Goal: Transaction & Acquisition: Purchase product/service

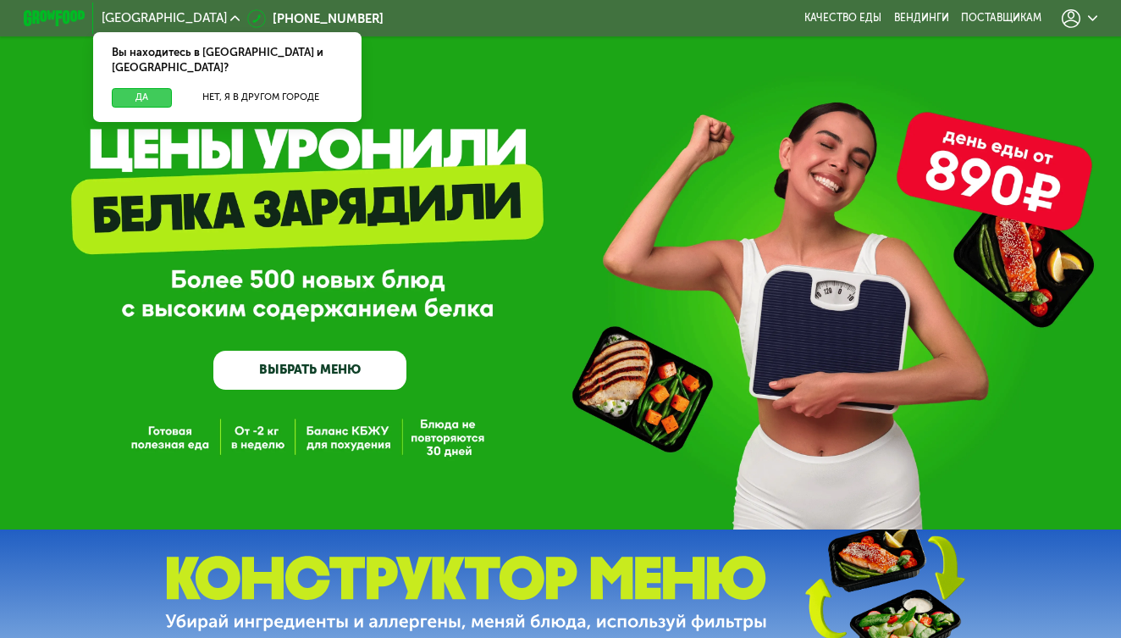
click at [142, 88] on button "Да" at bounding box center [142, 97] width 60 height 19
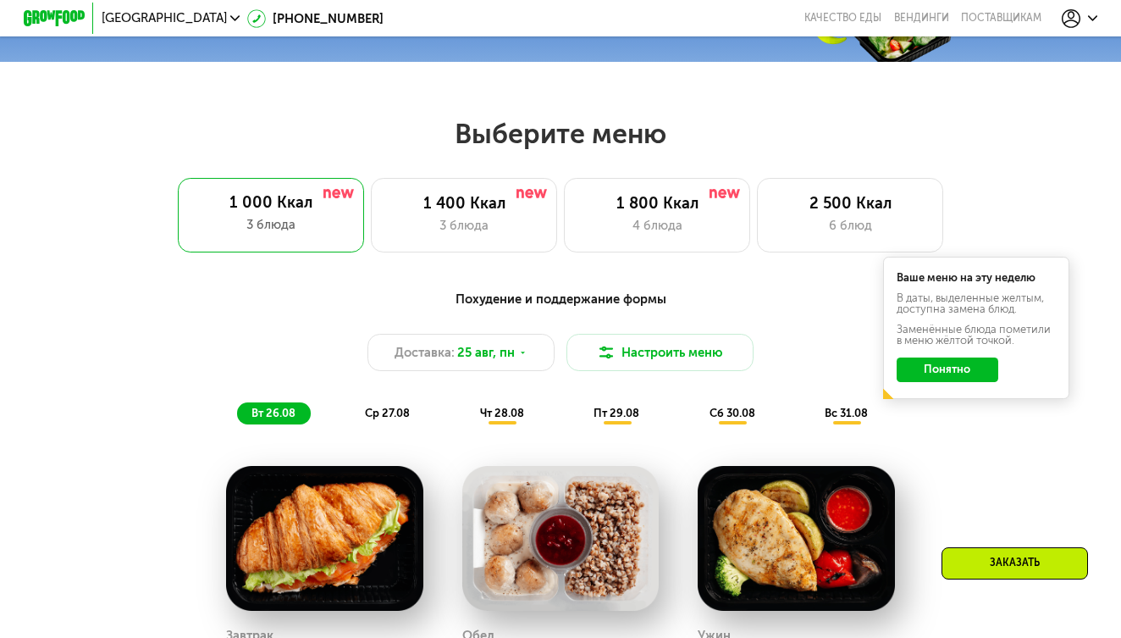
scroll to position [595, 0]
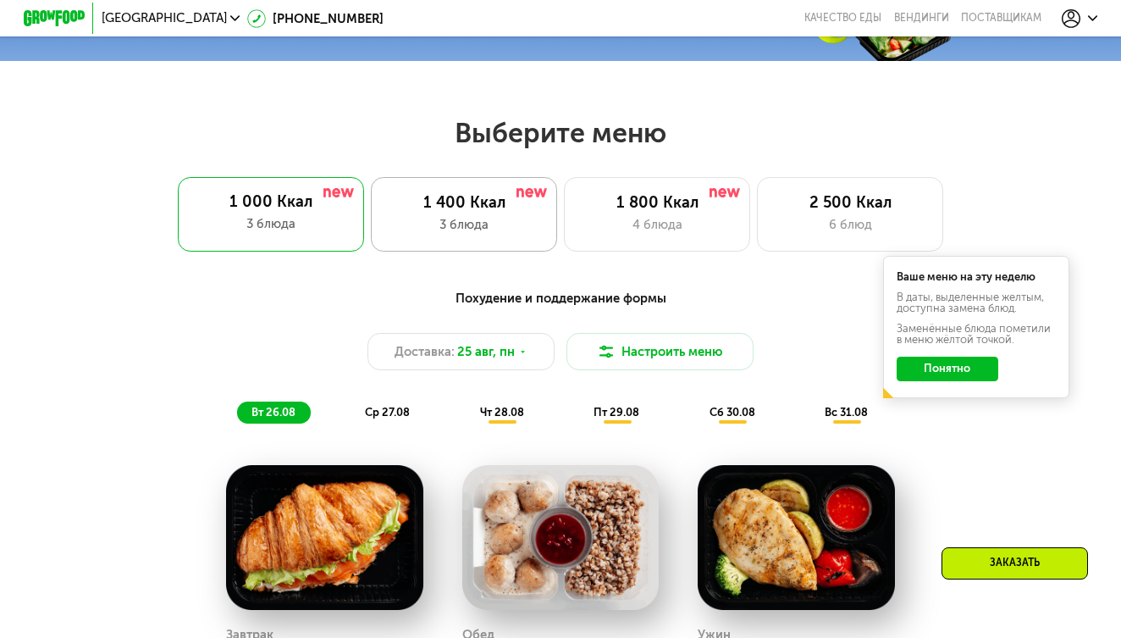
click at [466, 205] on div "1 400 Ккал" at bounding box center [464, 202] width 154 height 19
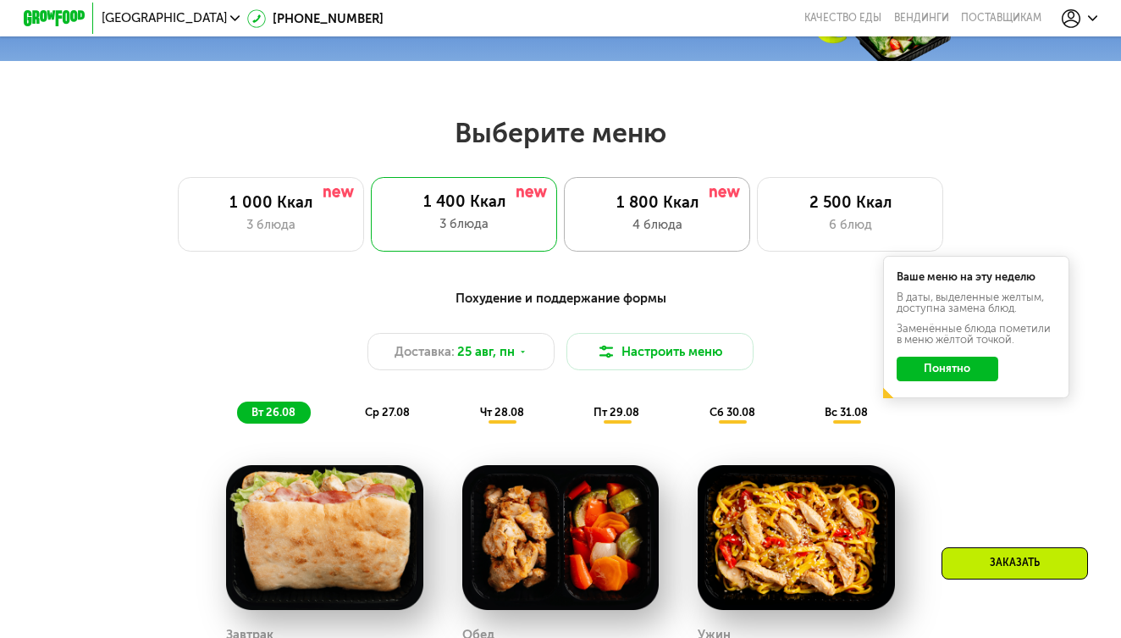
click at [660, 224] on div "4 блюда" at bounding box center [657, 224] width 154 height 19
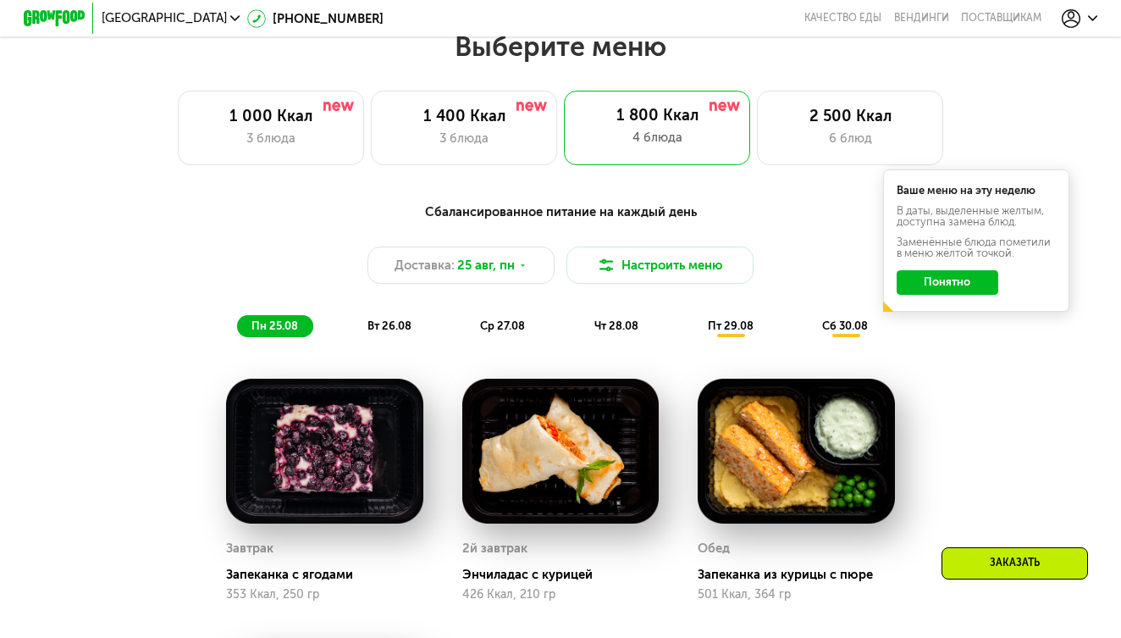
scroll to position [686, 0]
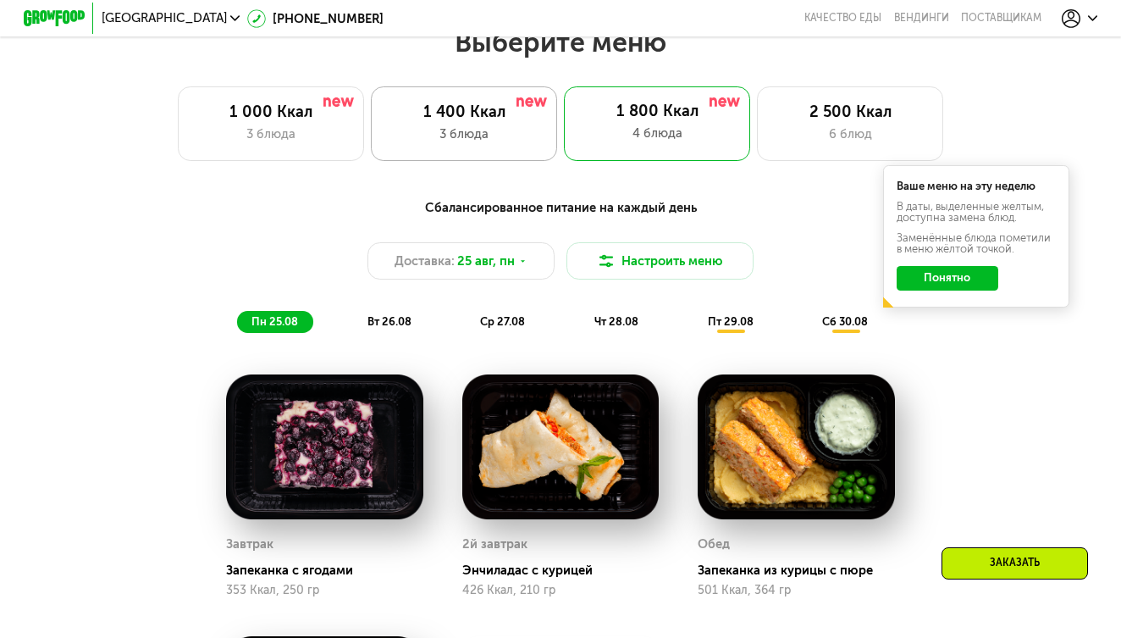
click at [466, 129] on div "3 блюда" at bounding box center [464, 133] width 154 height 19
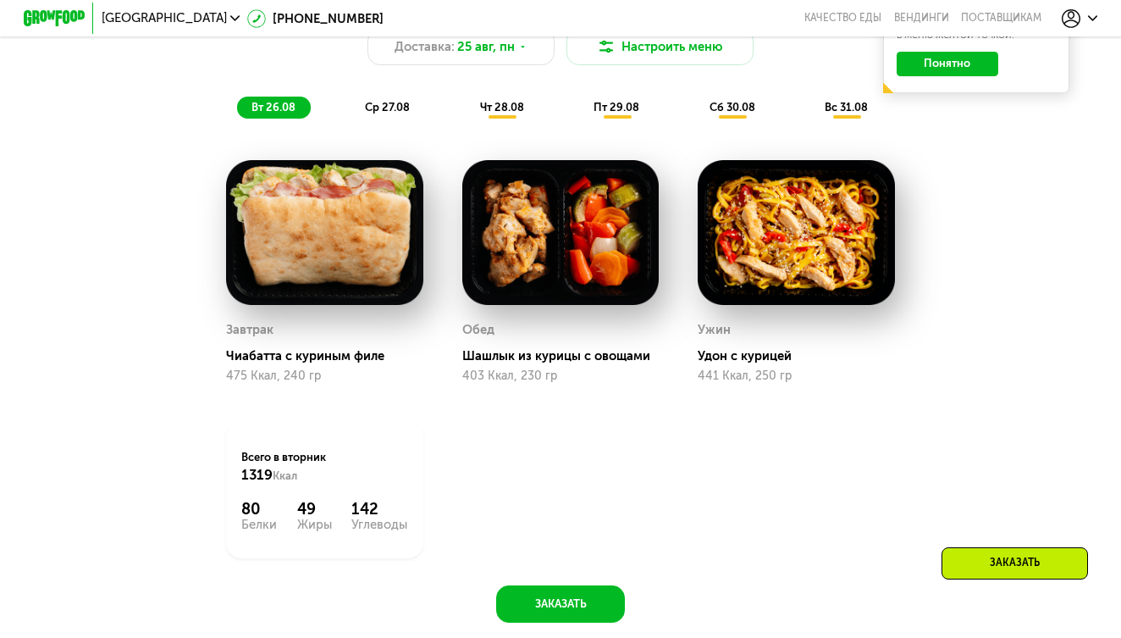
scroll to position [901, 0]
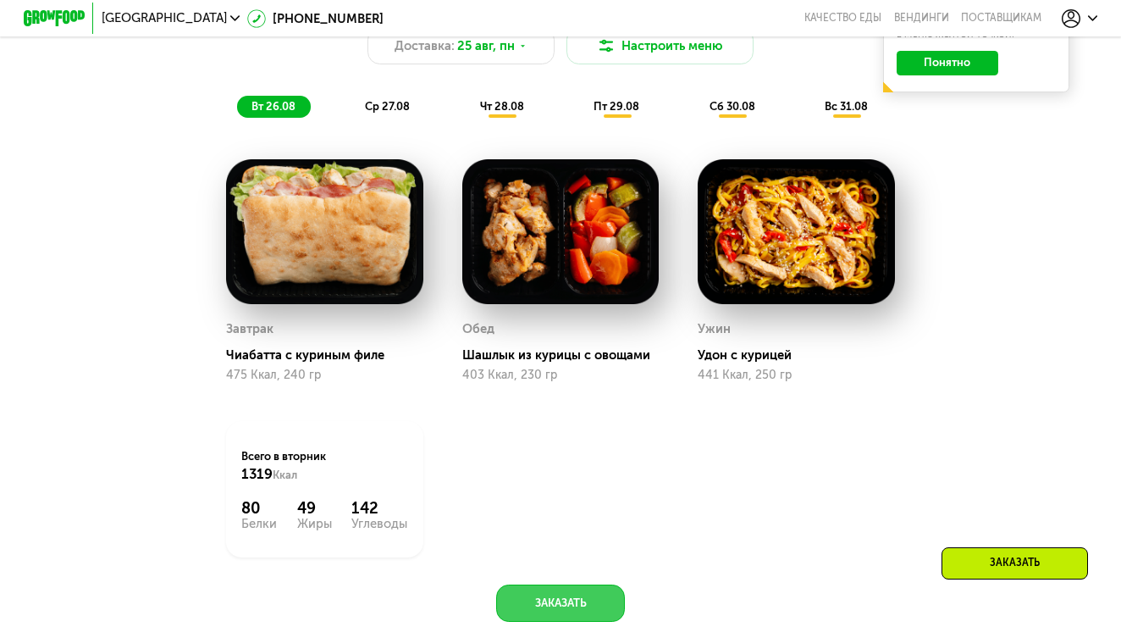
click at [589, 604] on button "Заказать" at bounding box center [560, 602] width 128 height 37
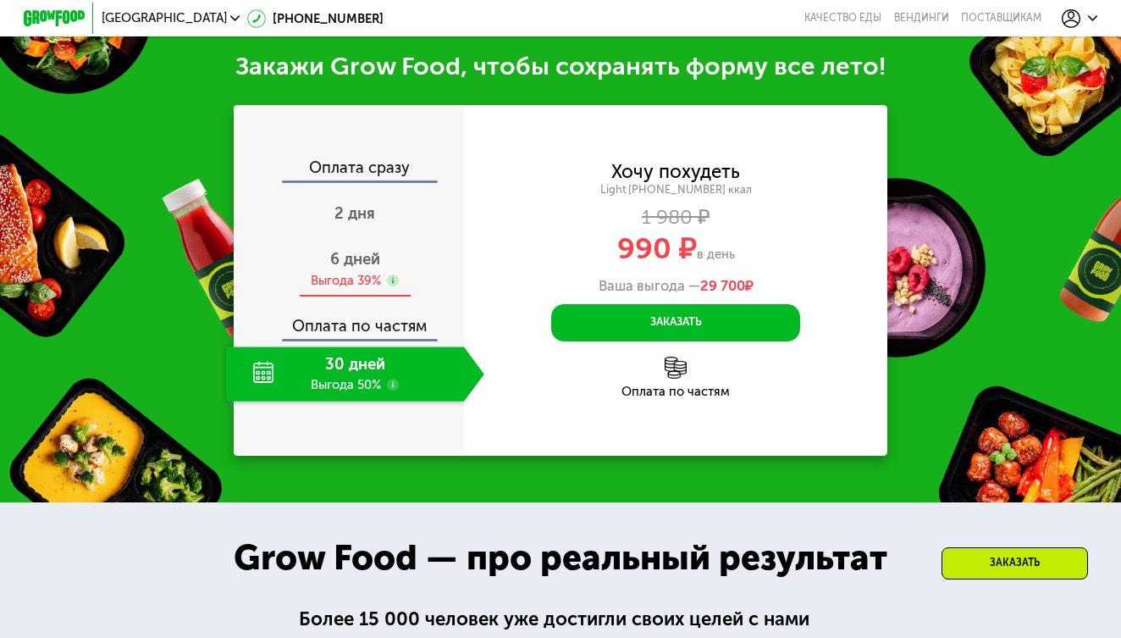
click at [348, 265] on div "6 дней Выгода 39%" at bounding box center [355, 269] width 258 height 54
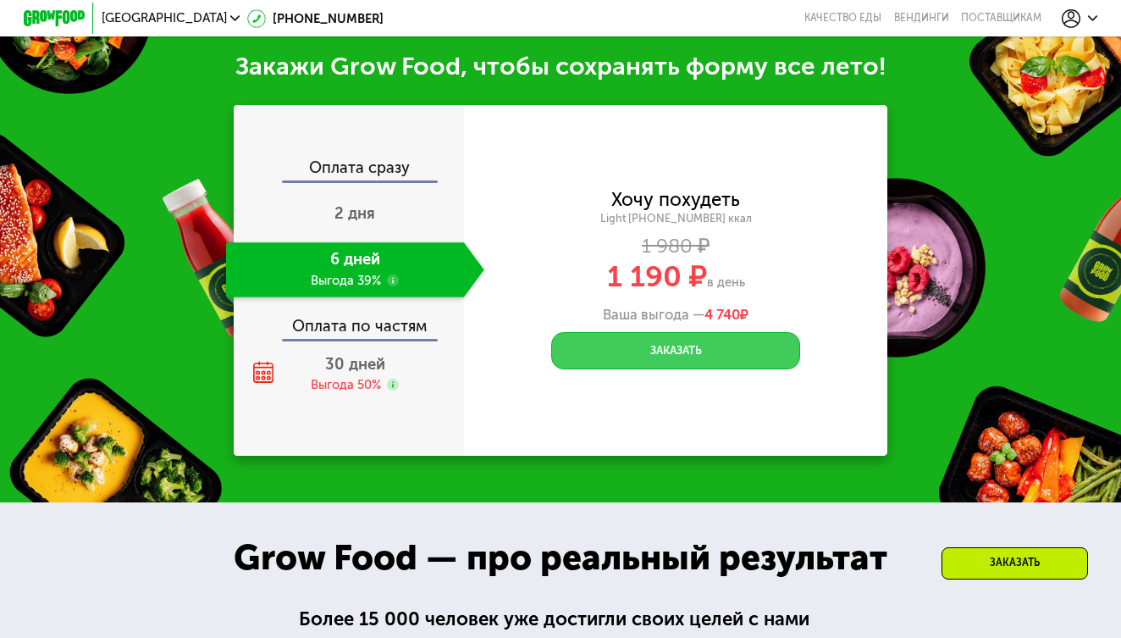
click at [630, 351] on button "Заказать" at bounding box center [675, 350] width 249 height 37
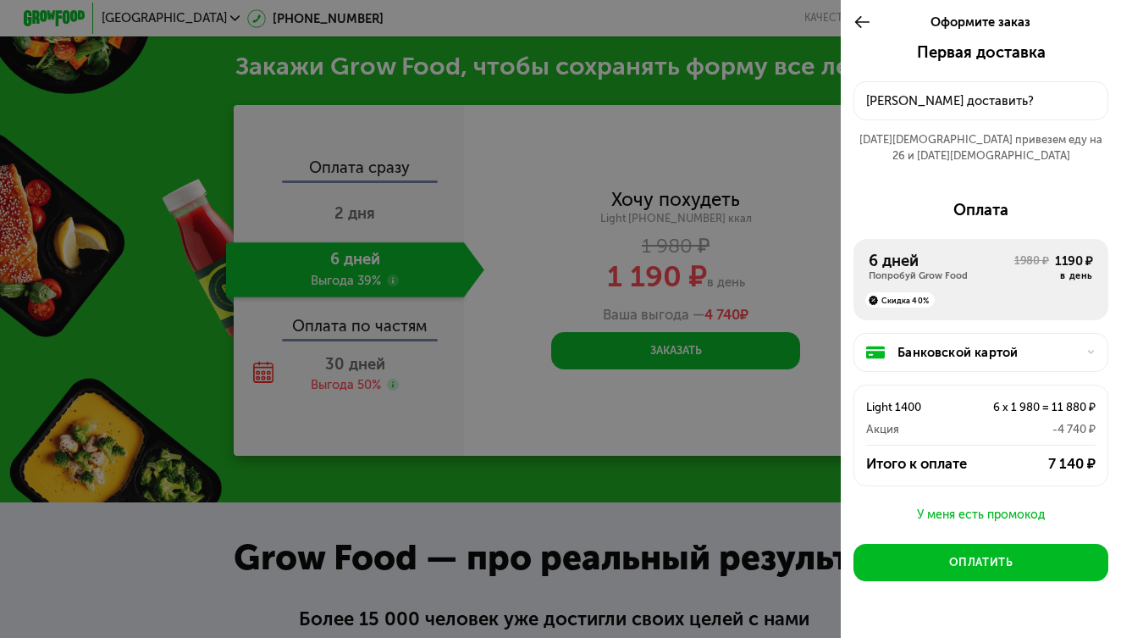
click at [1003, 505] on div "У меня есть промокод" at bounding box center [982, 515] width 256 height 20
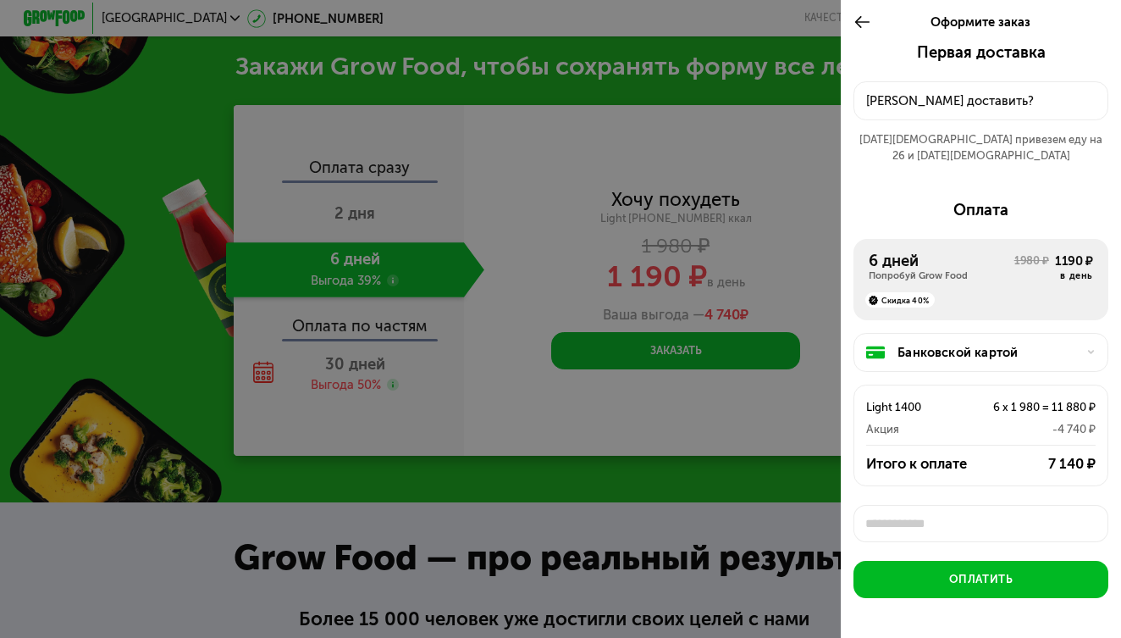
scroll to position [5, 0]
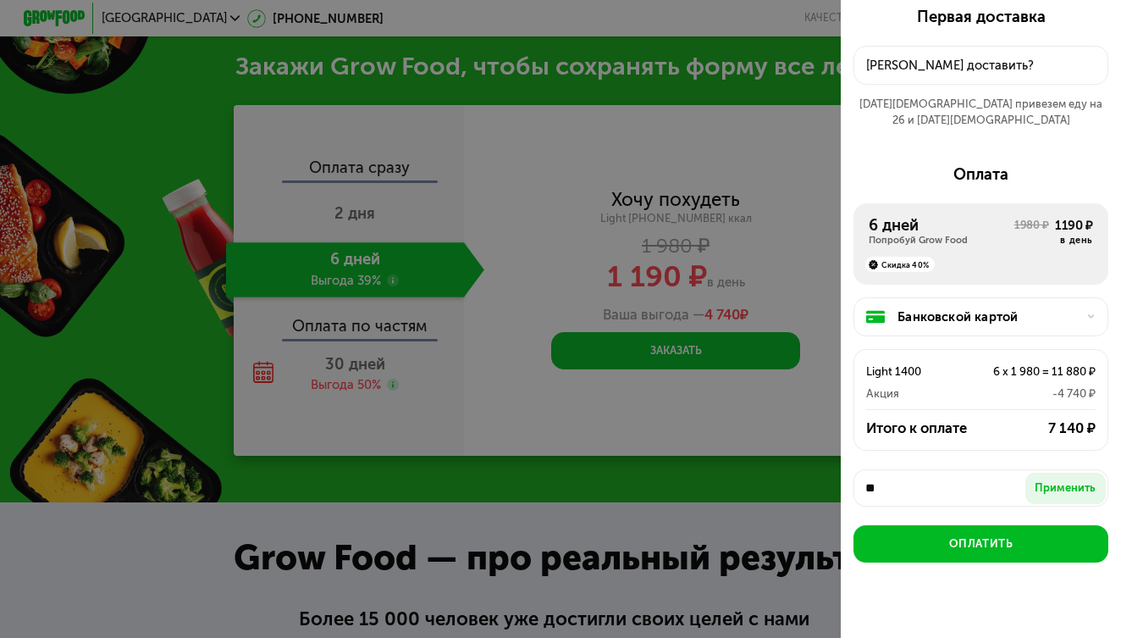
type input "*"
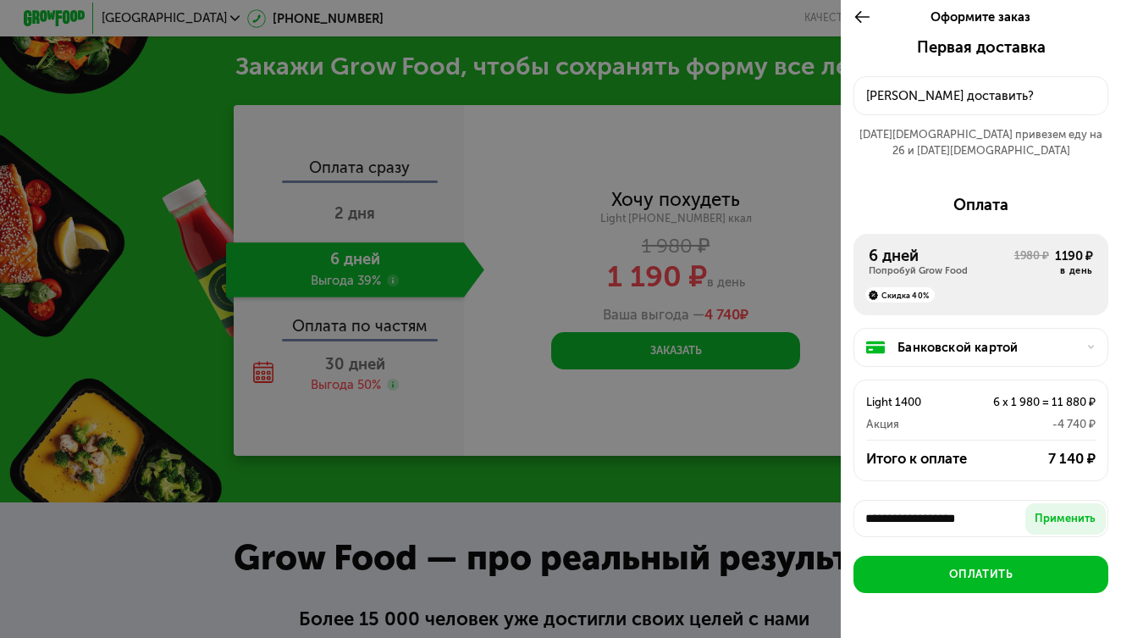
scroll to position [0, 0]
type input "**********"
click at [897, 93] on div "Куда доставить?" at bounding box center [980, 95] width 229 height 19
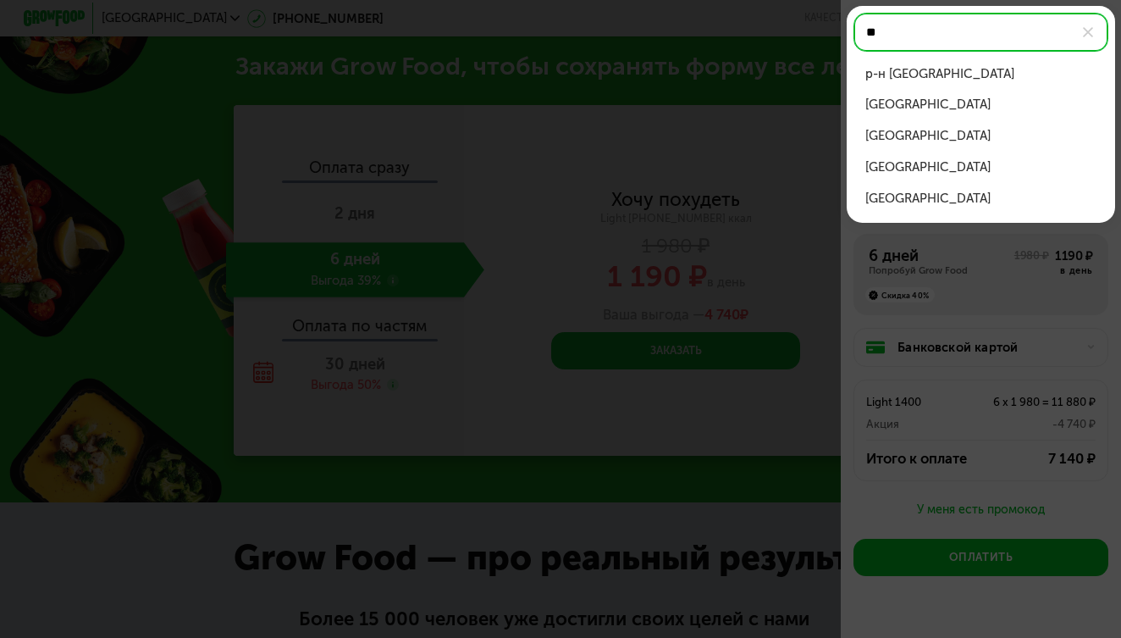
type input "*"
click at [950, 73] on div "ул Новаторов, д 10" at bounding box center [981, 73] width 230 height 19
type input "**********"
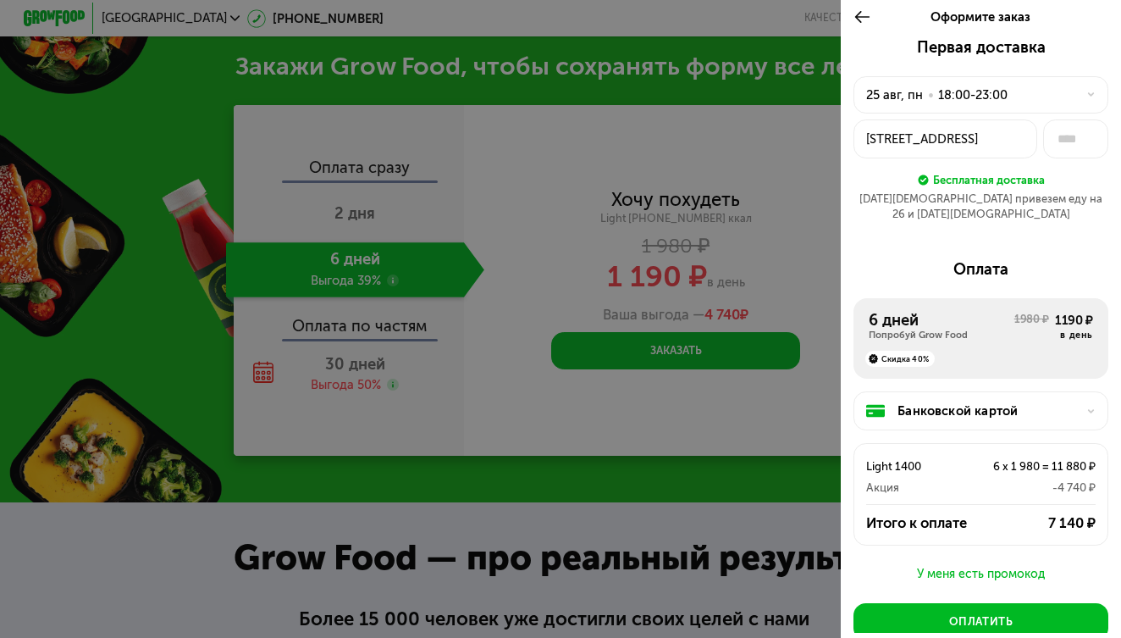
click at [1077, 93] on div at bounding box center [1086, 94] width 19 height 9
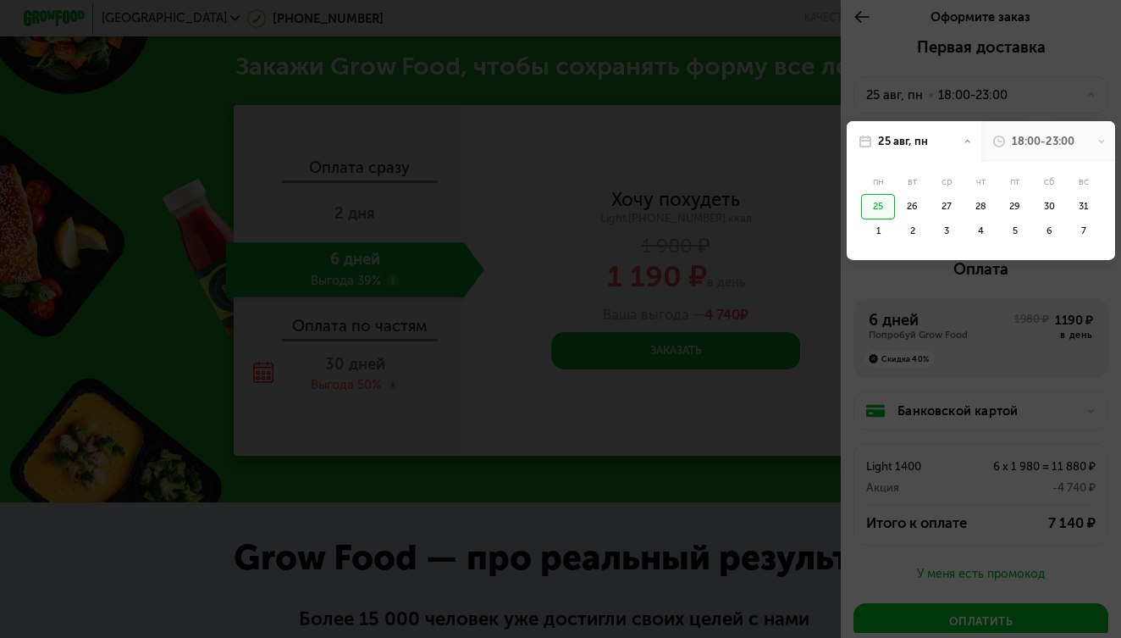
click at [1077, 93] on div at bounding box center [560, 319] width 1121 height 638
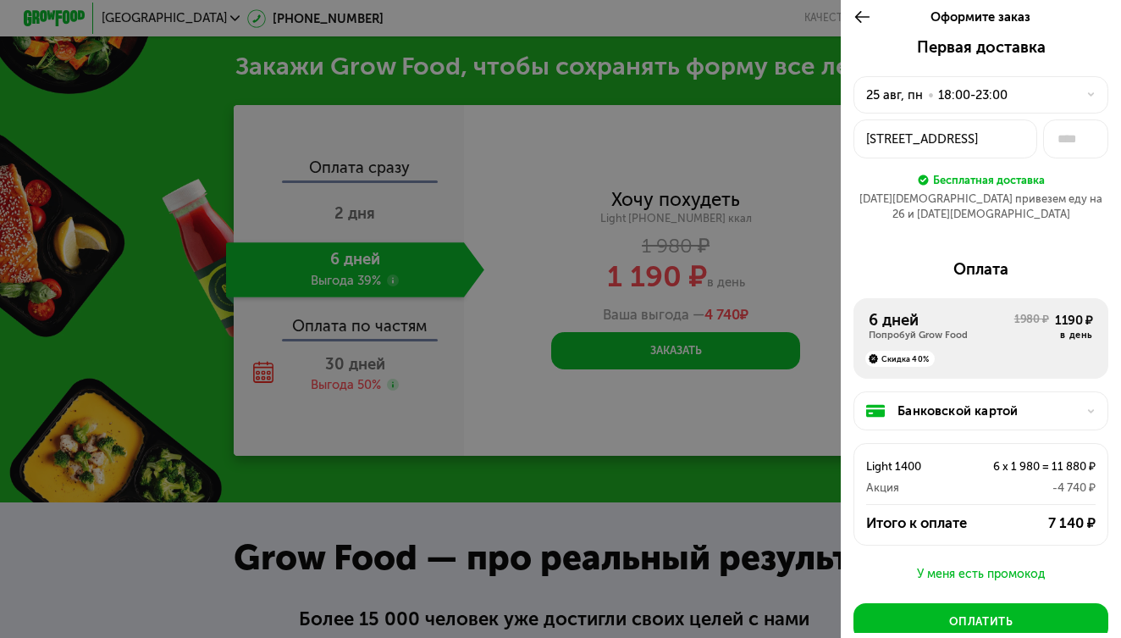
click at [1077, 93] on div at bounding box center [1086, 94] width 19 height 9
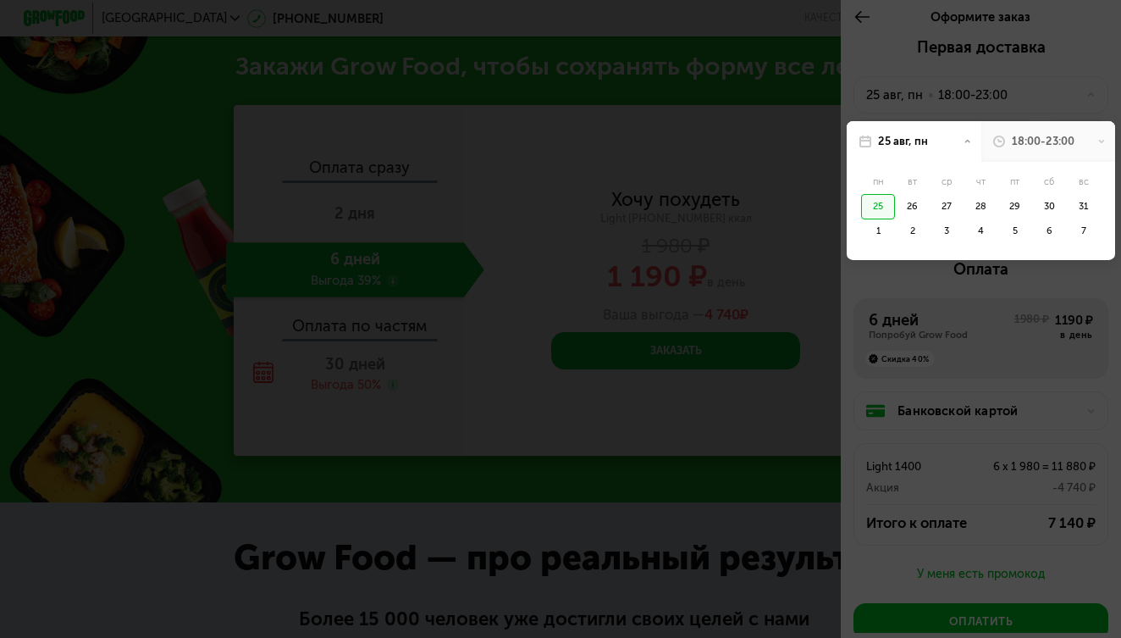
click at [1070, 141] on div "18:00-23:00" at bounding box center [1043, 141] width 63 height 15
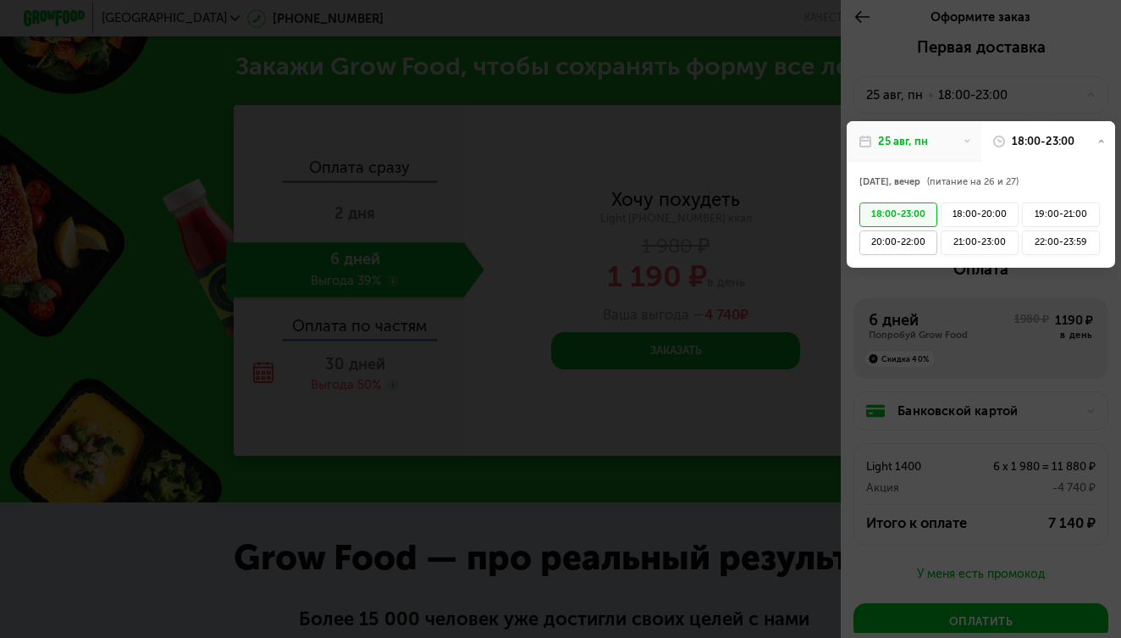
click at [876, 241] on div "20:00-22:00" at bounding box center [899, 242] width 78 height 25
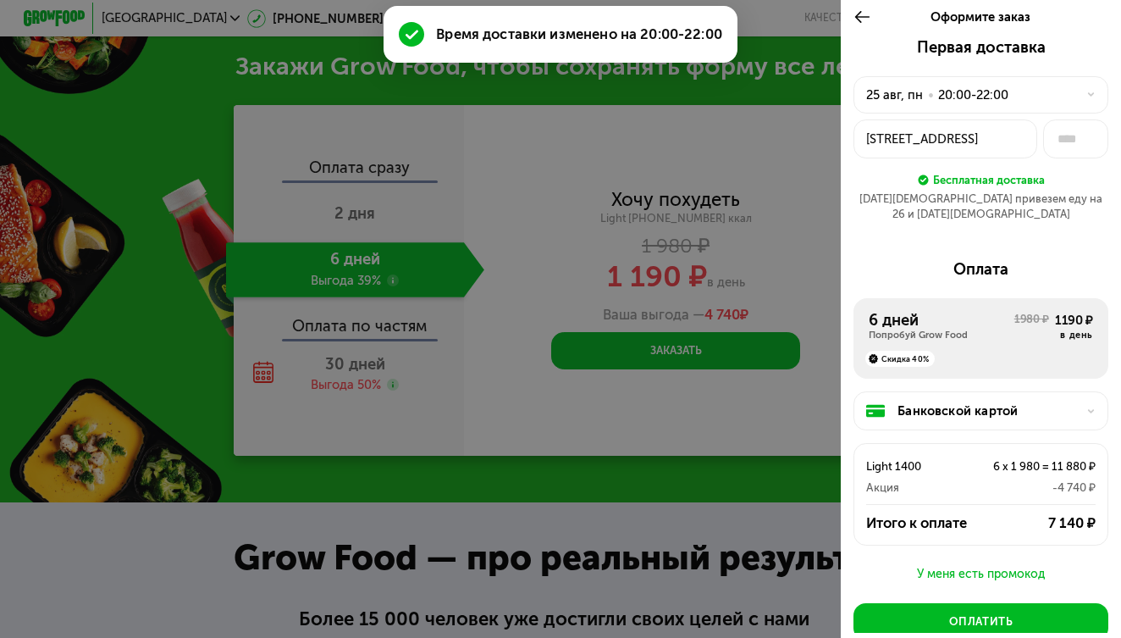
click at [982, 137] on div "ул Новаторов, 10" at bounding box center [945, 139] width 158 height 19
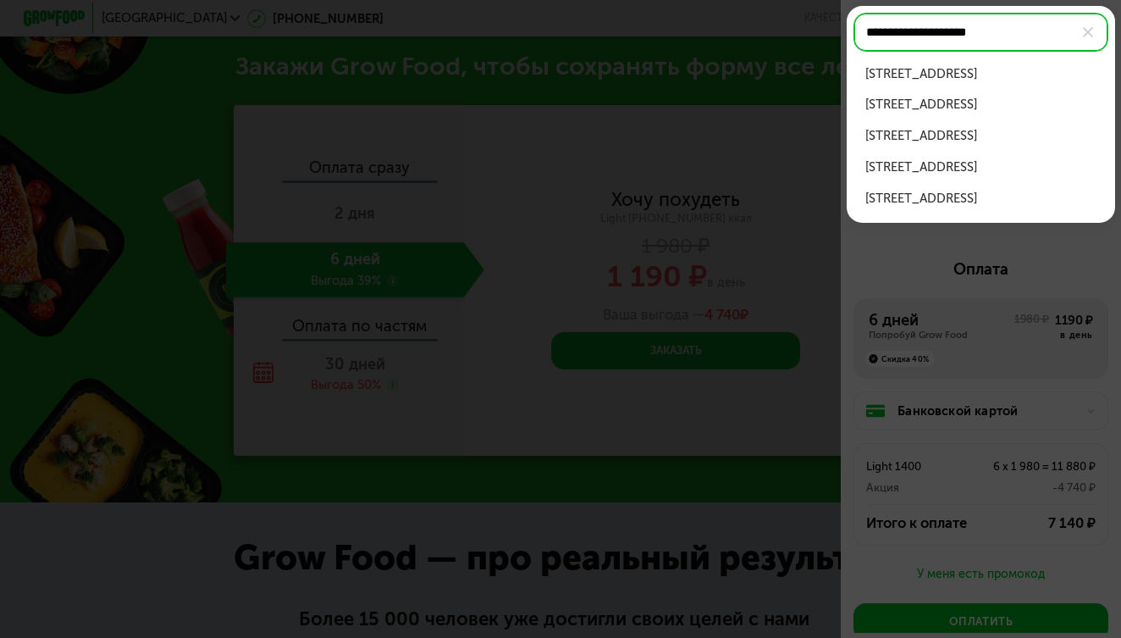
click at [969, 69] on div "ул Новаторов, д 10, кв 119" at bounding box center [981, 73] width 230 height 19
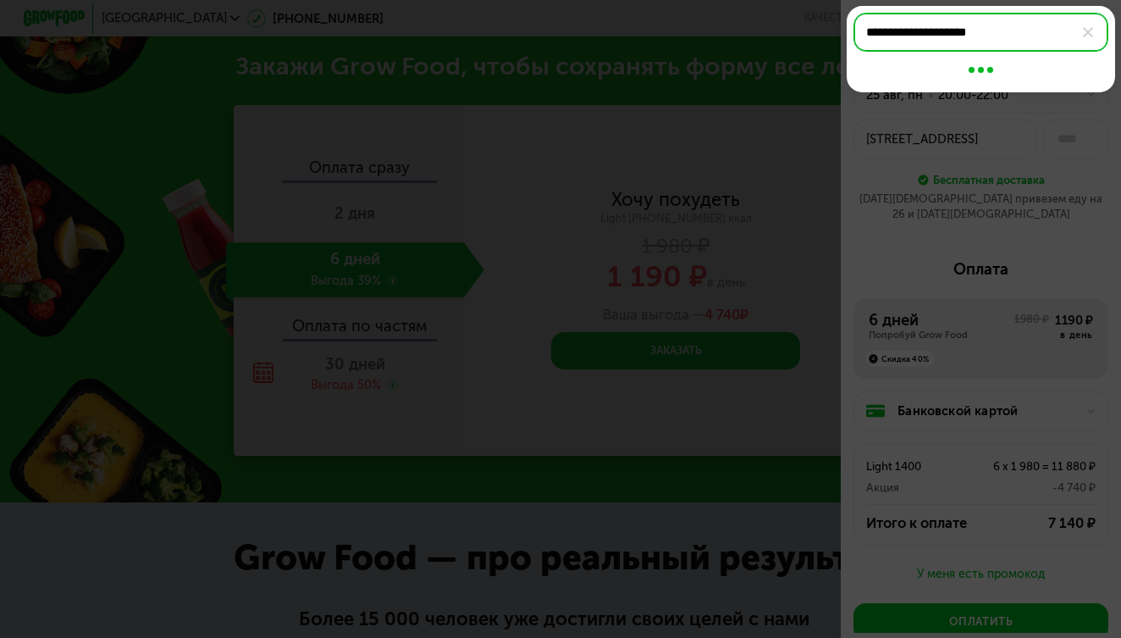
type input "**********"
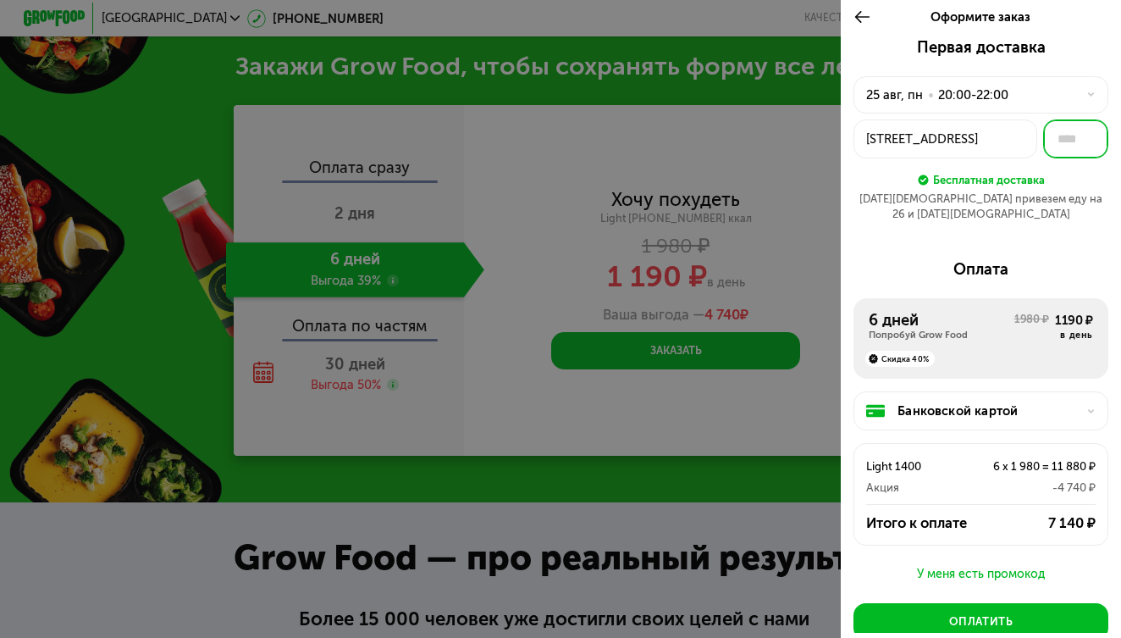
click at [1063, 143] on input "text" at bounding box center [1075, 138] width 65 height 39
type input "***"
click at [865, 260] on div "Оплата" at bounding box center [982, 269] width 256 height 19
click at [959, 564] on div "У меня есть промокод" at bounding box center [982, 574] width 256 height 20
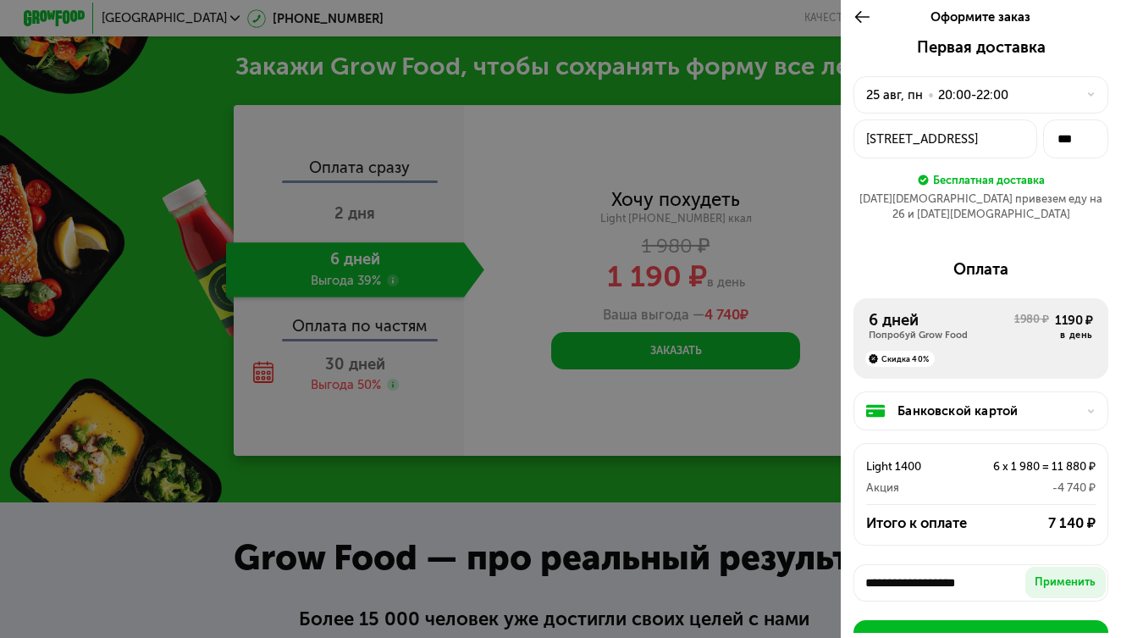
scroll to position [94, 0]
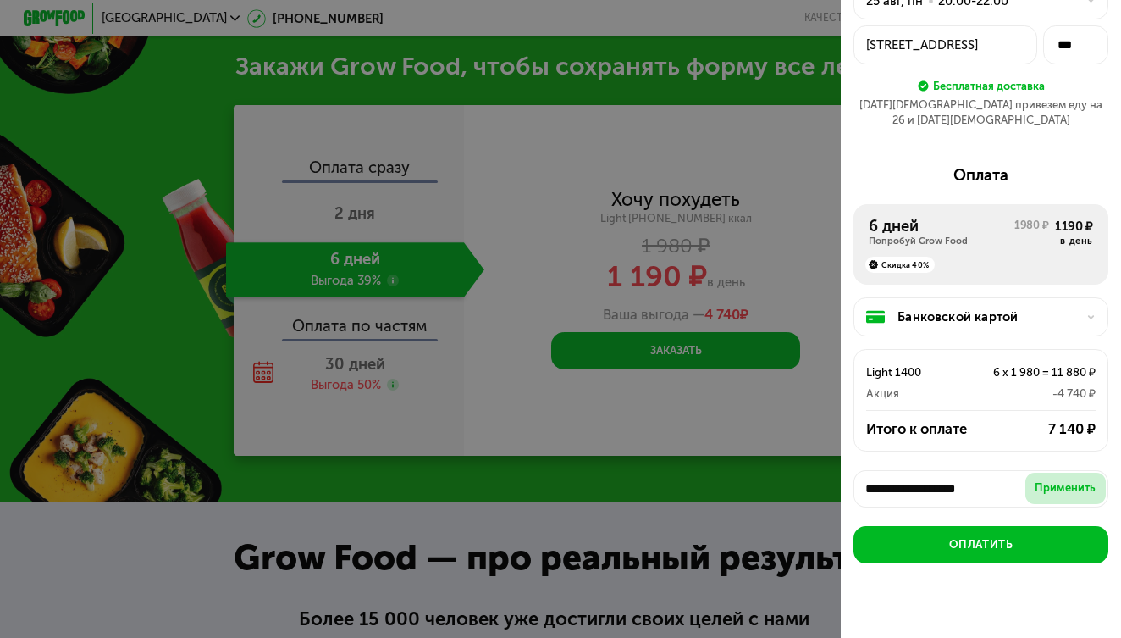
click at [1059, 480] on div "Применить" at bounding box center [1065, 487] width 61 height 15
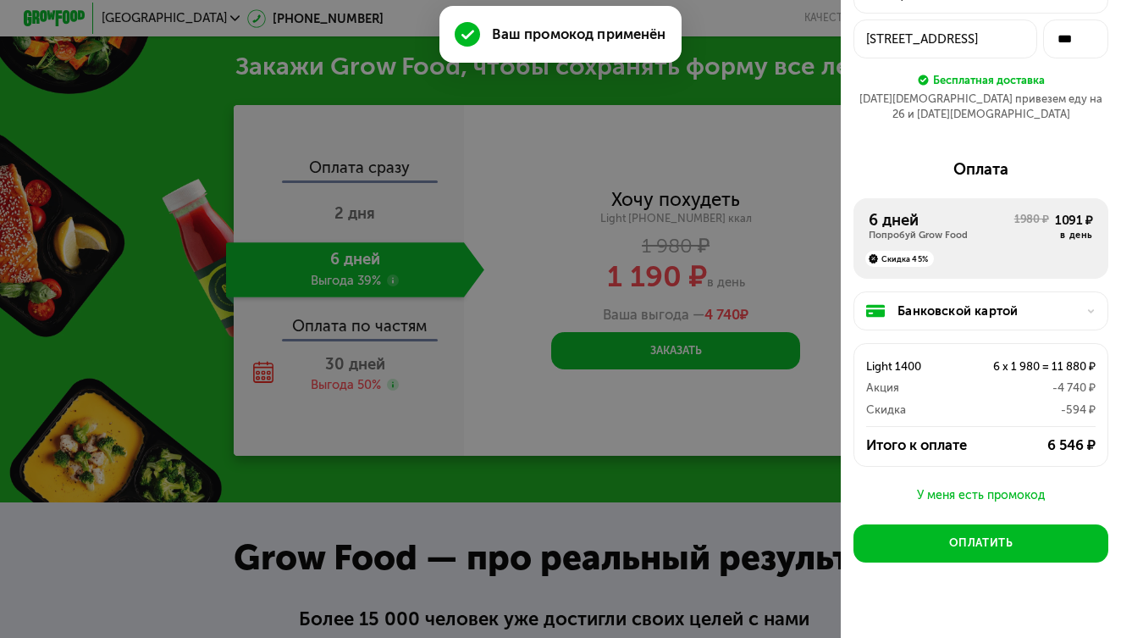
scroll to position [98, 0]
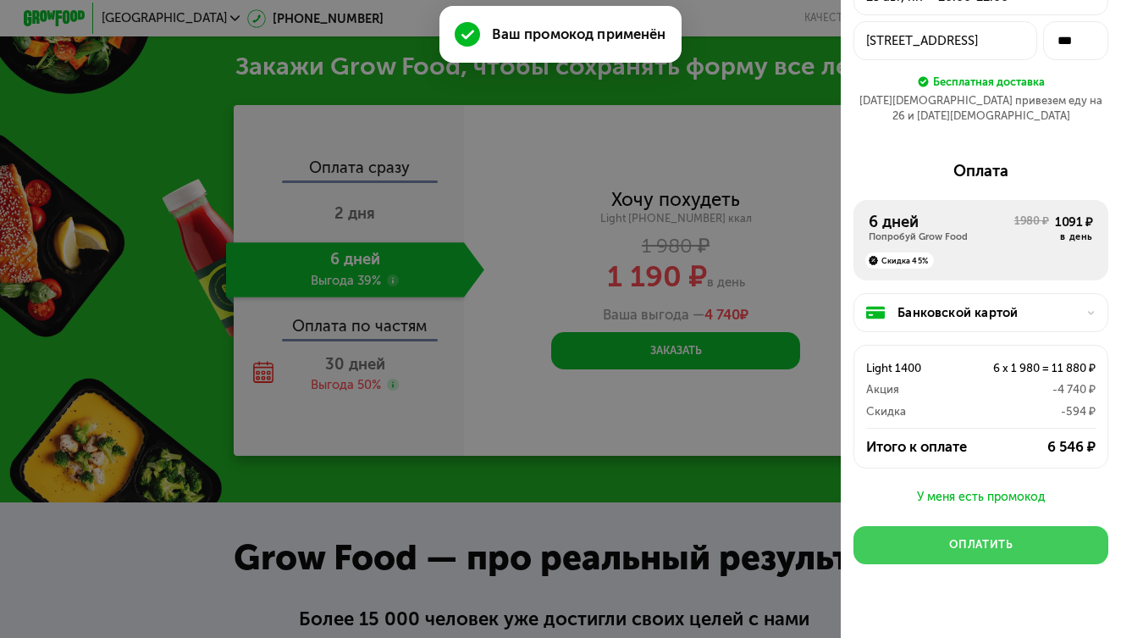
click at [949, 526] on button "Оплатить" at bounding box center [982, 544] width 256 height 37
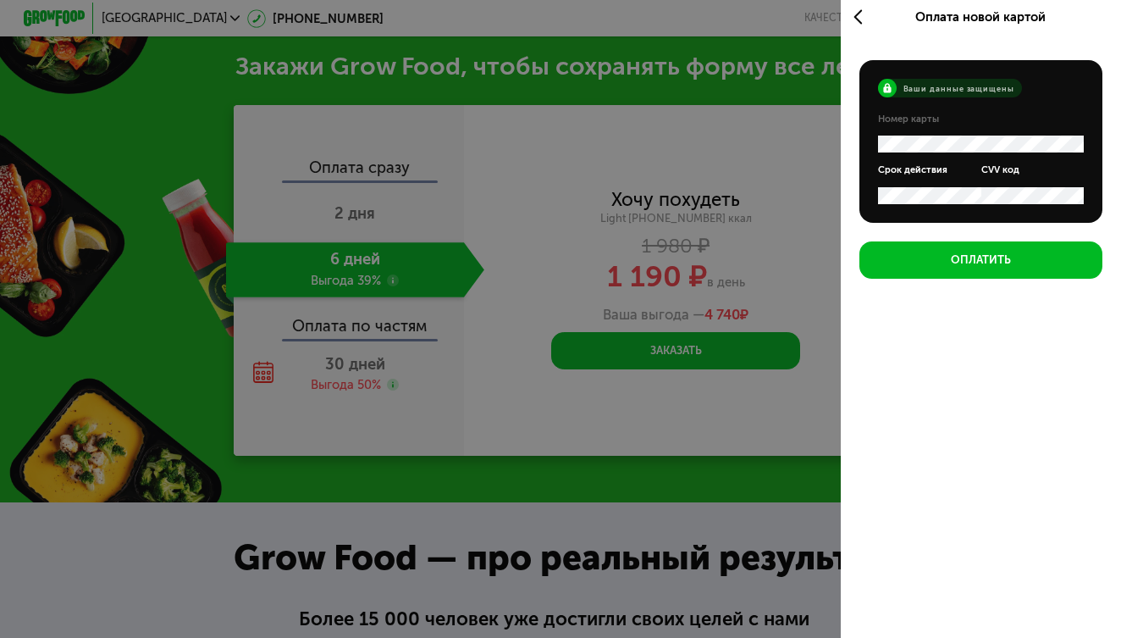
scroll to position [5, 0]
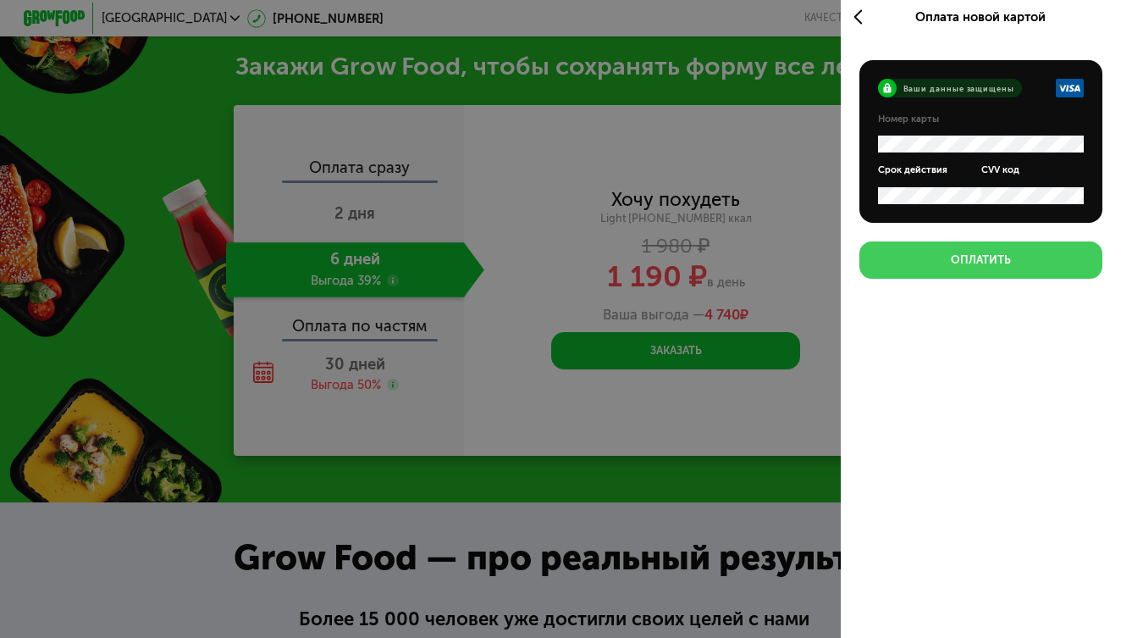
click at [961, 259] on div "Оплатить" at bounding box center [981, 259] width 60 height 15
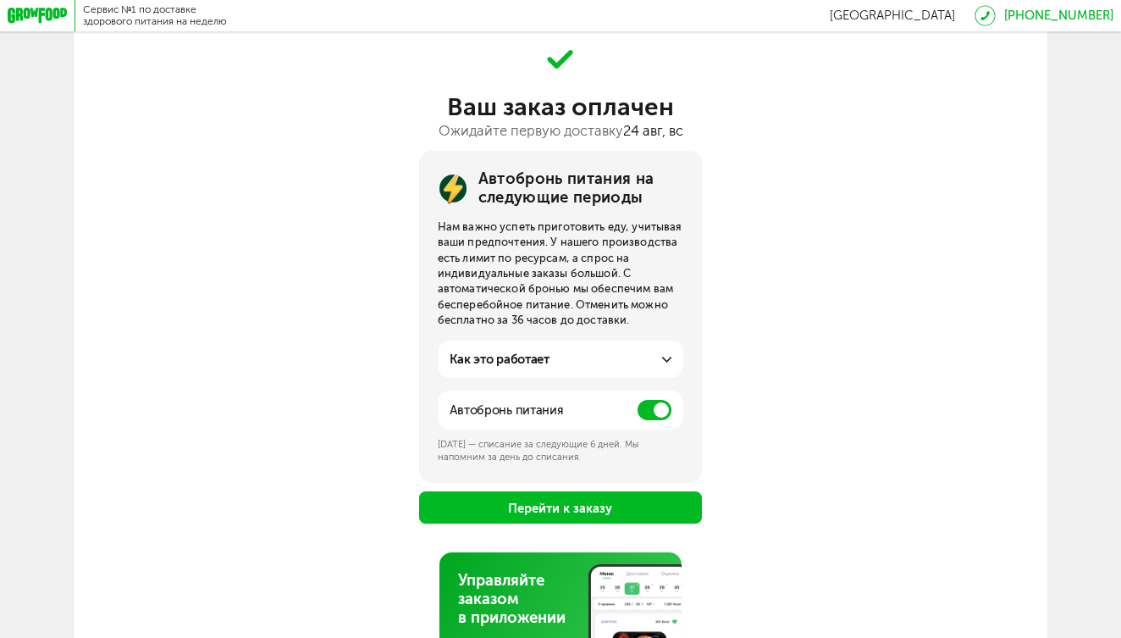
scroll to position [76, 0]
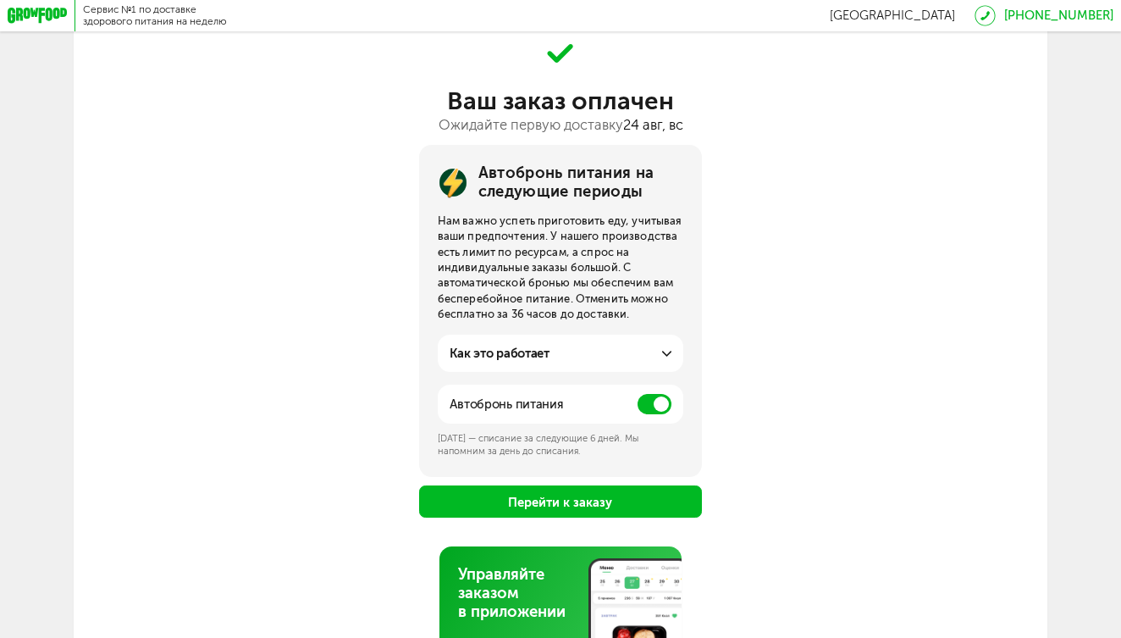
click at [652, 396] on span at bounding box center [655, 404] width 34 height 20
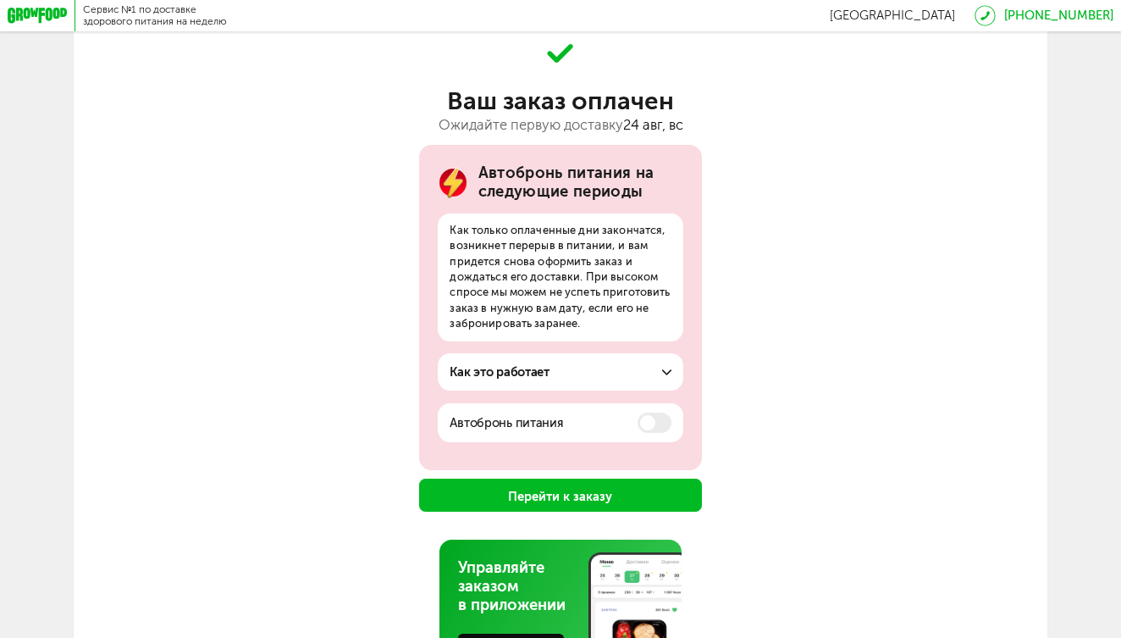
click at [509, 490] on button "Перейти к заказу" at bounding box center [561, 494] width 284 height 33
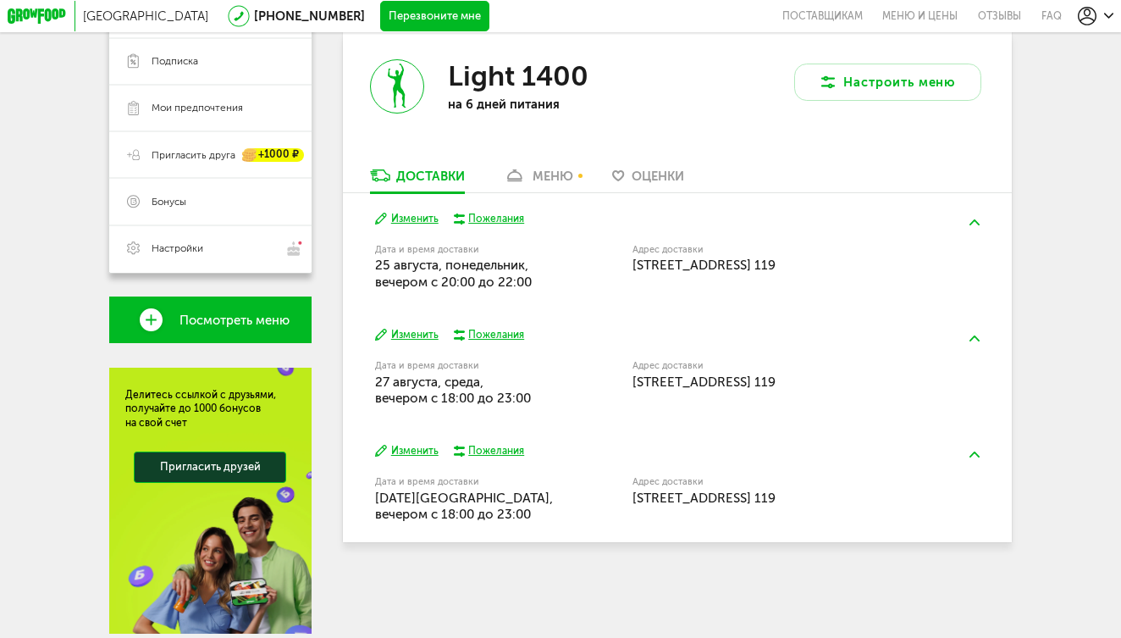
scroll to position [278, 0]
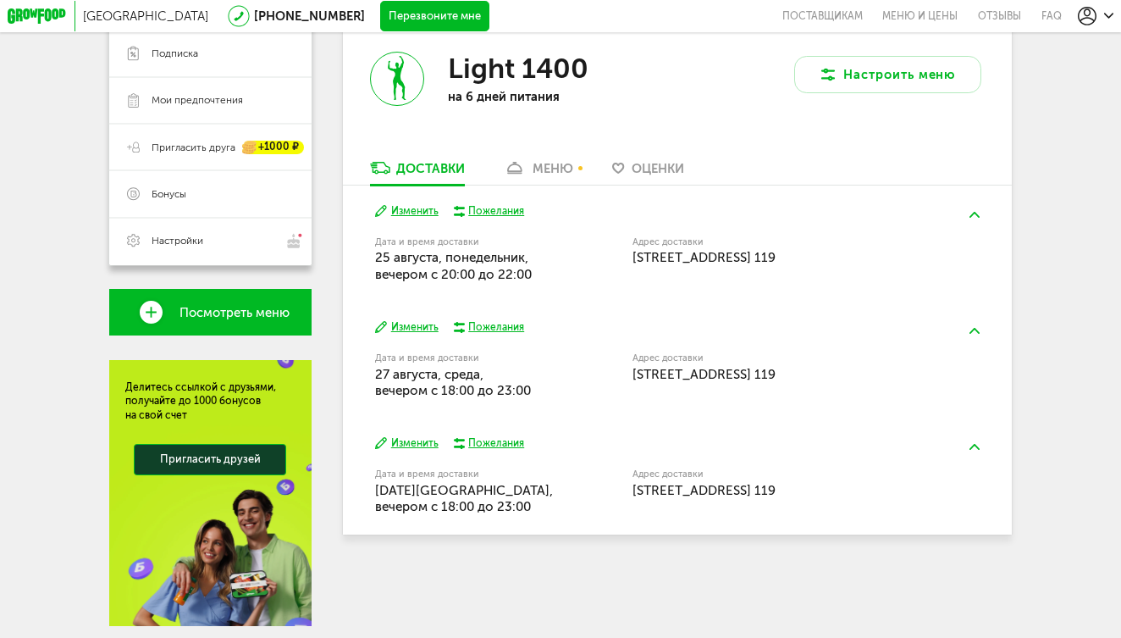
click at [419, 320] on button "Изменить" at bounding box center [407, 327] width 64 height 14
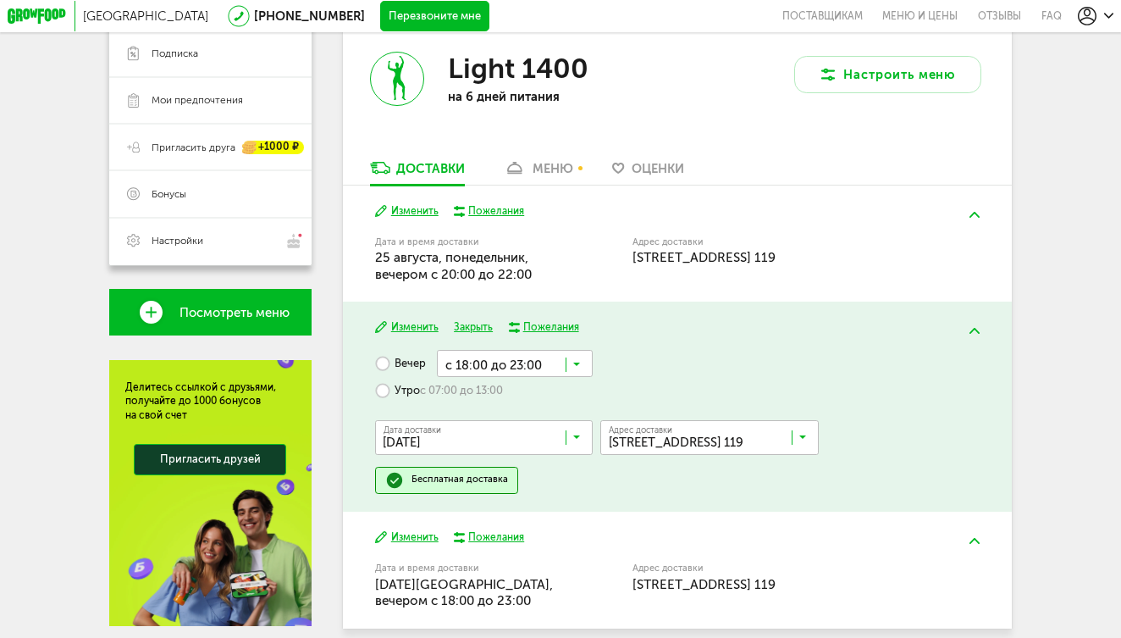
click at [567, 350] on input "Search for option" at bounding box center [515, 363] width 156 height 26
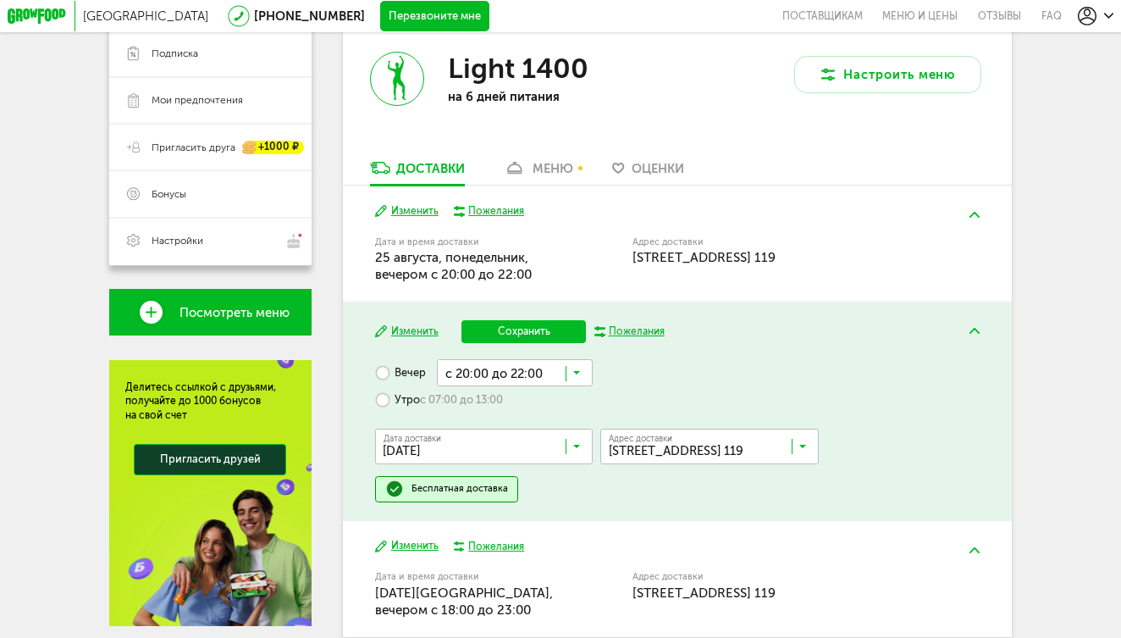
click at [534, 479] on span "с 20:00 до 22:00" at bounding box center [515, 495] width 154 height 33
click at [523, 320] on button "Сохранить" at bounding box center [524, 332] width 124 height 24
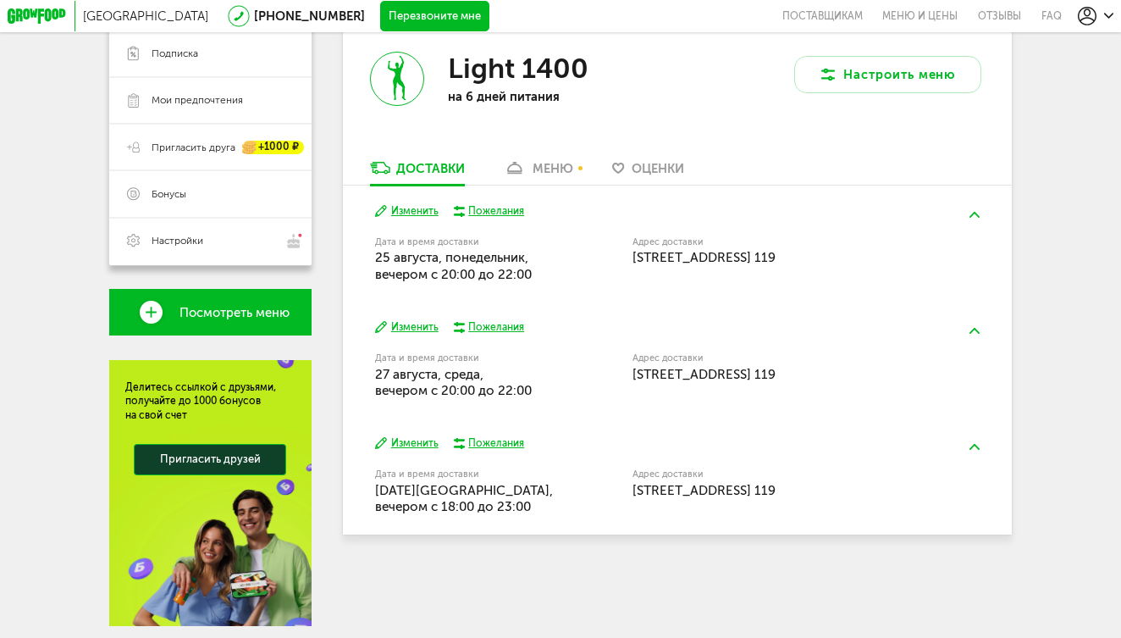
click at [411, 436] on button "Изменить" at bounding box center [407, 443] width 64 height 14
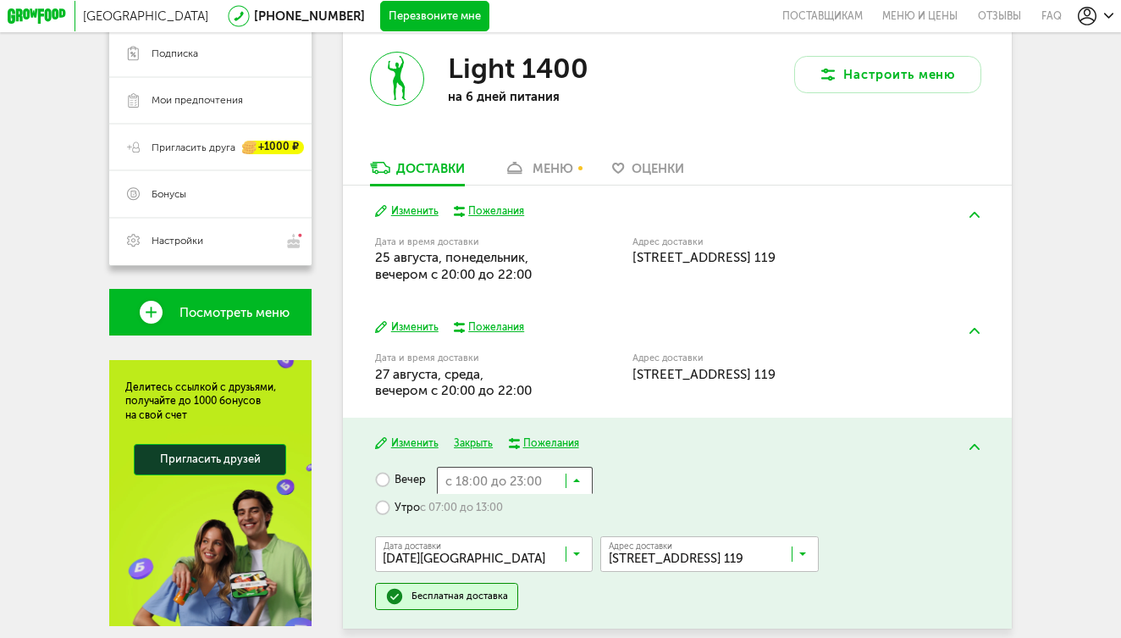
click at [544, 467] on input "Search for option" at bounding box center [515, 480] width 156 height 26
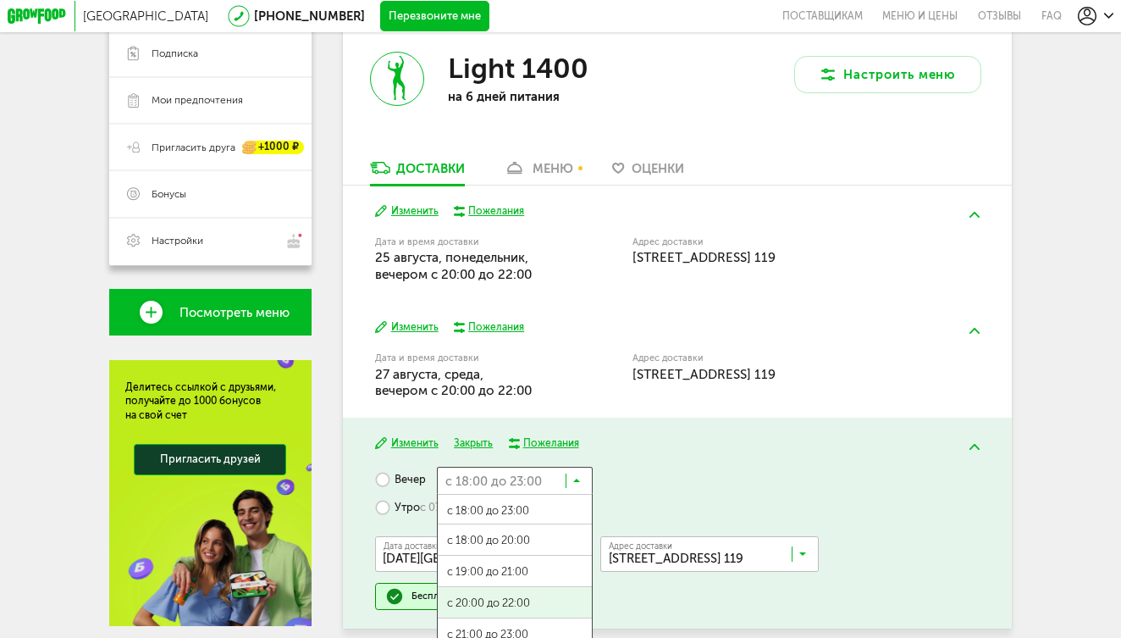
click at [516, 587] on span "с 20:00 до 22:00" at bounding box center [515, 603] width 154 height 33
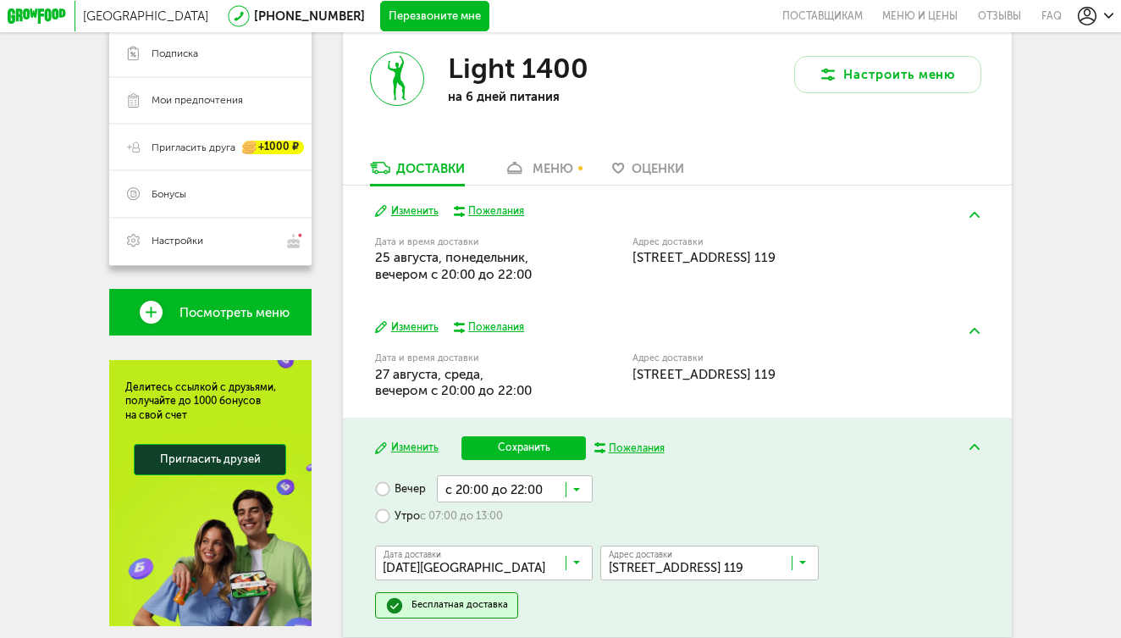
click at [531, 436] on button "Сохранить" at bounding box center [524, 448] width 124 height 24
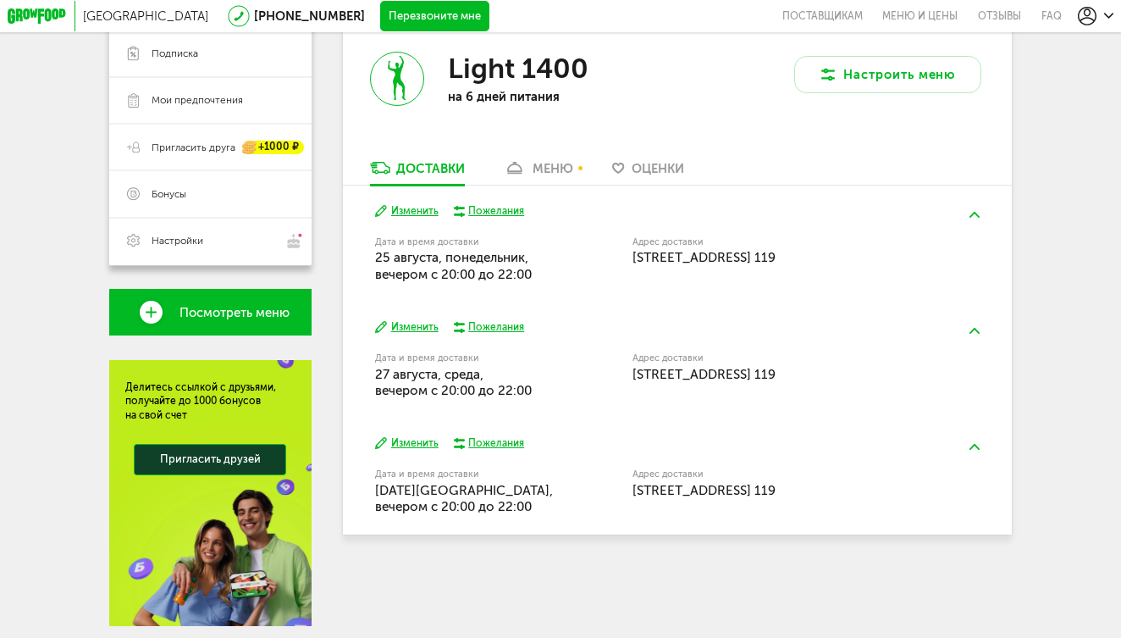
click at [544, 161] on div "меню" at bounding box center [553, 168] width 41 height 15
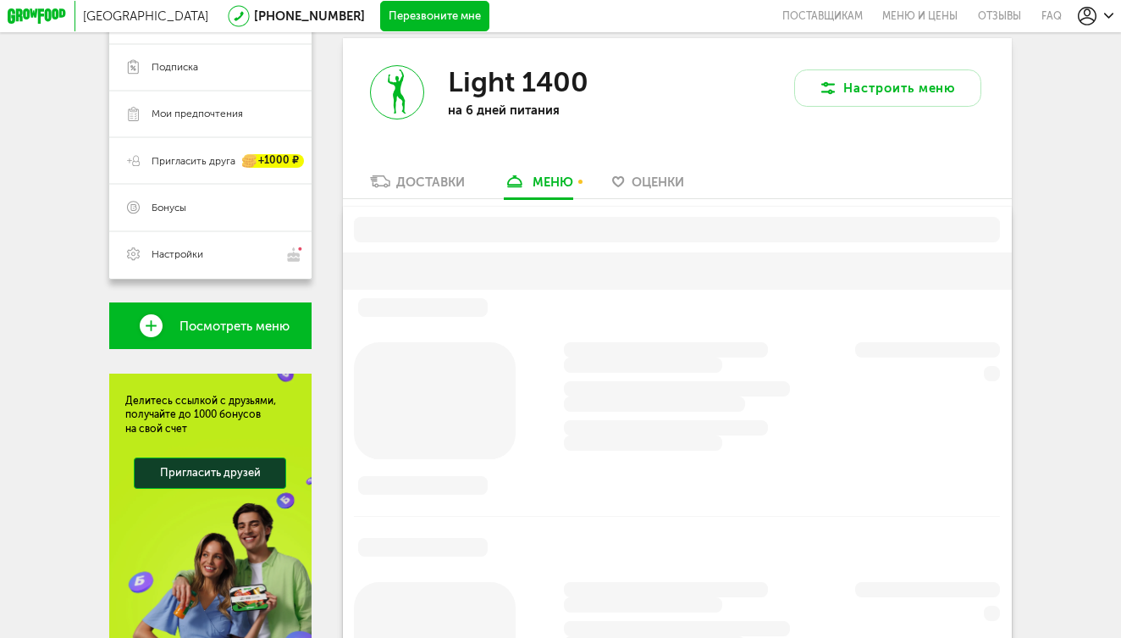
scroll to position [259, 0]
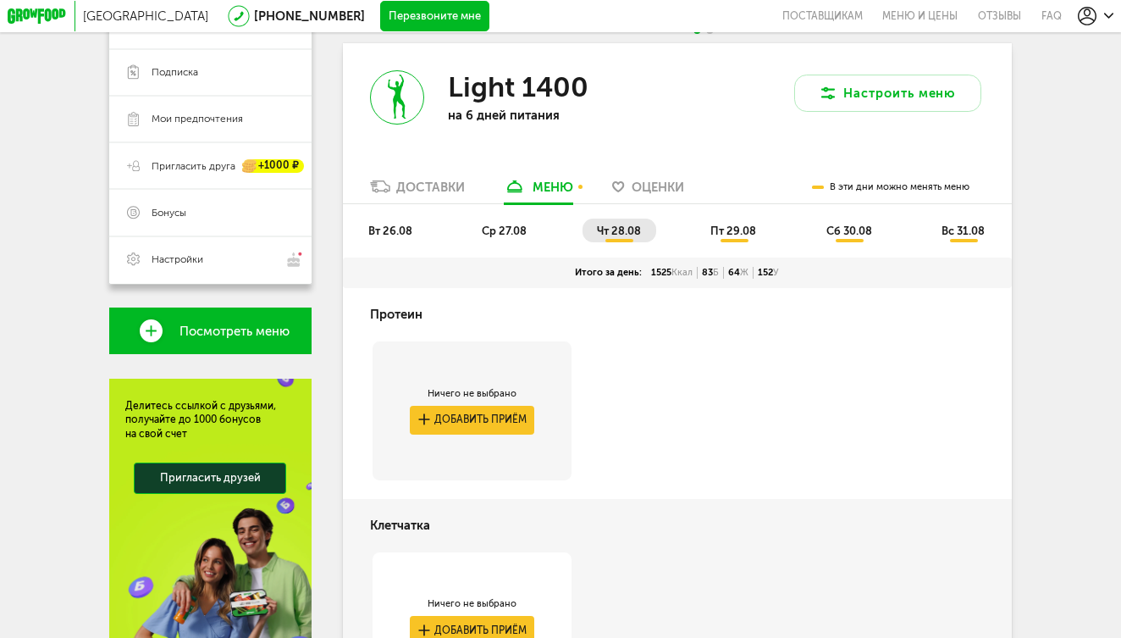
click at [391, 224] on span "вт 26.08" at bounding box center [390, 230] width 44 height 13
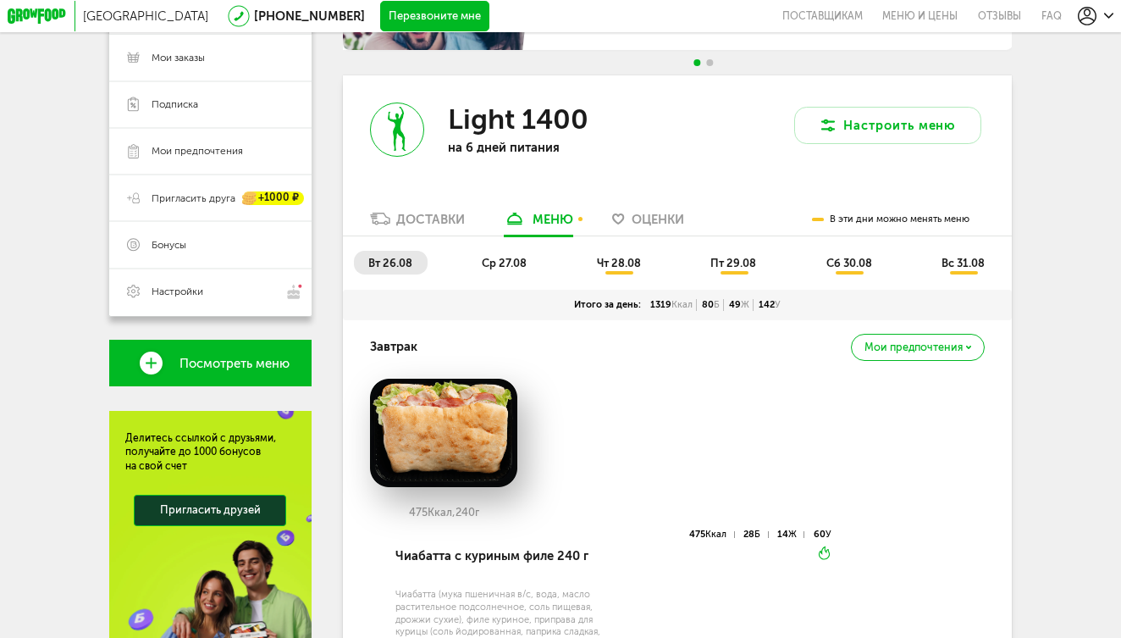
scroll to position [222, 0]
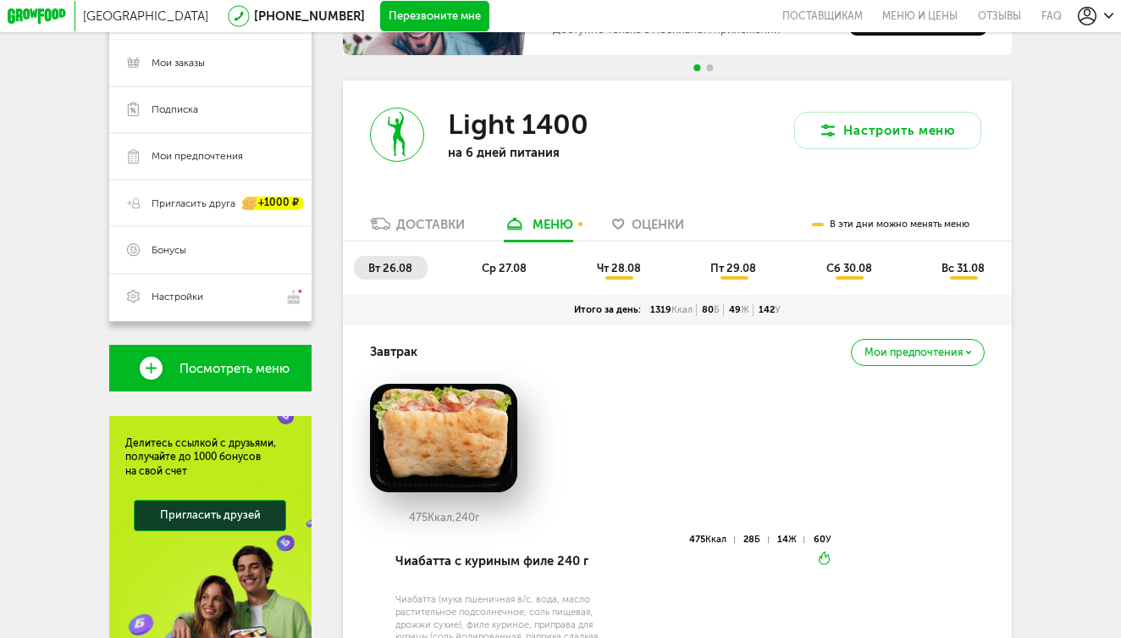
click at [490, 262] on span "ср 27.08" at bounding box center [504, 268] width 45 height 13
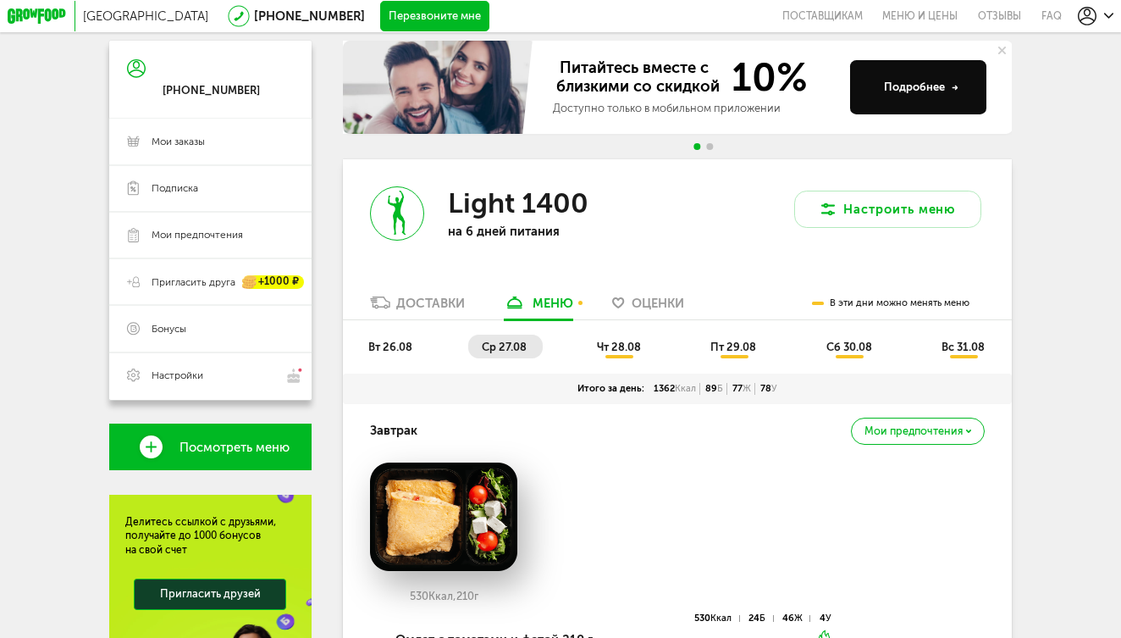
scroll to position [141, 0]
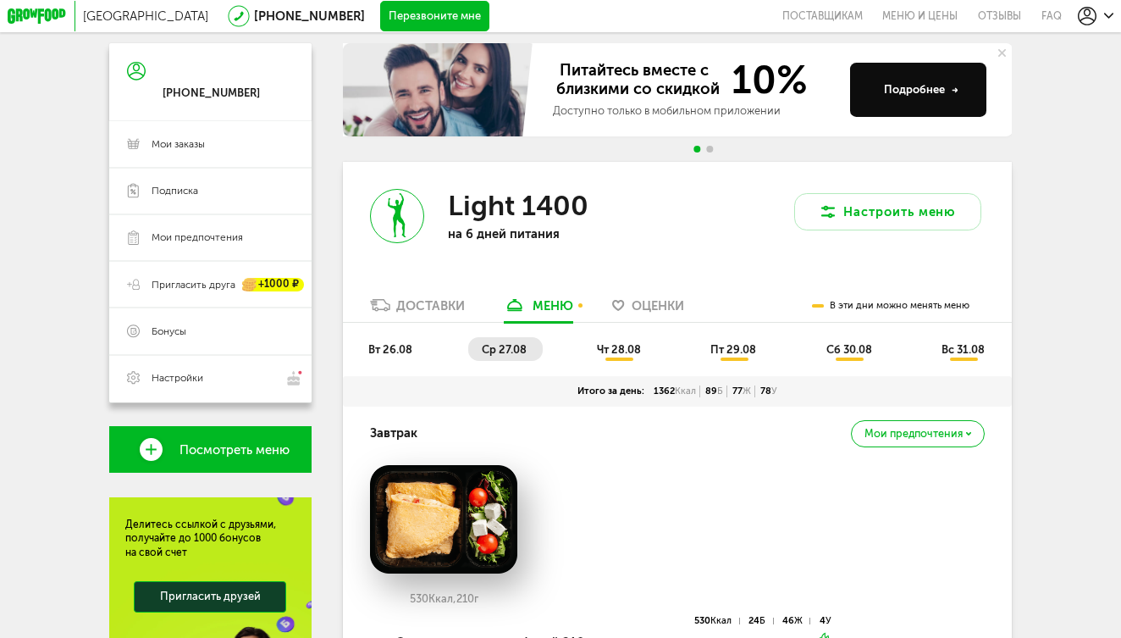
click at [604, 343] on span "чт 28.08" at bounding box center [619, 349] width 44 height 13
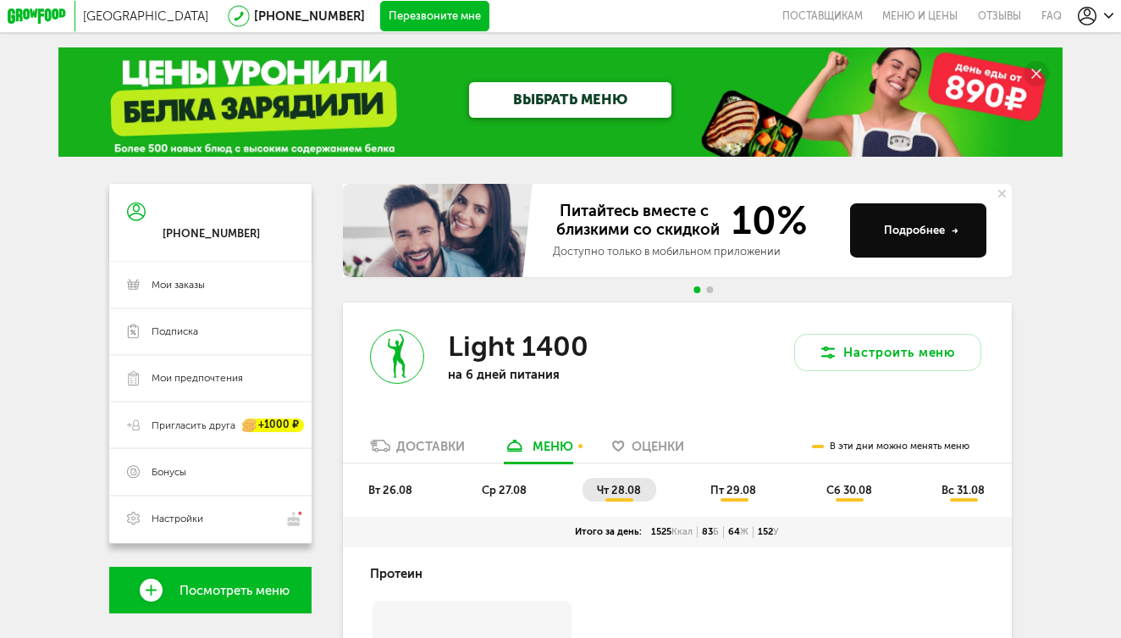
scroll to position [0, 0]
click at [724, 484] on span "пт 29.08" at bounding box center [734, 490] width 46 height 13
click at [849, 485] on li "сб 30.08" at bounding box center [849, 490] width 75 height 24
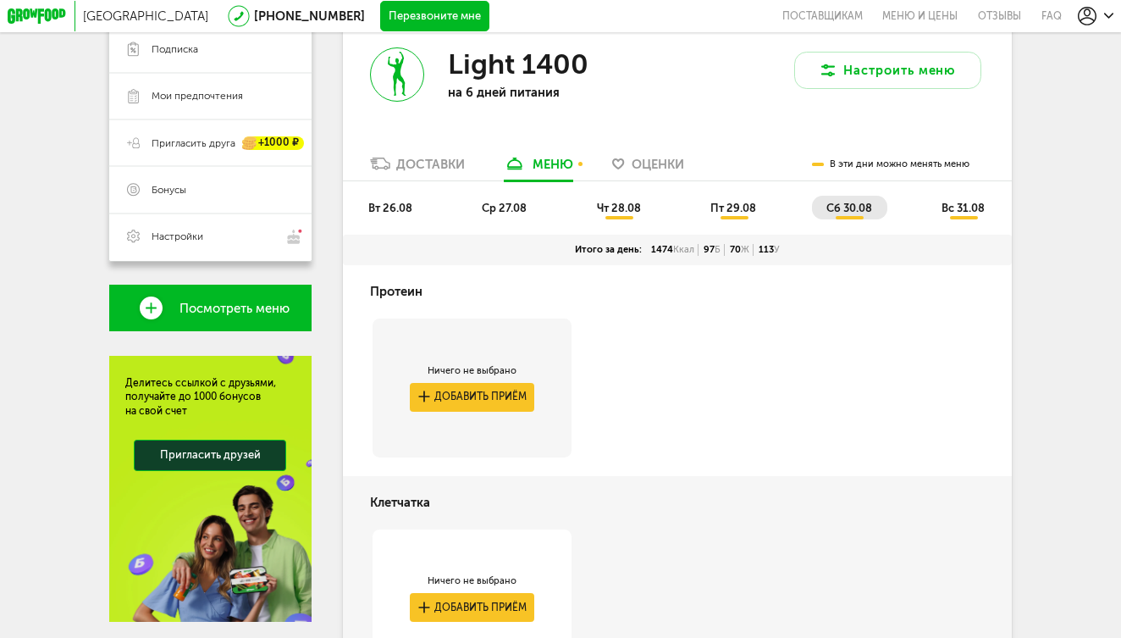
scroll to position [279, 0]
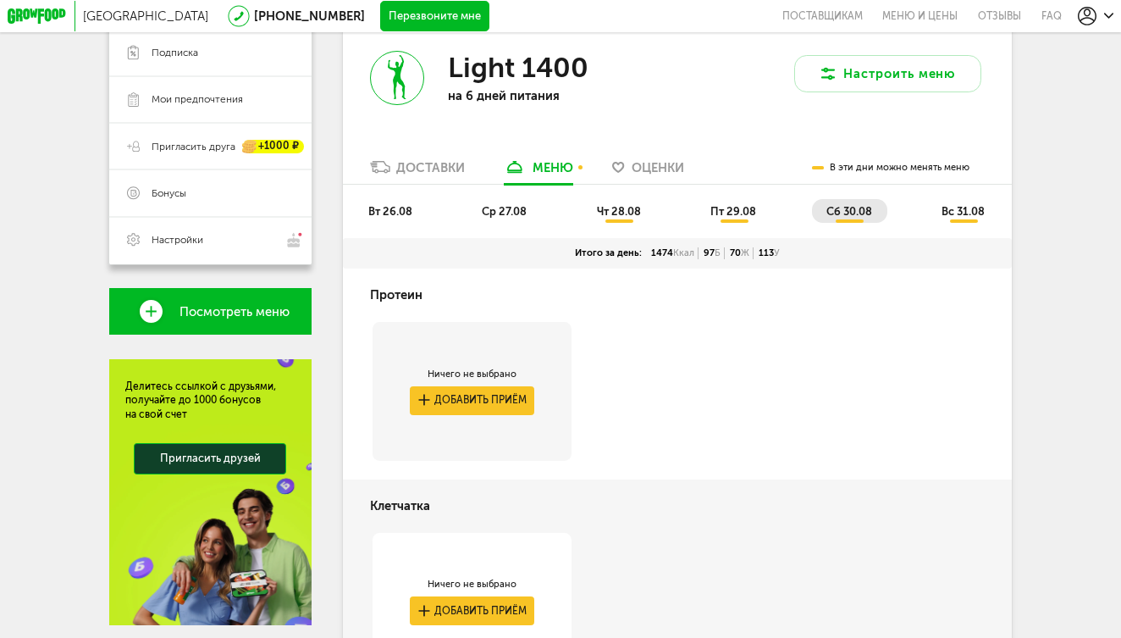
click at [954, 206] on li "вс 31.08" at bounding box center [964, 211] width 73 height 24
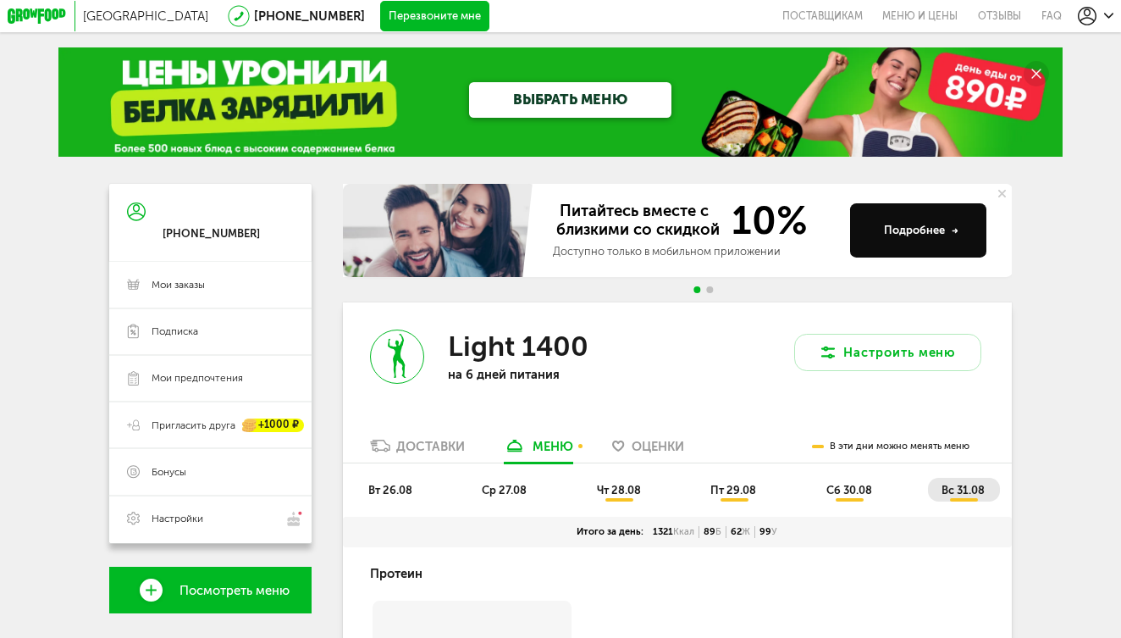
scroll to position [0, 0]
click at [1083, 25] on icon at bounding box center [1087, 16] width 19 height 19
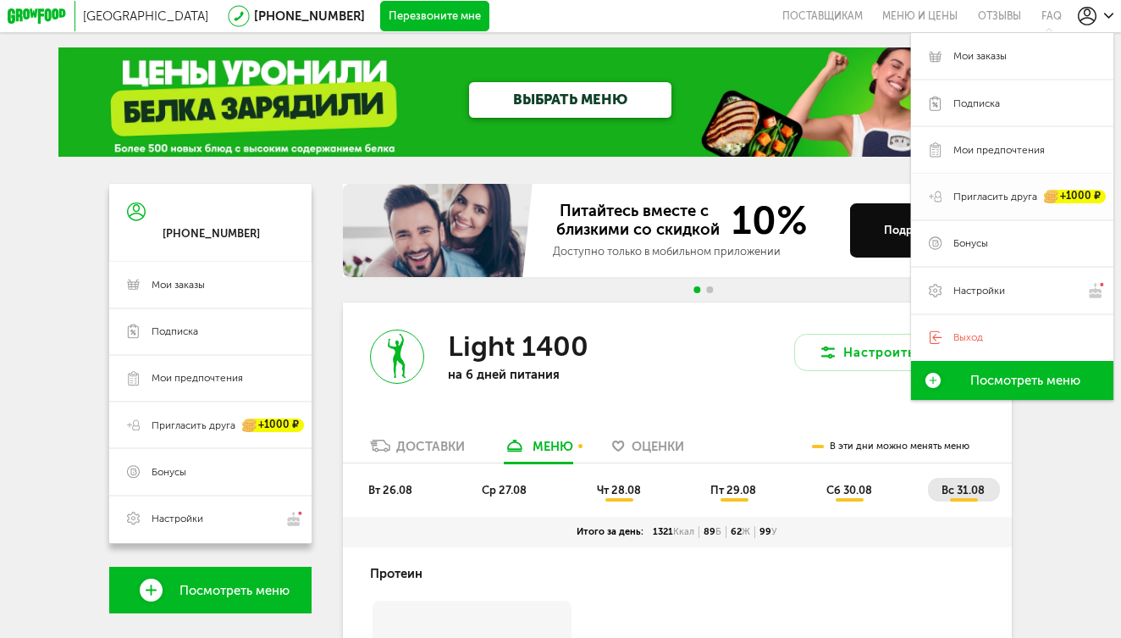
click at [985, 191] on span "Пригласить друга" at bounding box center [996, 197] width 84 height 14
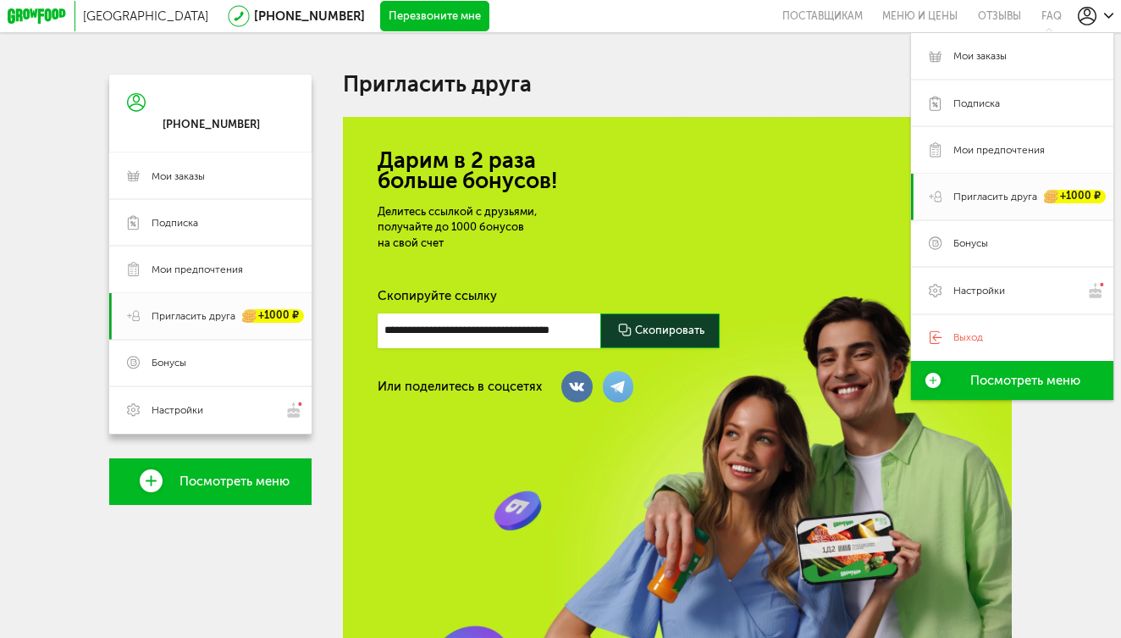
click at [650, 321] on div at bounding box center [660, 330] width 120 height 35
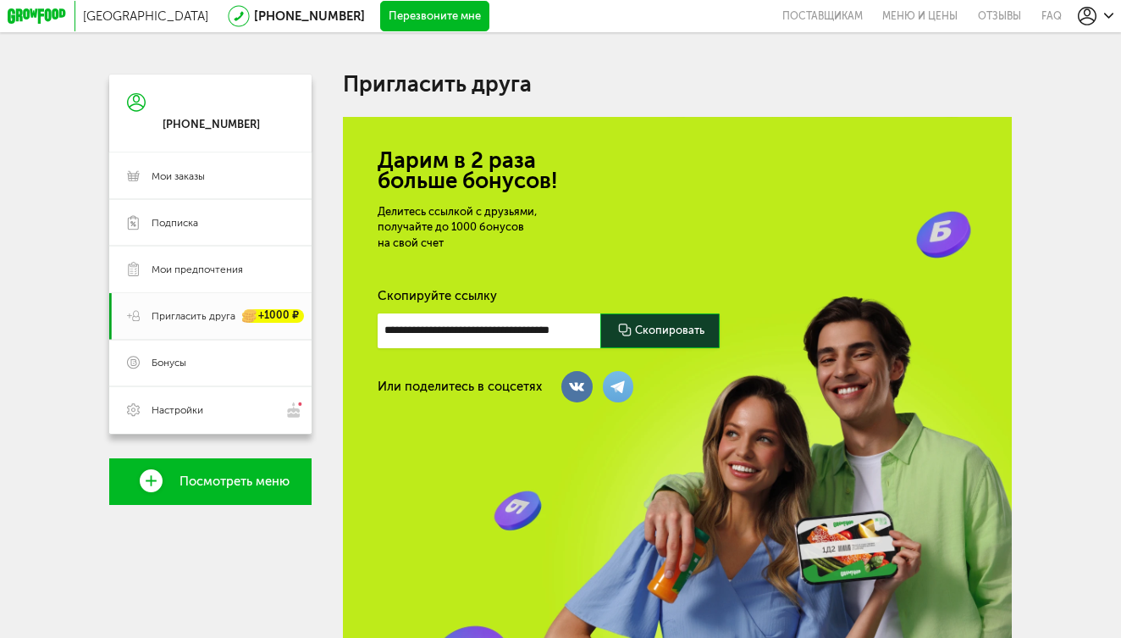
click at [574, 383] on icon at bounding box center [576, 387] width 15 height 8
click at [615, 390] on icon at bounding box center [618, 386] width 19 height 17
click at [1085, 17] on icon at bounding box center [1087, 16] width 19 height 19
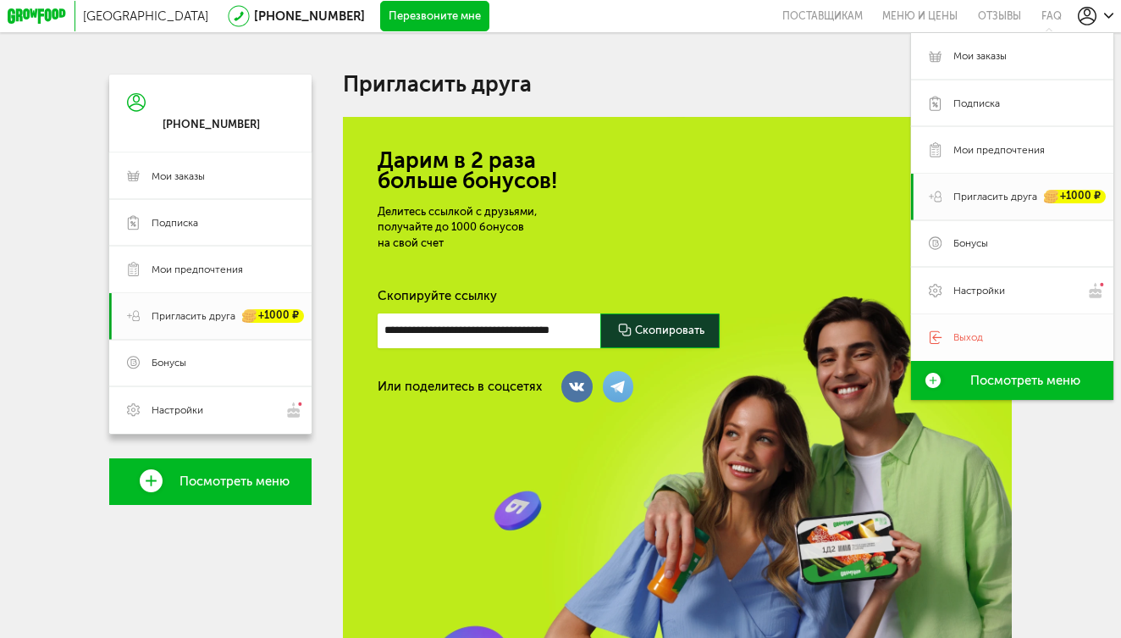
click at [970, 337] on span "Выход" at bounding box center [969, 337] width 30 height 14
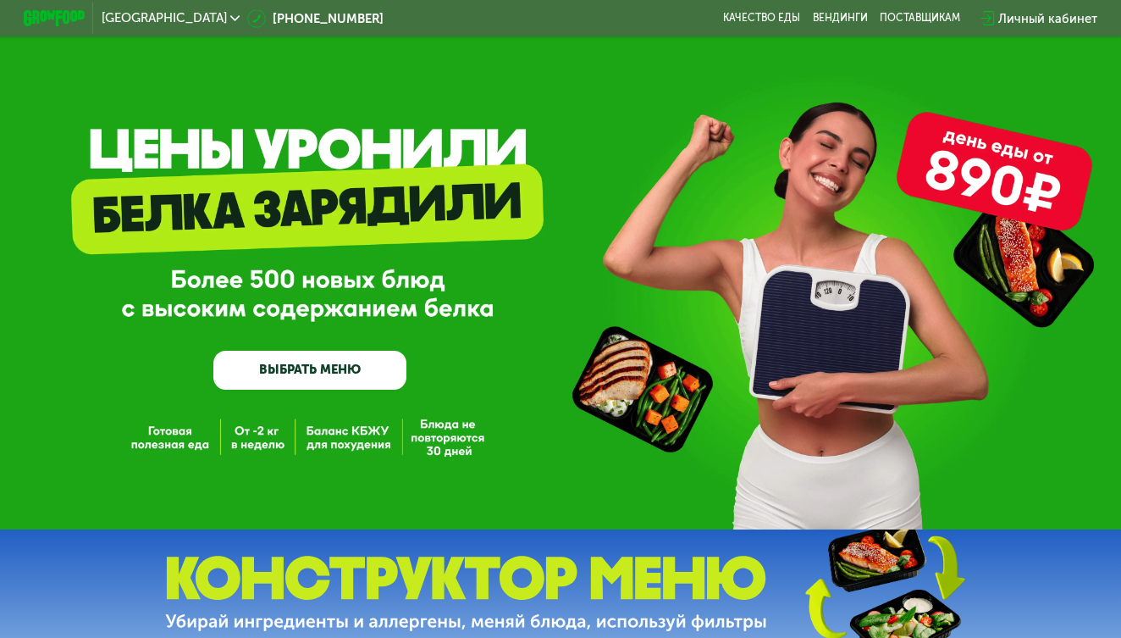
click at [1032, 22] on div "Личный кабинет" at bounding box center [1047, 18] width 99 height 19
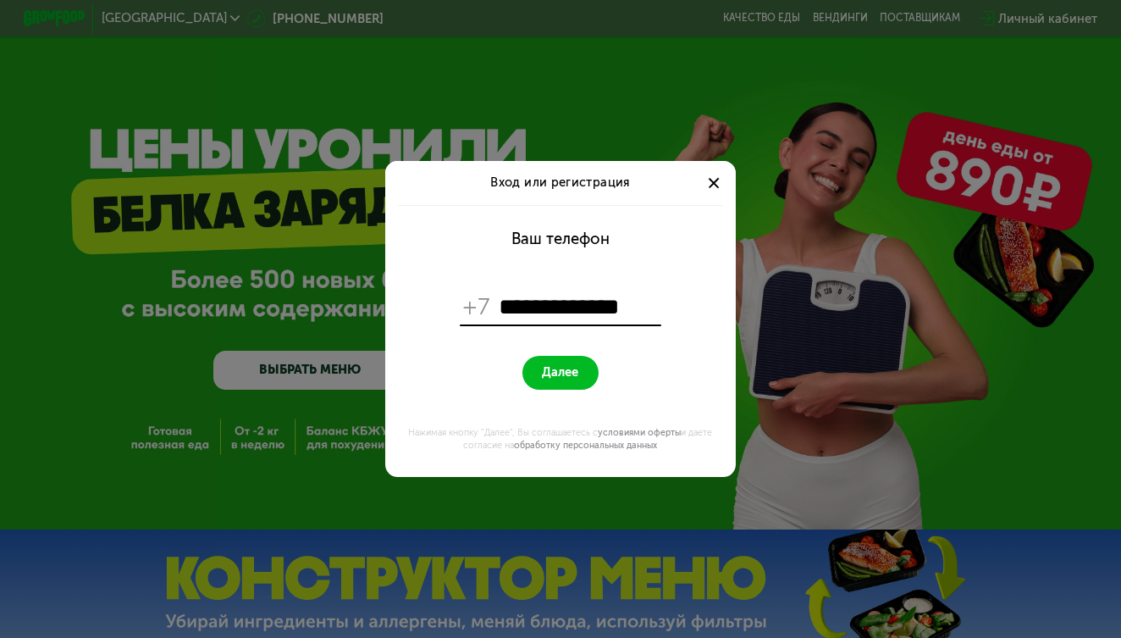
type input "**********"
click at [540, 372] on button "Далее" at bounding box center [561, 373] width 77 height 34
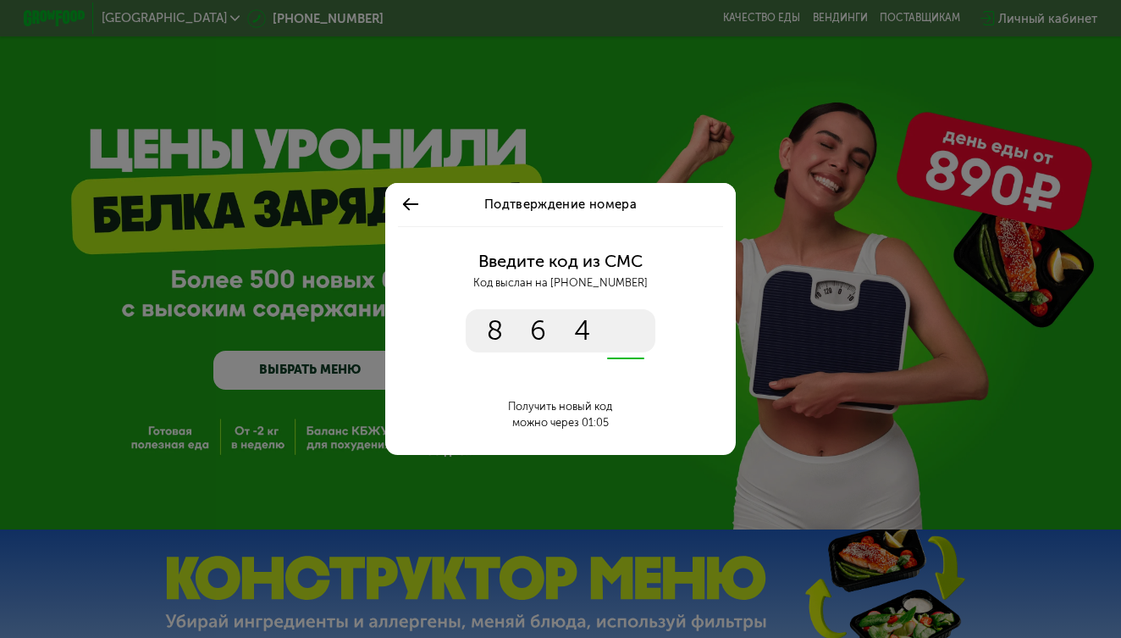
type input "****"
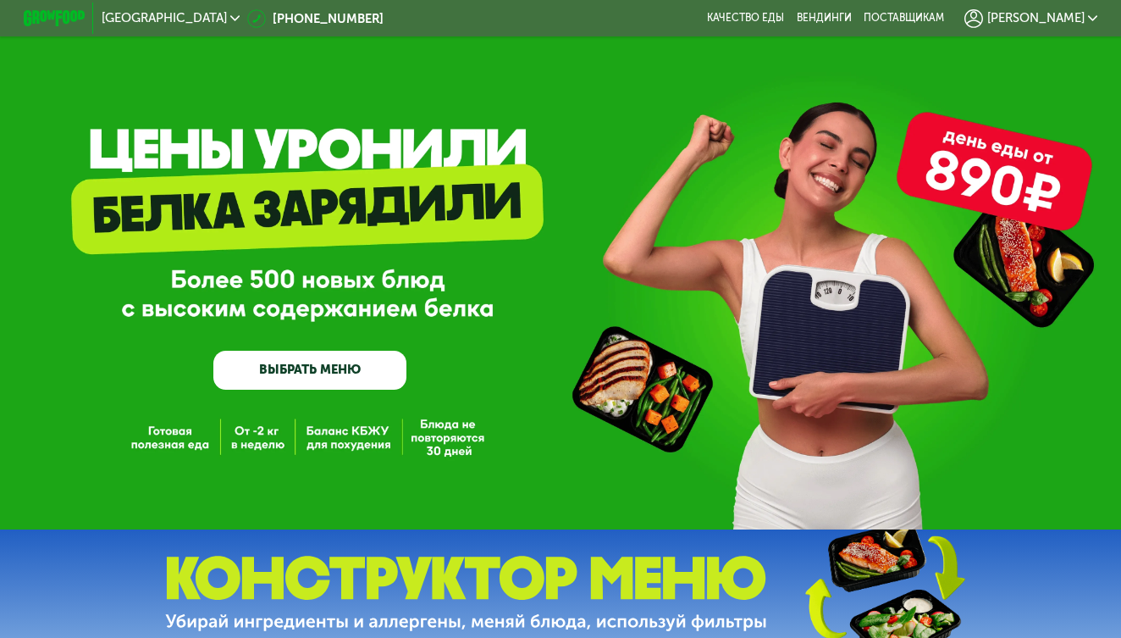
click at [1054, 20] on span "Нелли" at bounding box center [1035, 18] width 97 height 13
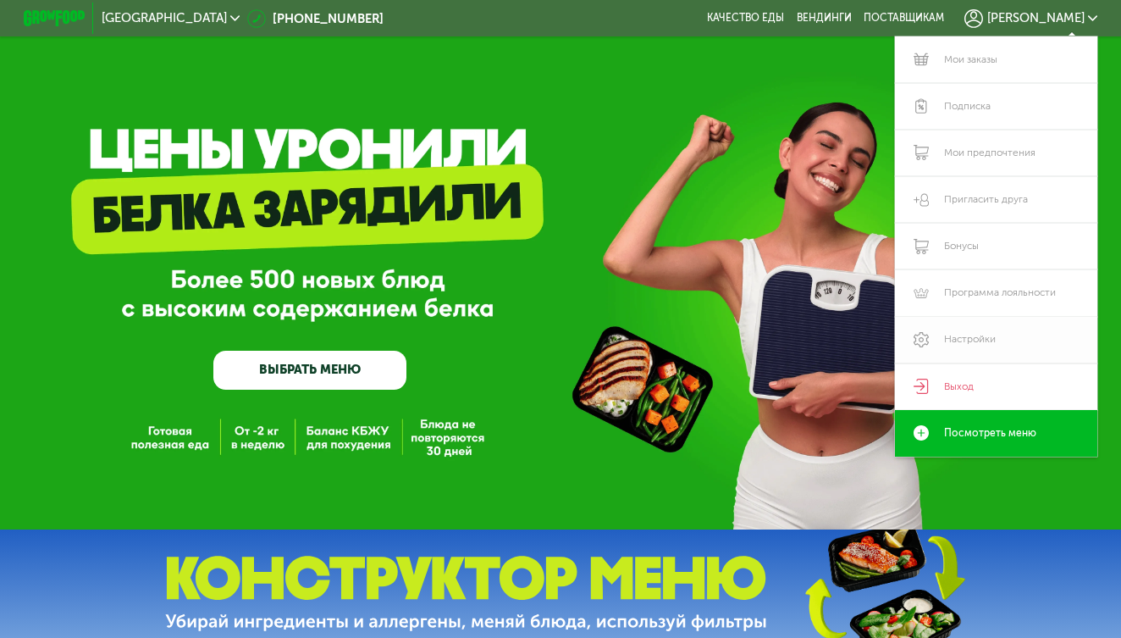
click at [952, 334] on link "Настройки" at bounding box center [996, 340] width 202 height 47
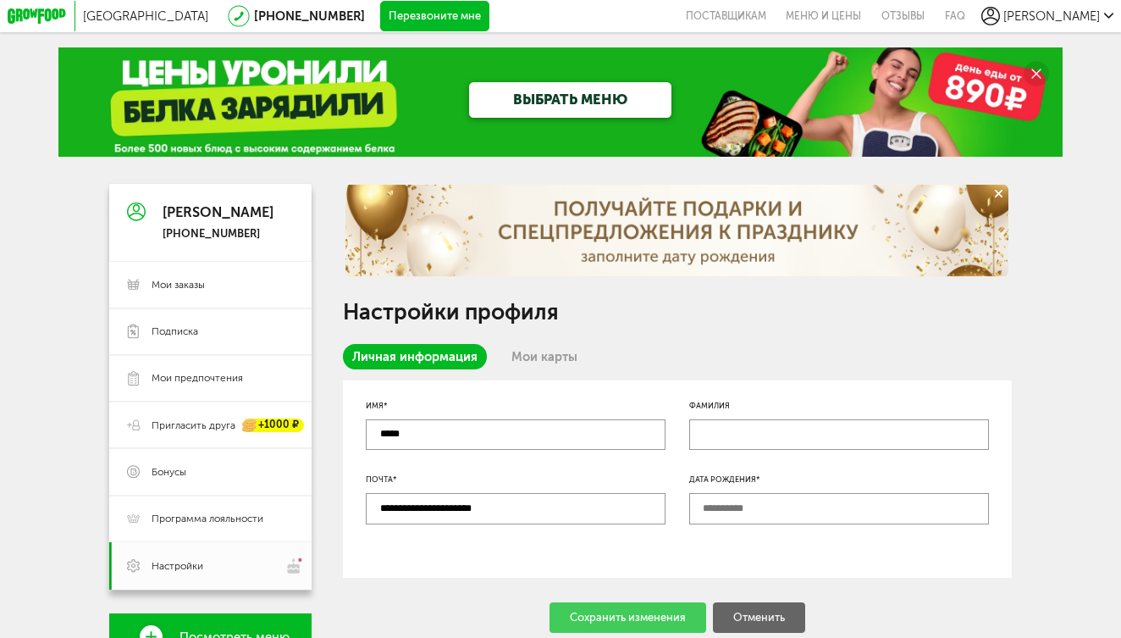
click at [443, 432] on input "*****" at bounding box center [516, 434] width 300 height 31
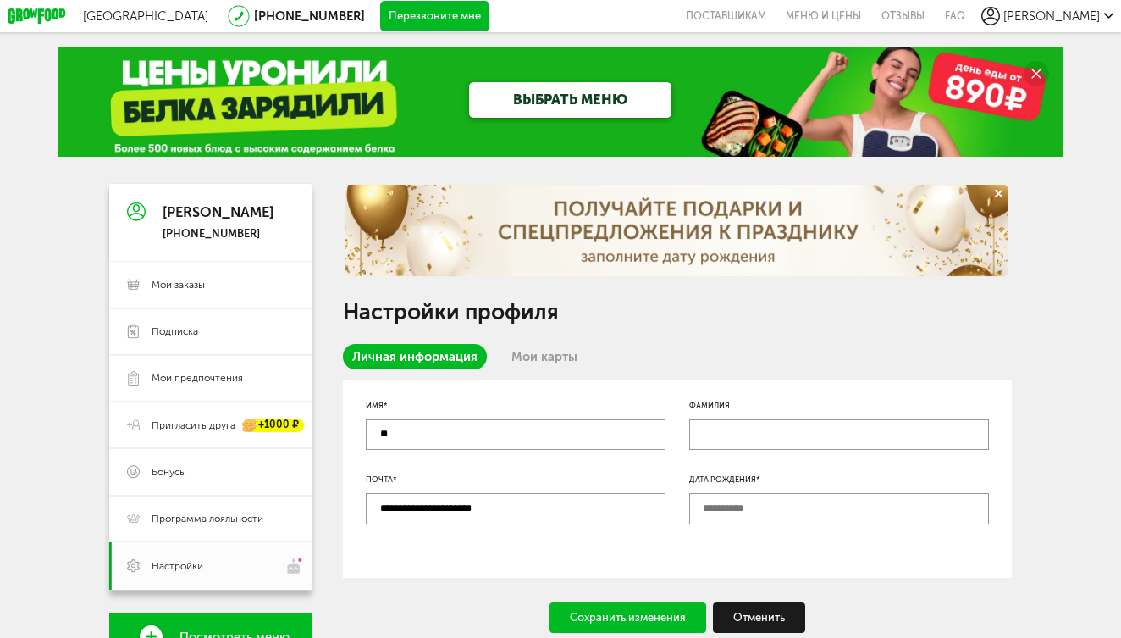
type input "*"
type input "*********"
click at [502, 522] on input "**********" at bounding box center [516, 508] width 300 height 31
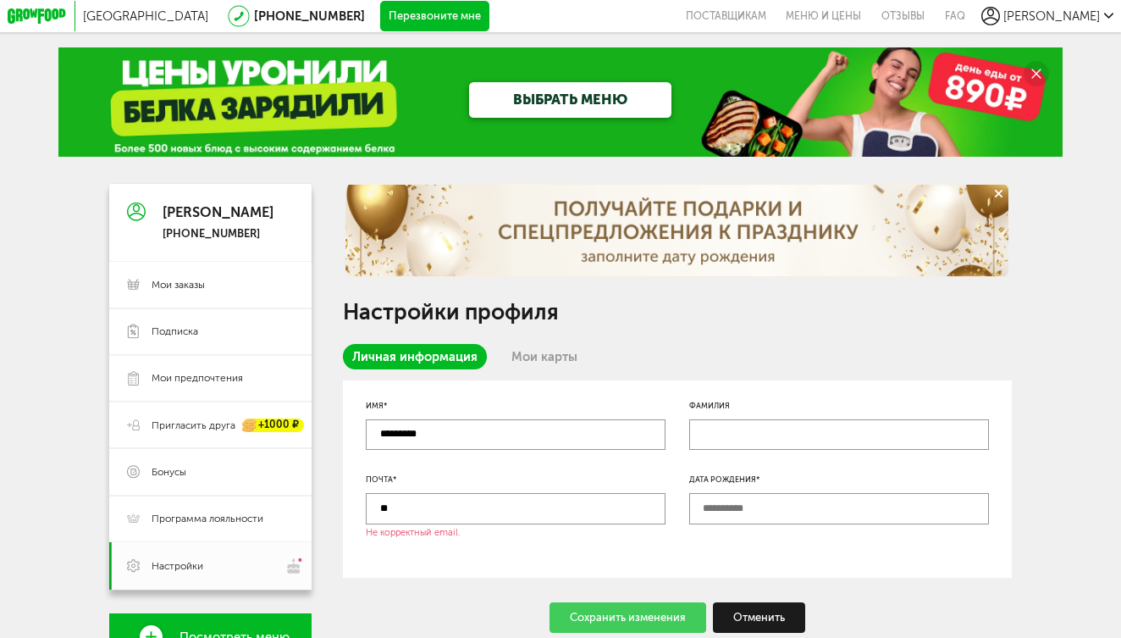
type input "*"
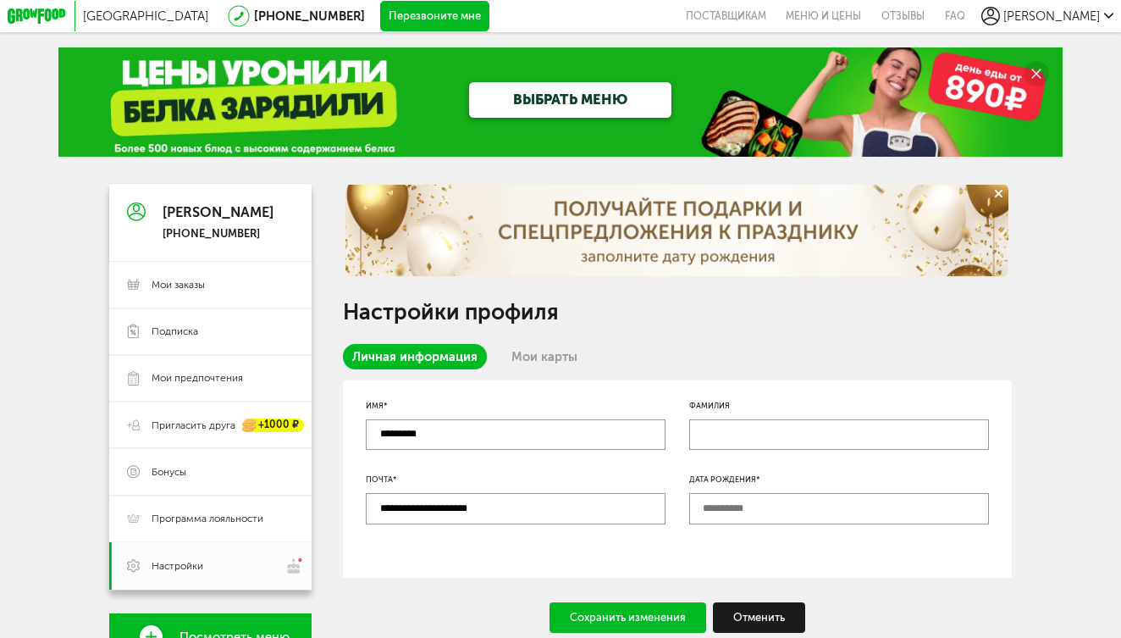
type input "**********"
click at [596, 613] on div "Сохранить изменения" at bounding box center [628, 617] width 157 height 31
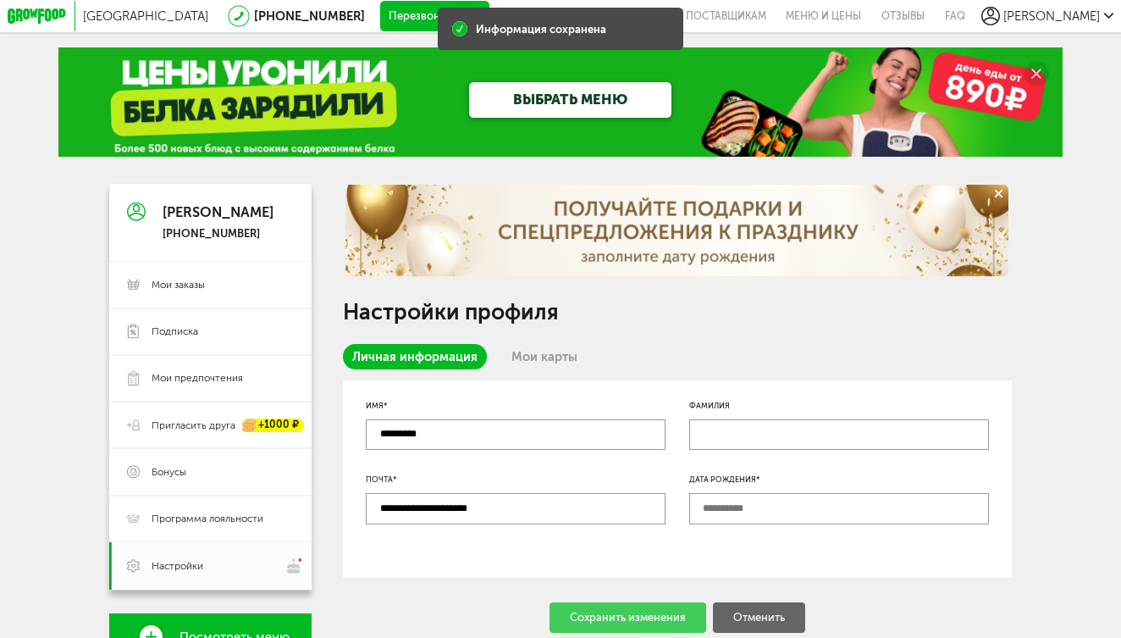
click at [623, 97] on link "ВЫБРАТЬ МЕНЮ" at bounding box center [570, 99] width 202 height 35
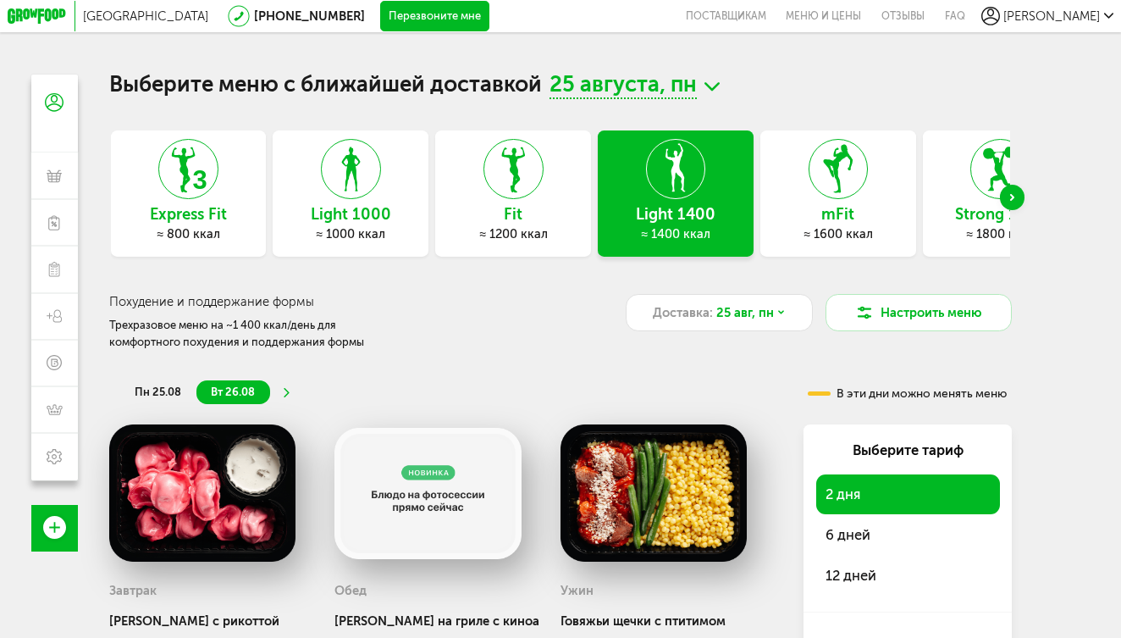
click at [1016, 199] on div "Next slide" at bounding box center [1012, 197] width 25 height 25
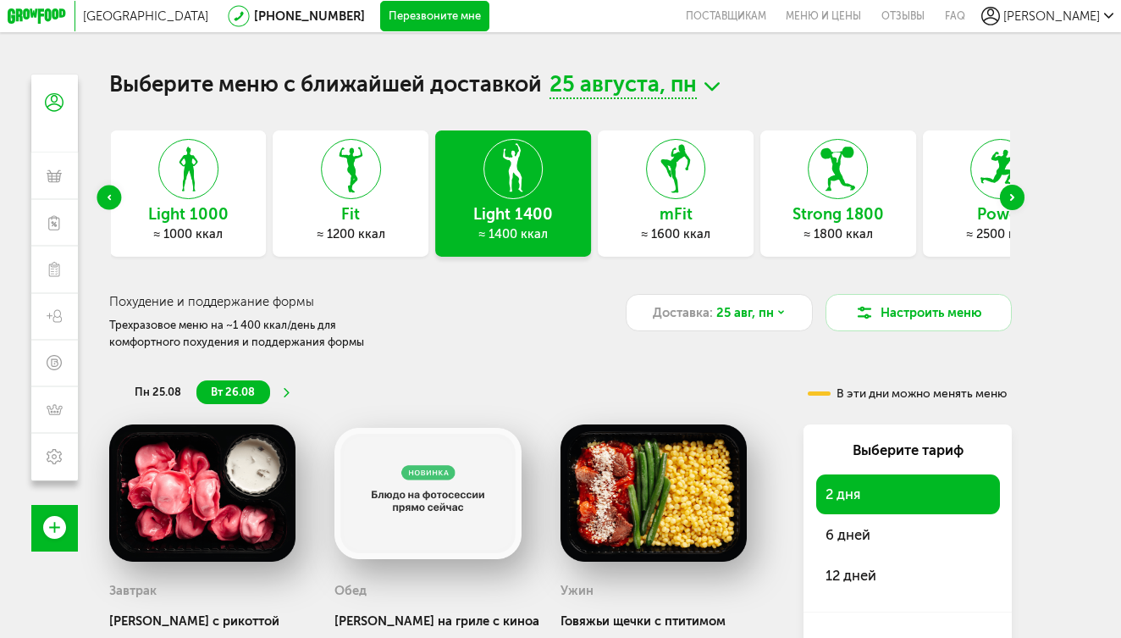
click at [1016, 199] on div "Next slide" at bounding box center [1012, 197] width 25 height 25
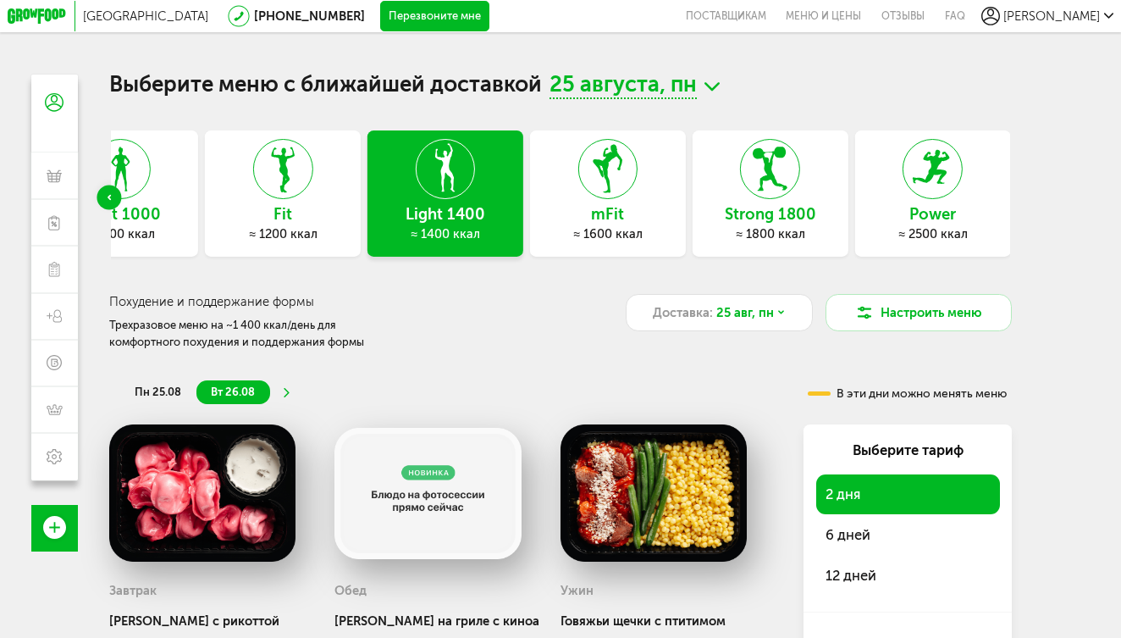
click at [781, 169] on icon at bounding box center [770, 169] width 58 height 60
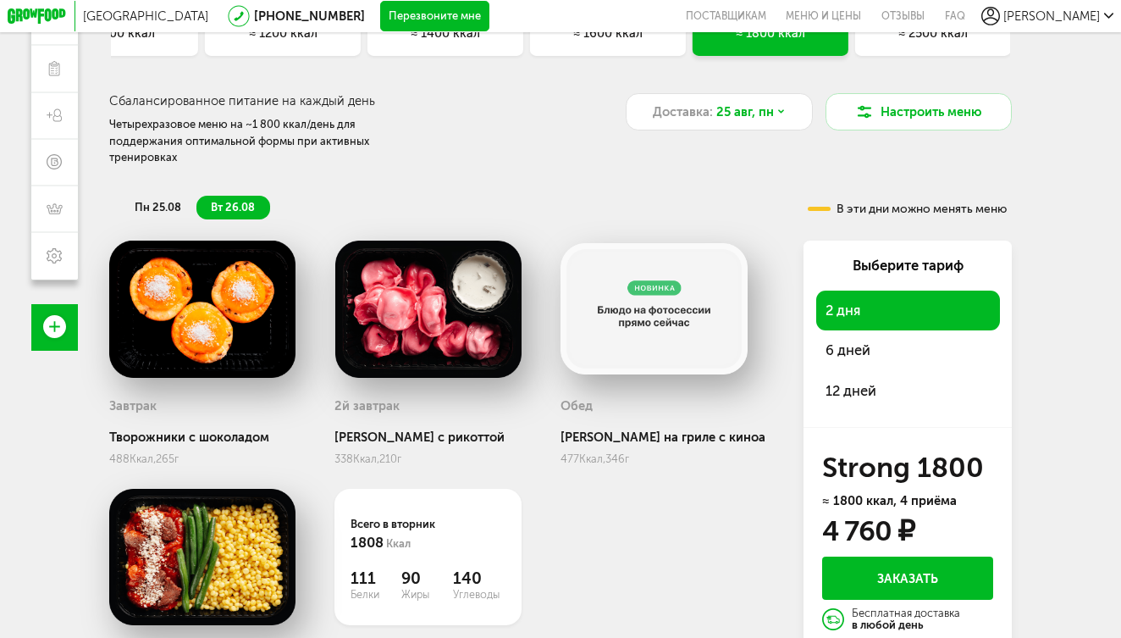
scroll to position [205, 0]
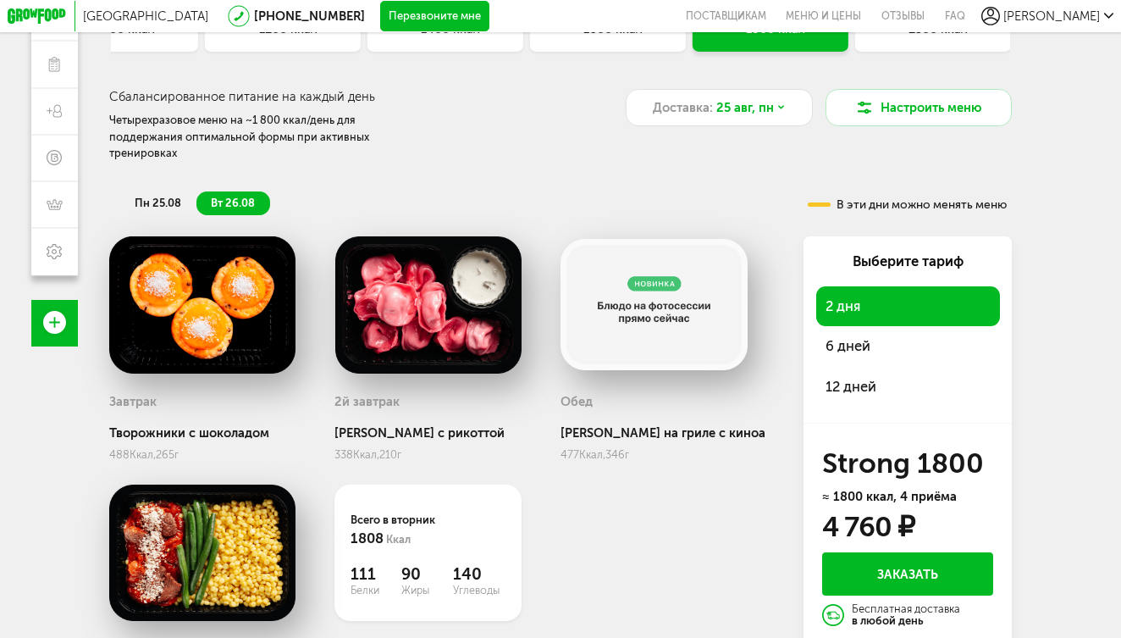
click at [834, 337] on span "6 дней" at bounding box center [848, 345] width 45 height 17
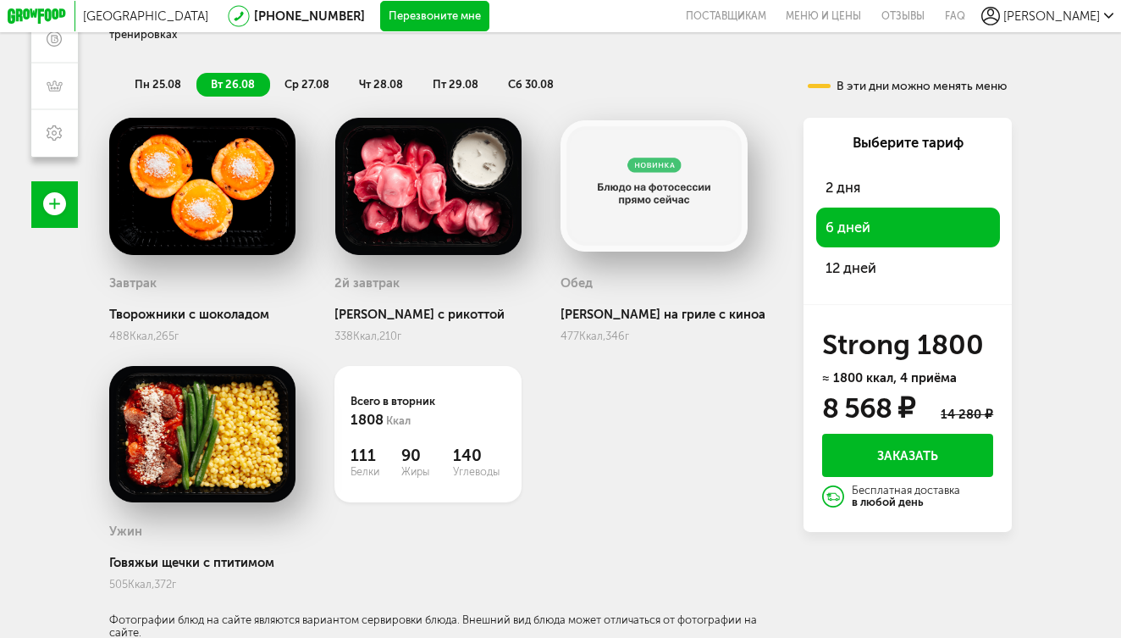
scroll to position [323, 0]
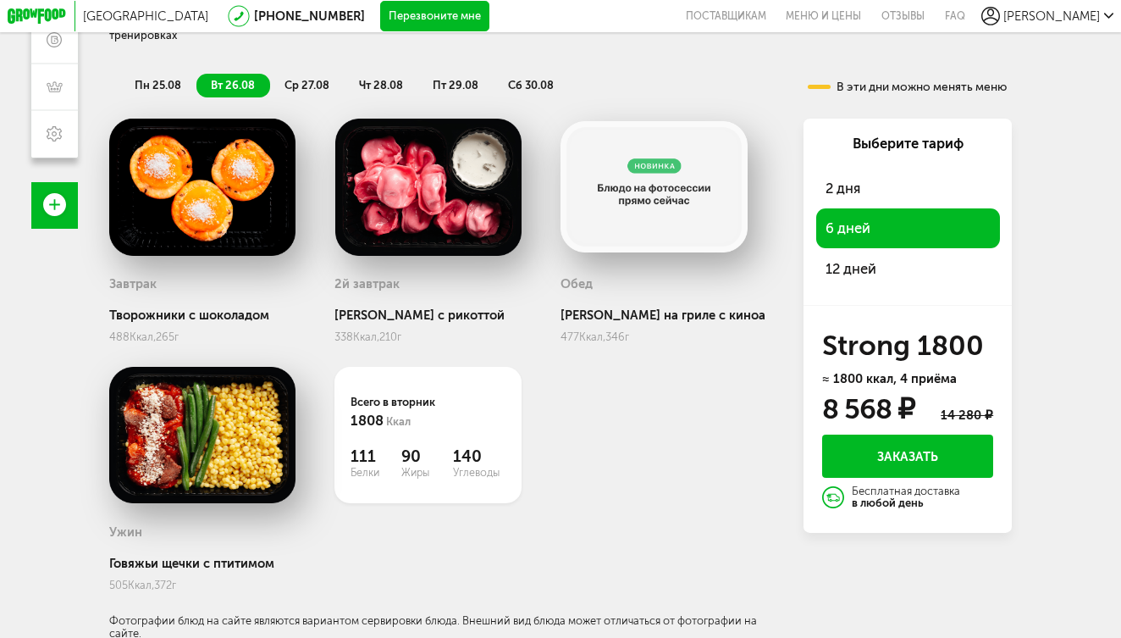
click at [944, 445] on button "Заказать" at bounding box center [907, 456] width 171 height 44
click at [637, 451] on div "Завтрак Творожники с шоколадом 488 Ккал, 265 г 2й завтрак Тортеллини с рикоттой…" at bounding box center [444, 380] width 670 height 522
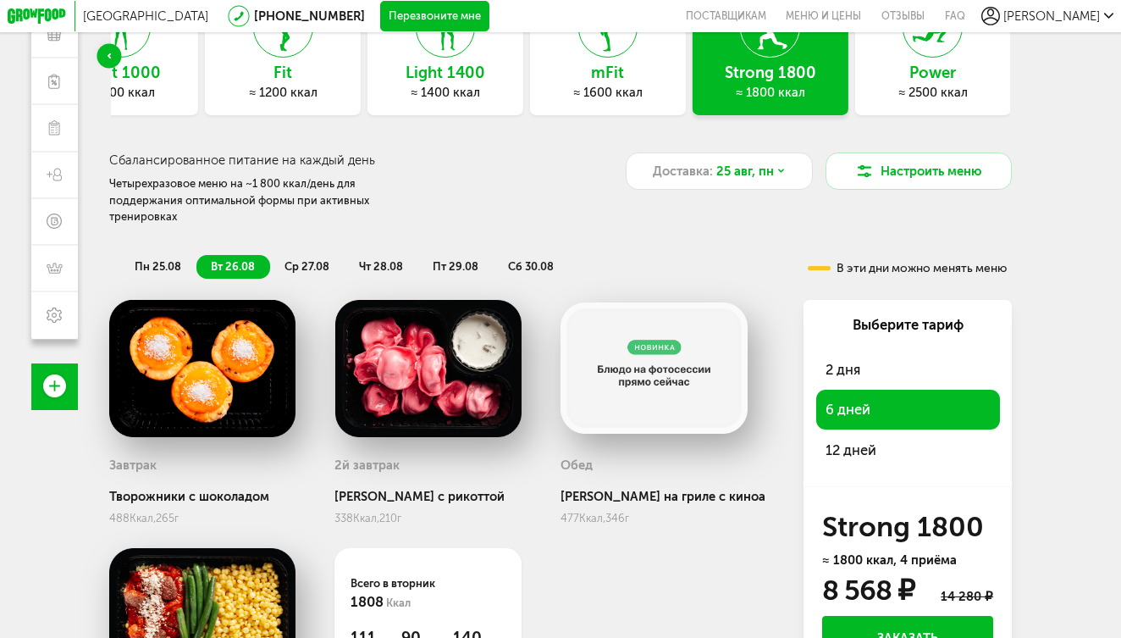
scroll to position [140, 0]
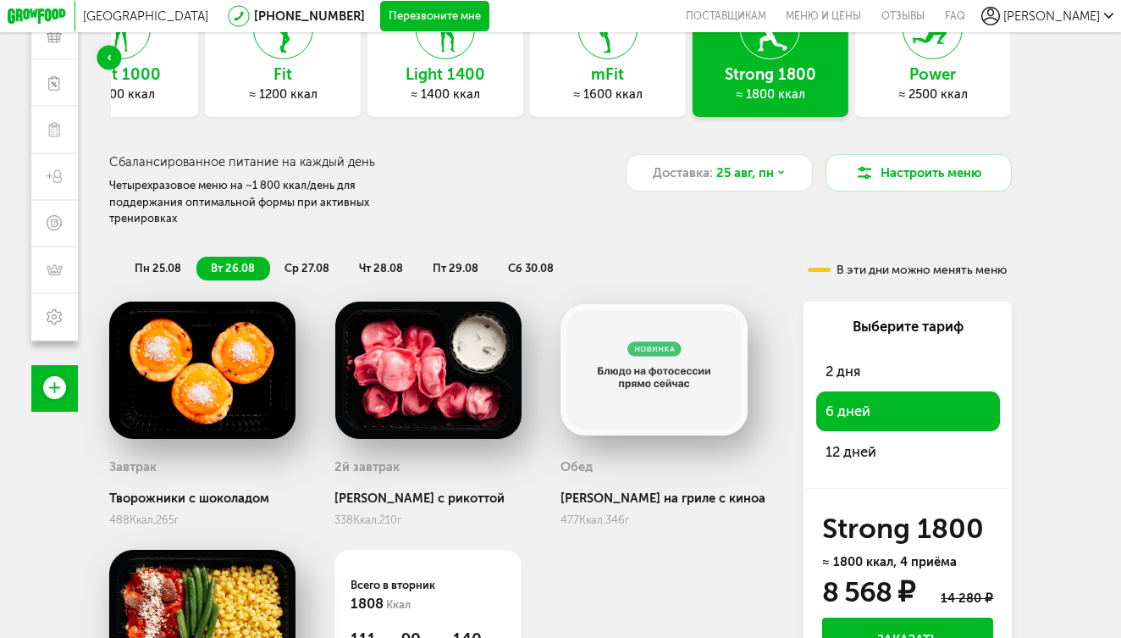
click at [158, 265] on span "пн 25.08" at bounding box center [158, 268] width 47 height 13
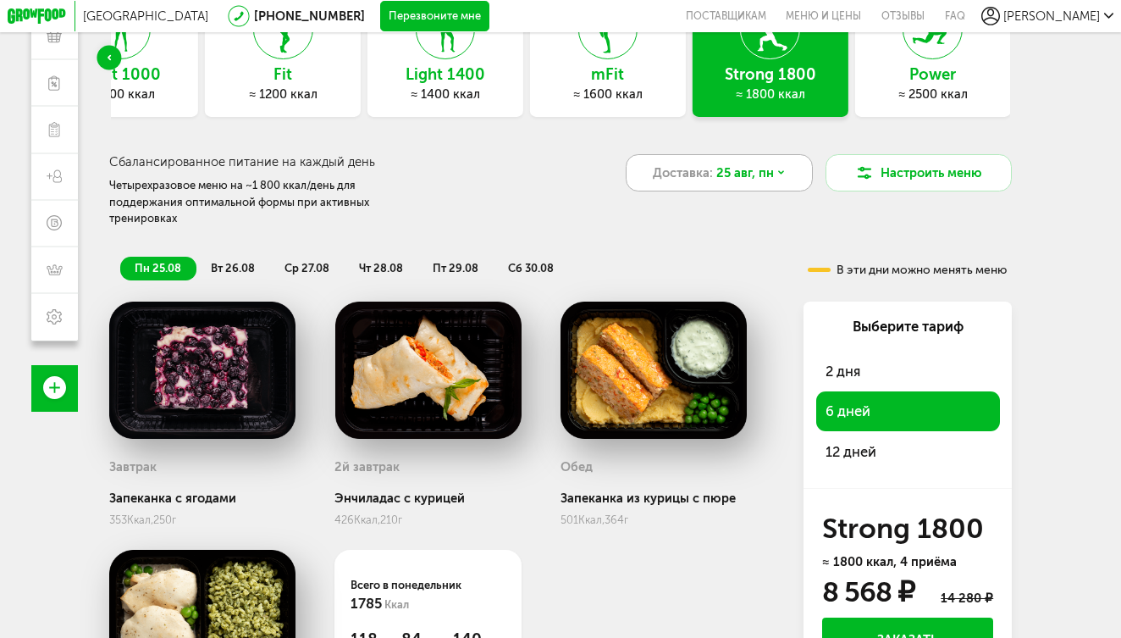
click at [716, 170] on span "25 авг, пн" at bounding box center [745, 172] width 58 height 19
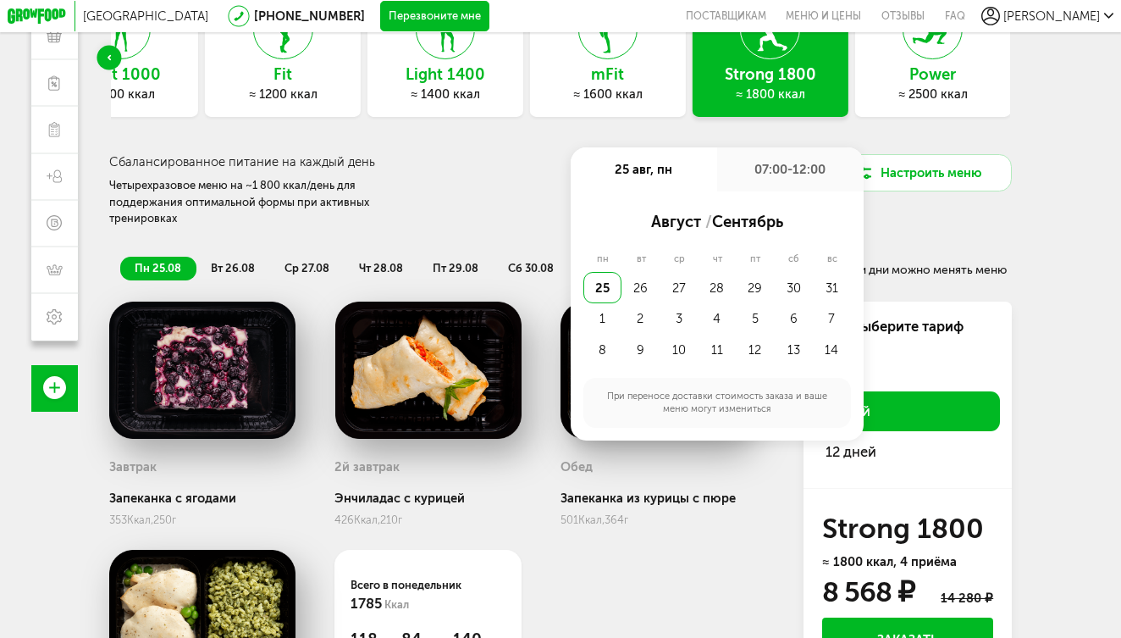
click at [802, 169] on div "07:00-12:00" at bounding box center [790, 168] width 147 height 43
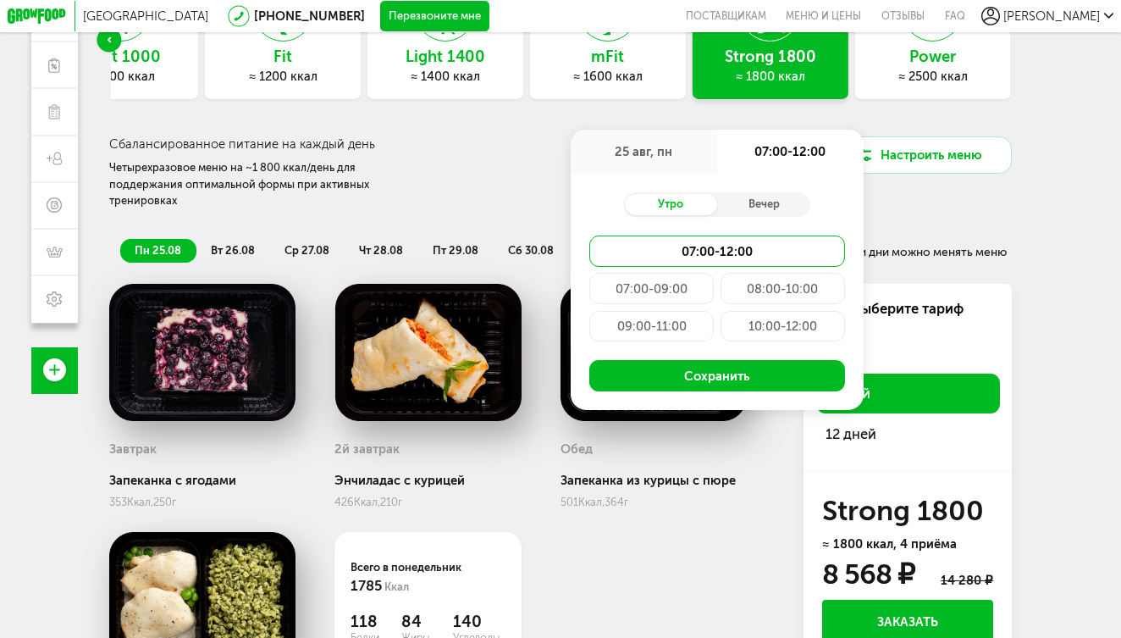
scroll to position [171, 0]
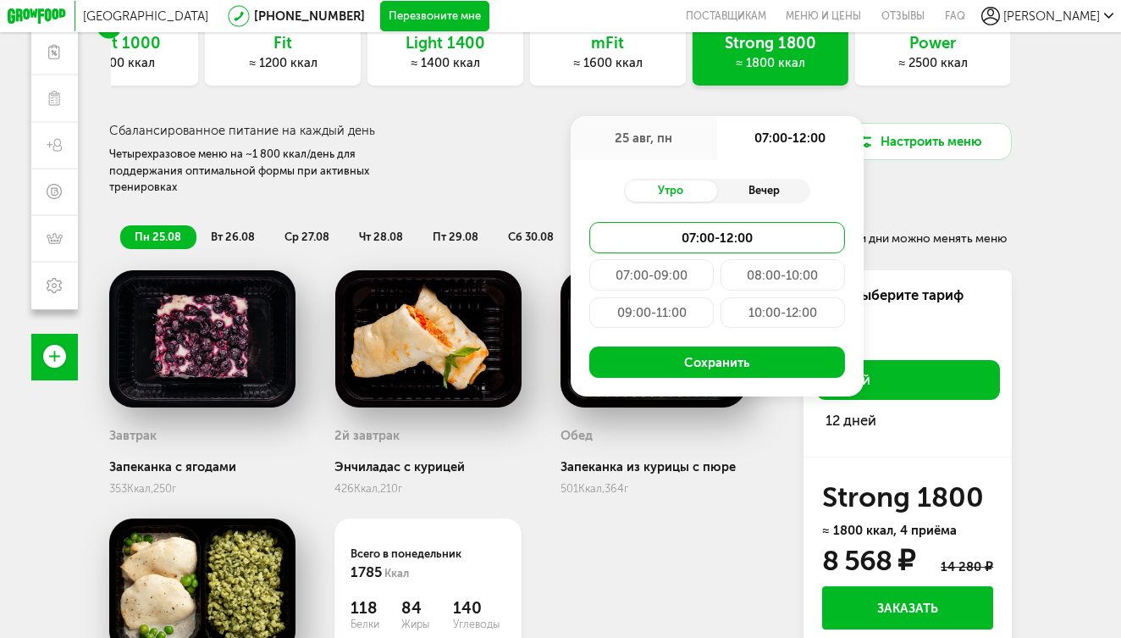
click at [753, 193] on div "Вечер" at bounding box center [763, 191] width 93 height 22
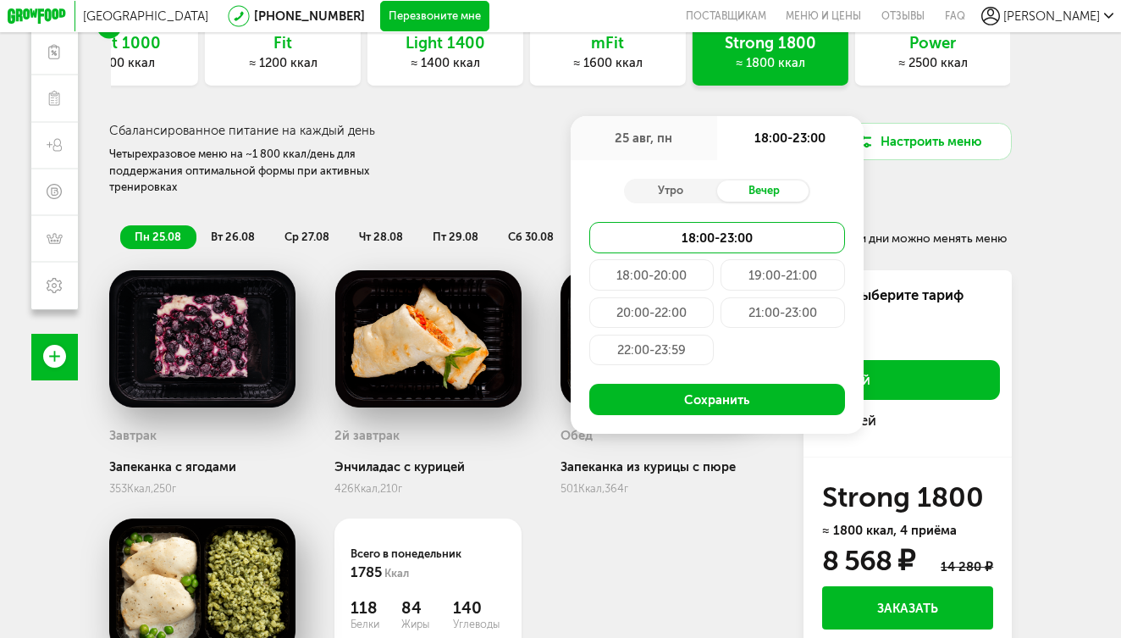
click at [668, 313] on div "20:00-22:00" at bounding box center [651, 312] width 124 height 31
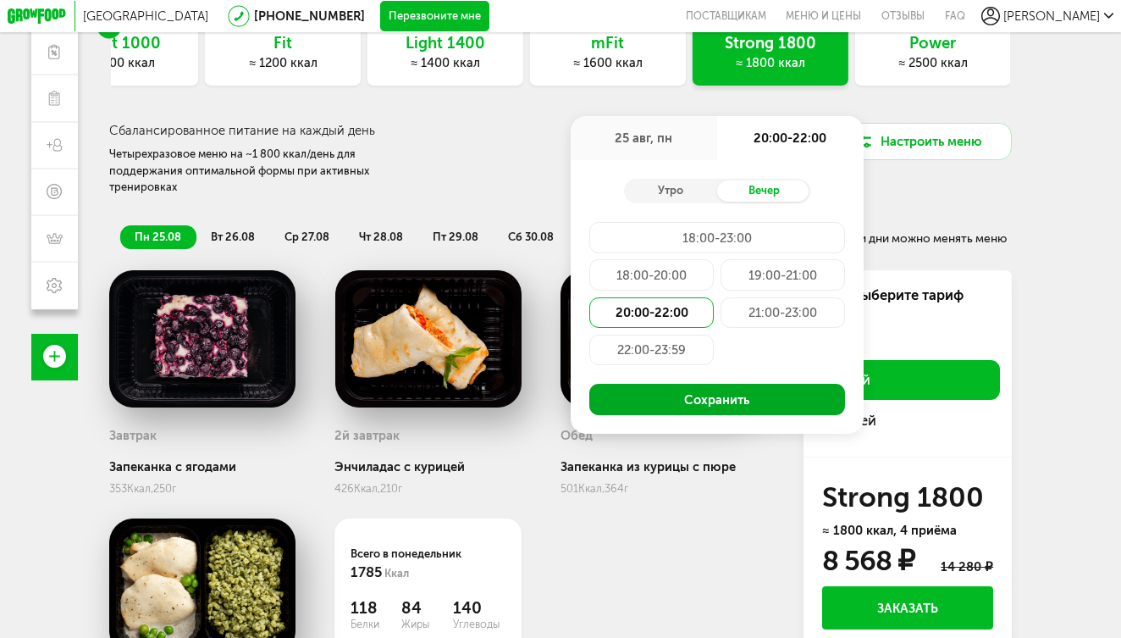
click at [685, 398] on button "Сохранить" at bounding box center [717, 399] width 256 height 31
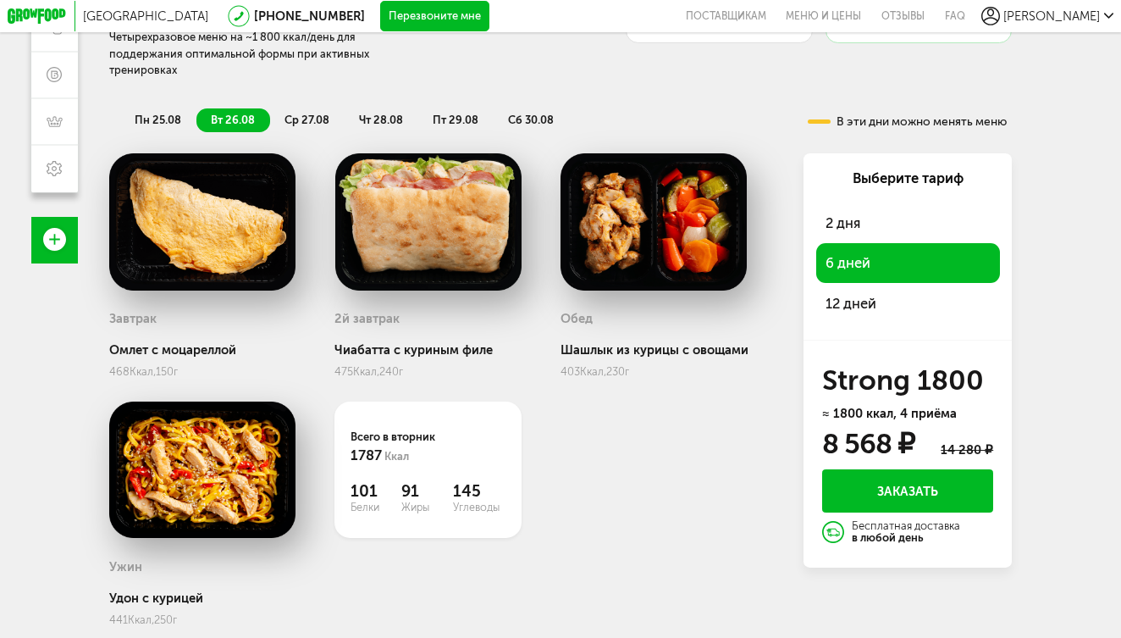
scroll to position [292, 0]
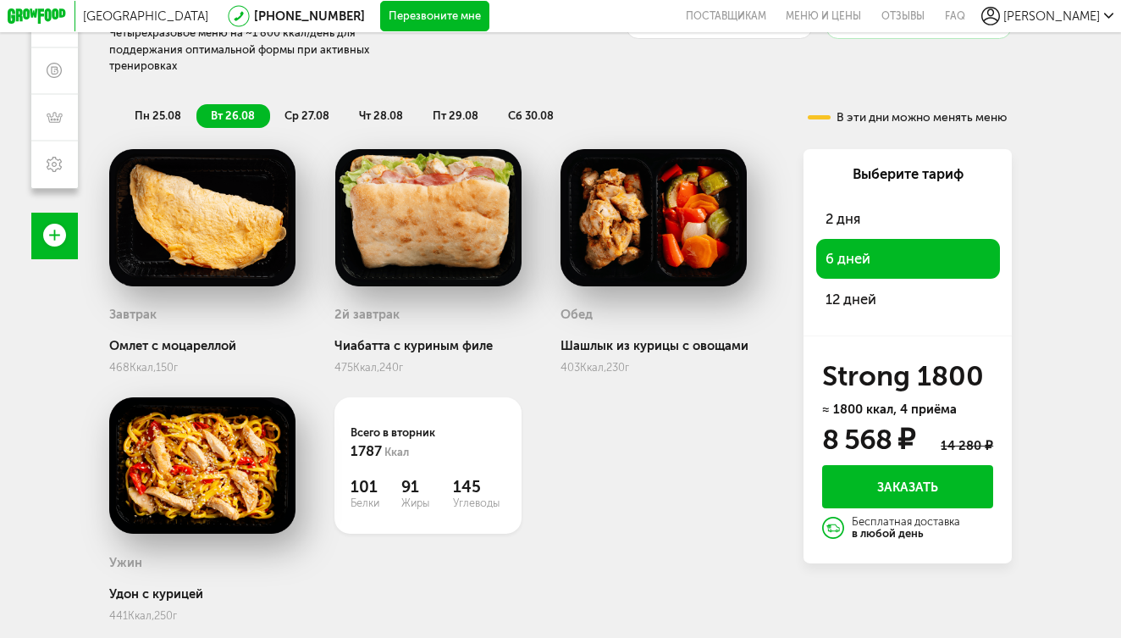
click at [890, 483] on button "Заказать" at bounding box center [907, 487] width 171 height 44
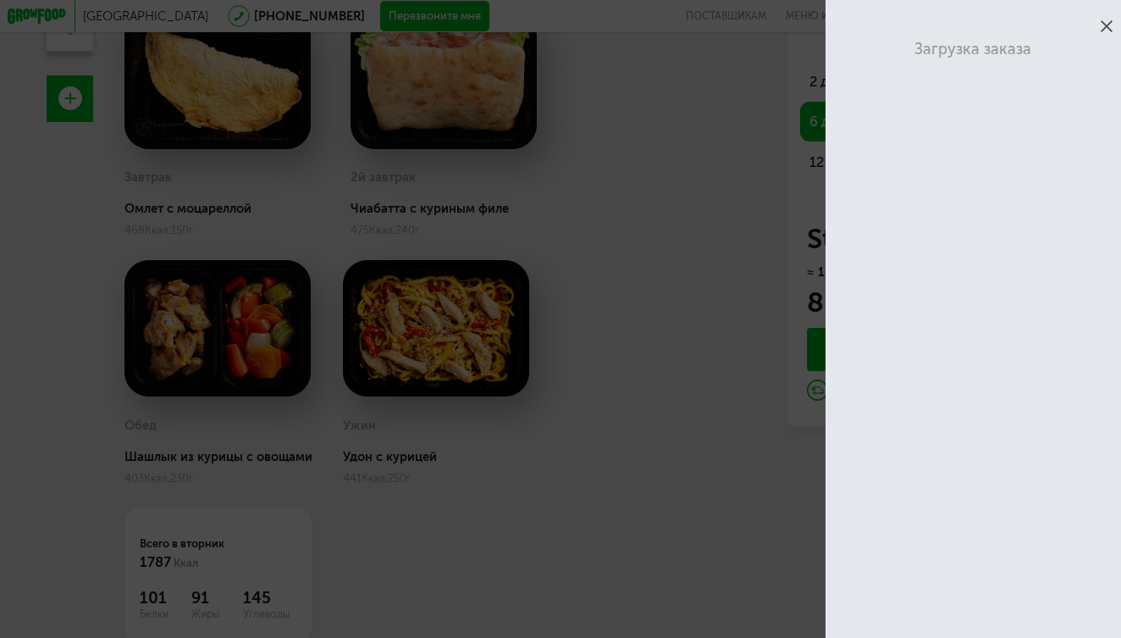
scroll to position [137, 0]
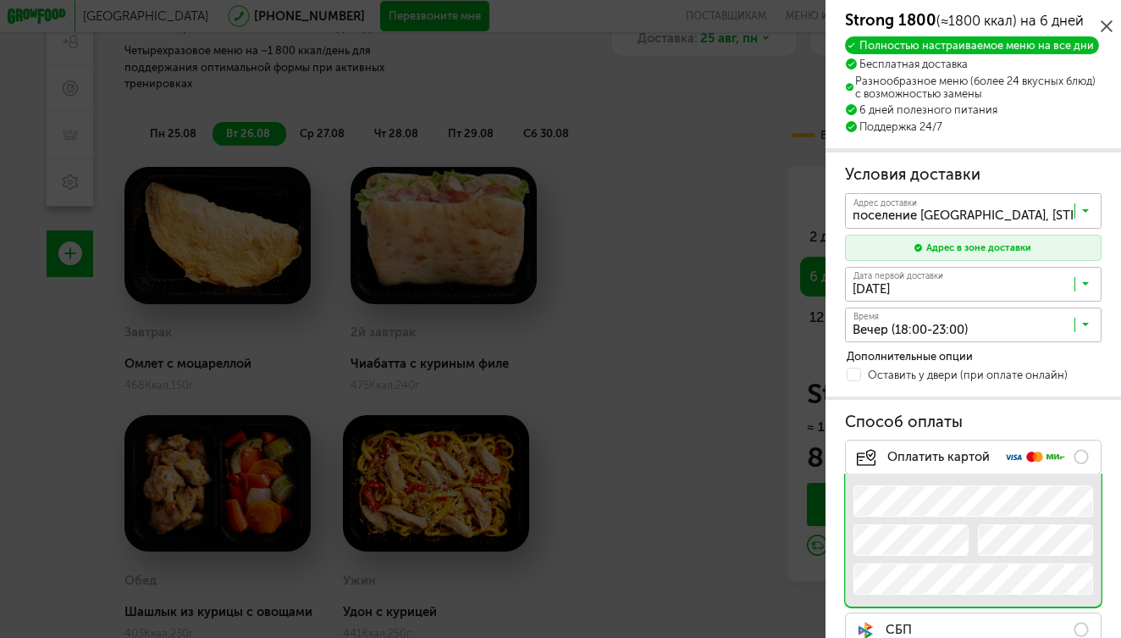
click at [970, 218] on input "Search for option" at bounding box center [977, 215] width 257 height 26
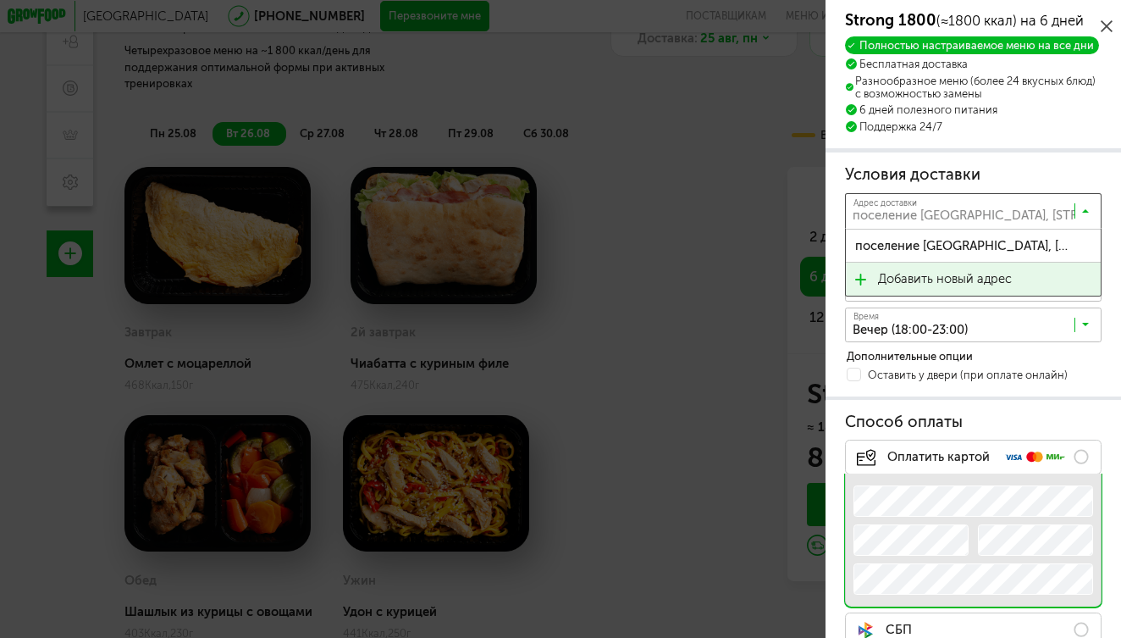
click at [927, 276] on span "Добавить новый адрес" at bounding box center [945, 279] width 134 height 33
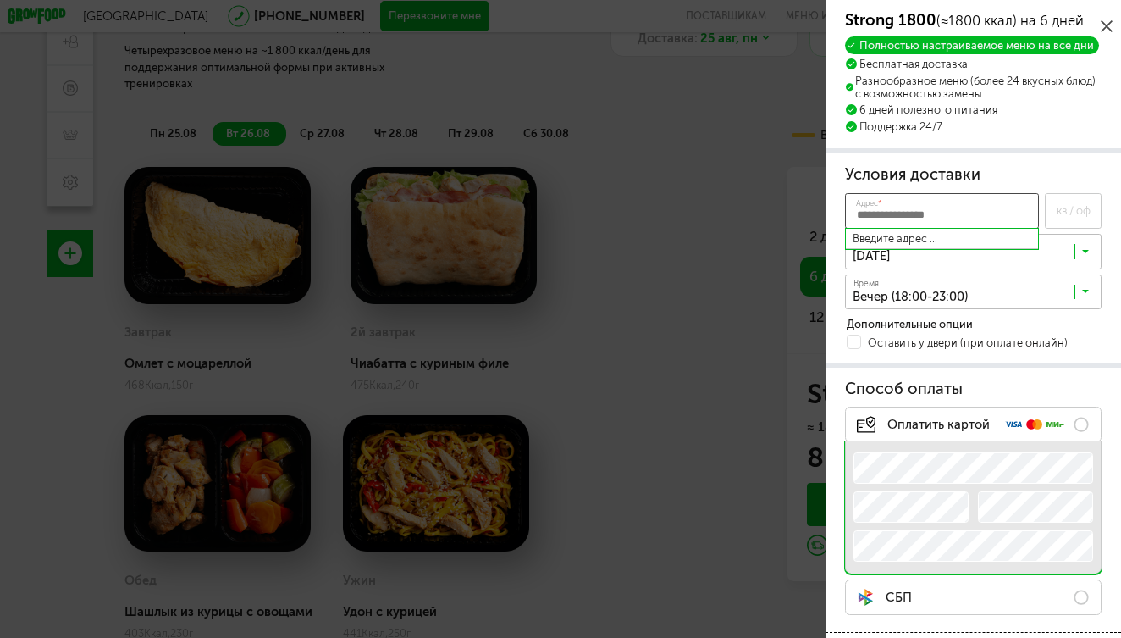
click at [905, 207] on input "Адрес *" at bounding box center [942, 210] width 195 height 35
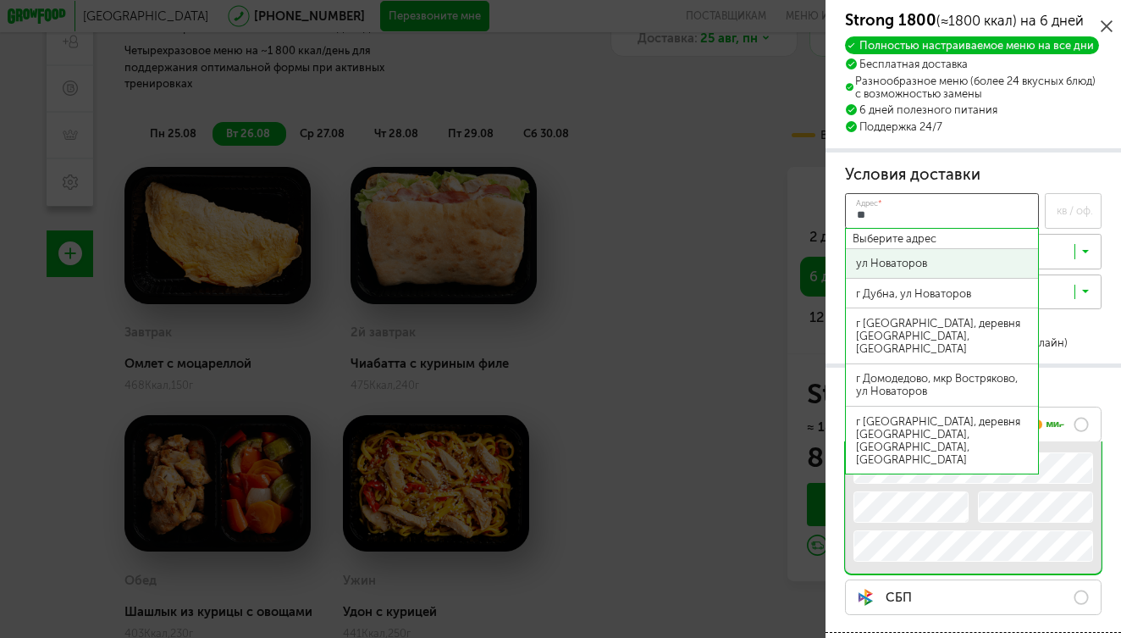
type input "*"
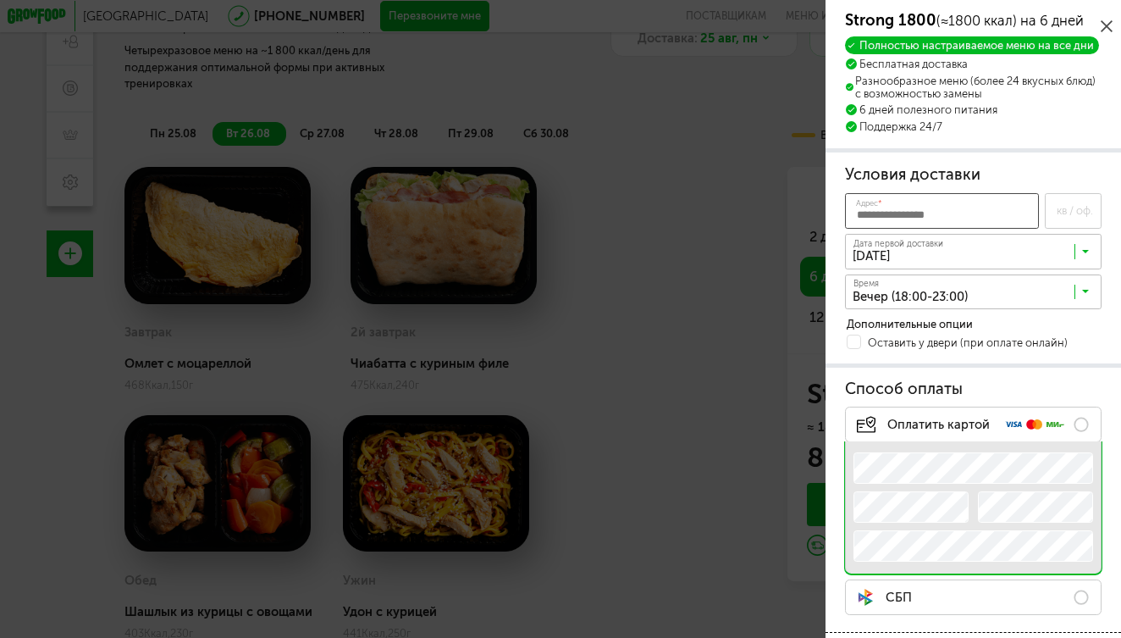
click at [905, 216] on input "Адрес *" at bounding box center [942, 210] width 195 height 35
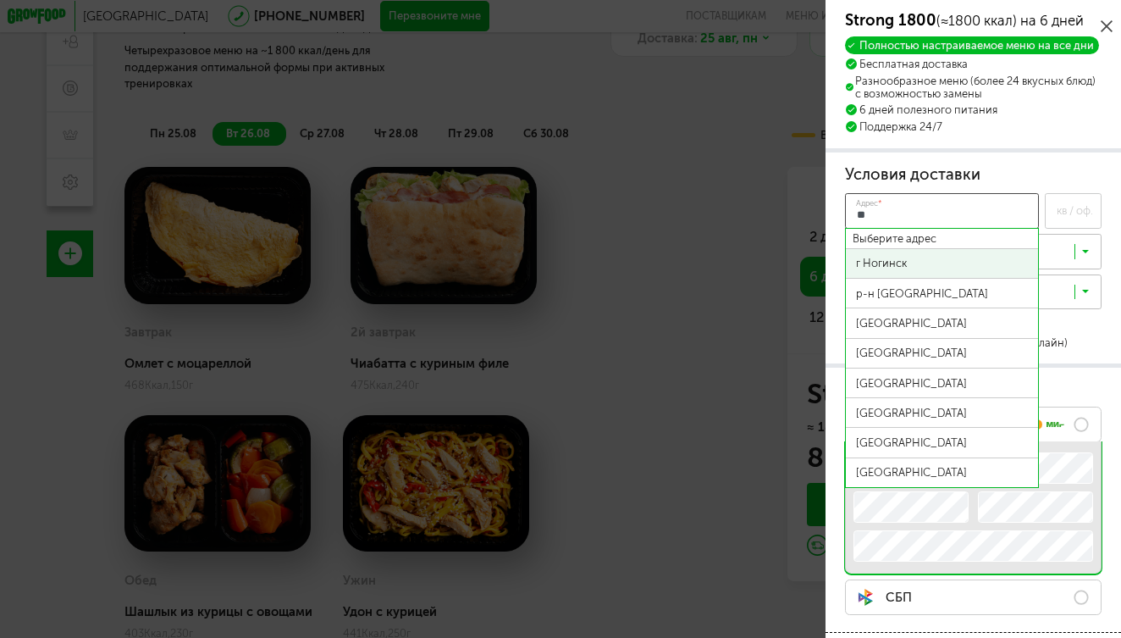
type input "*"
click at [915, 263] on div "ул Новаторов, д 10" at bounding box center [942, 263] width 173 height 13
type input "**********"
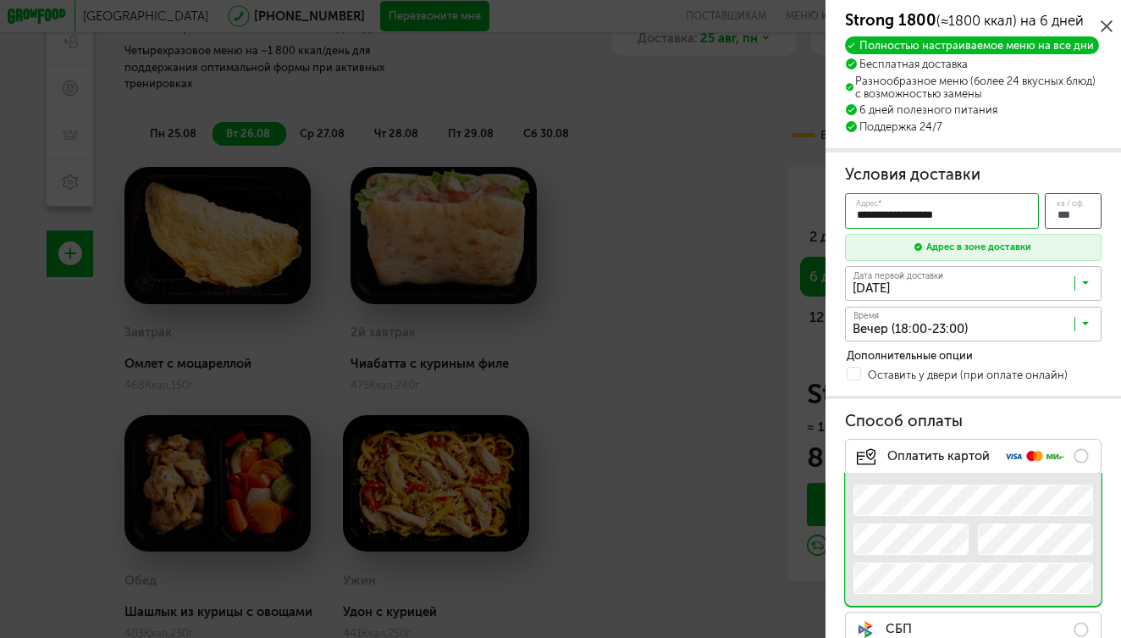
type input "***"
click at [996, 290] on input "Search for option" at bounding box center [977, 287] width 257 height 26
click at [987, 285] on input "Search for option" at bounding box center [977, 287] width 257 height 26
click at [1015, 326] on input "Search for option" at bounding box center [977, 327] width 257 height 26
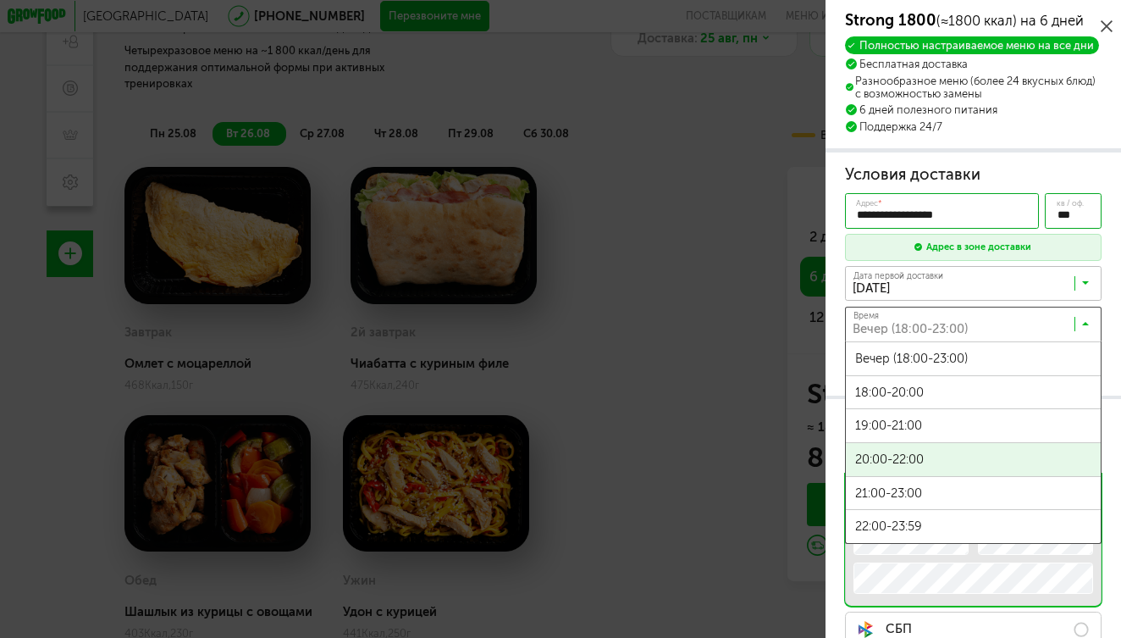
click at [934, 462] on span "20:00-22:00" at bounding box center [973, 459] width 255 height 33
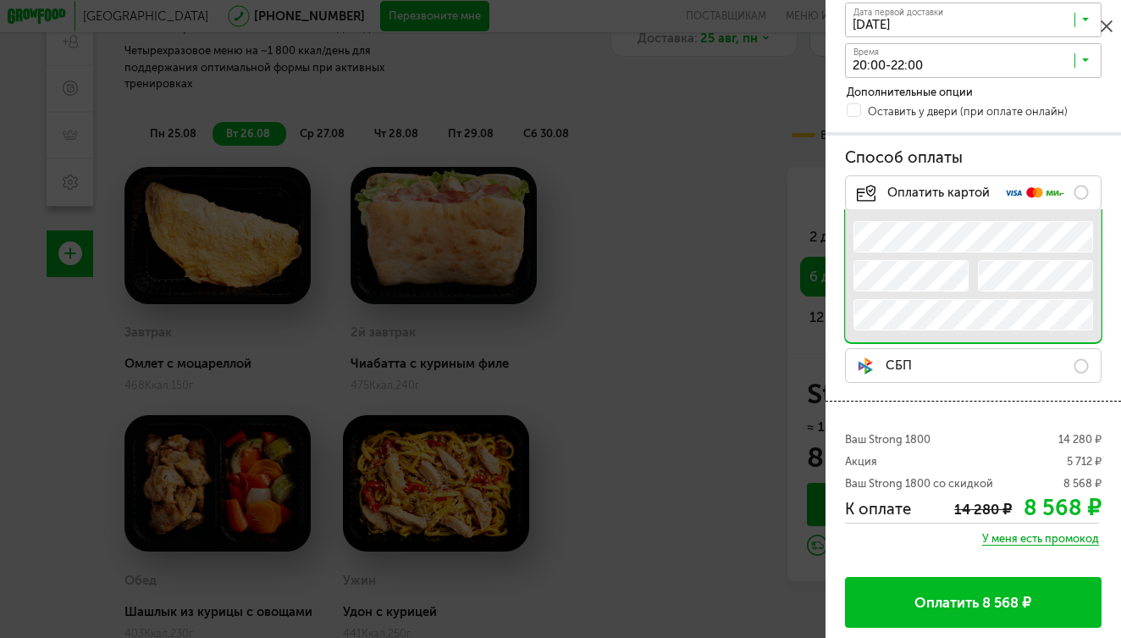
scroll to position [263, 0]
click at [1017, 537] on span "У меня есть промокод" at bounding box center [1040, 540] width 117 height 14
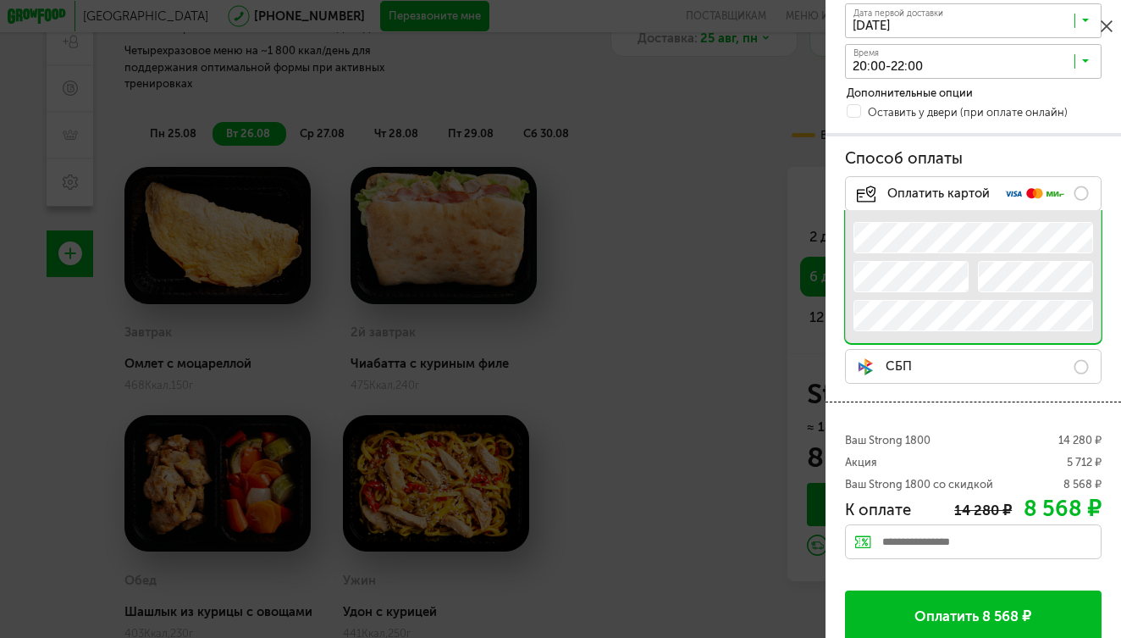
click at [1001, 539] on input "text" at bounding box center [973, 541] width 257 height 35
type input "**********"
click at [1039, 544] on div "Применить" at bounding box center [1062, 539] width 80 height 31
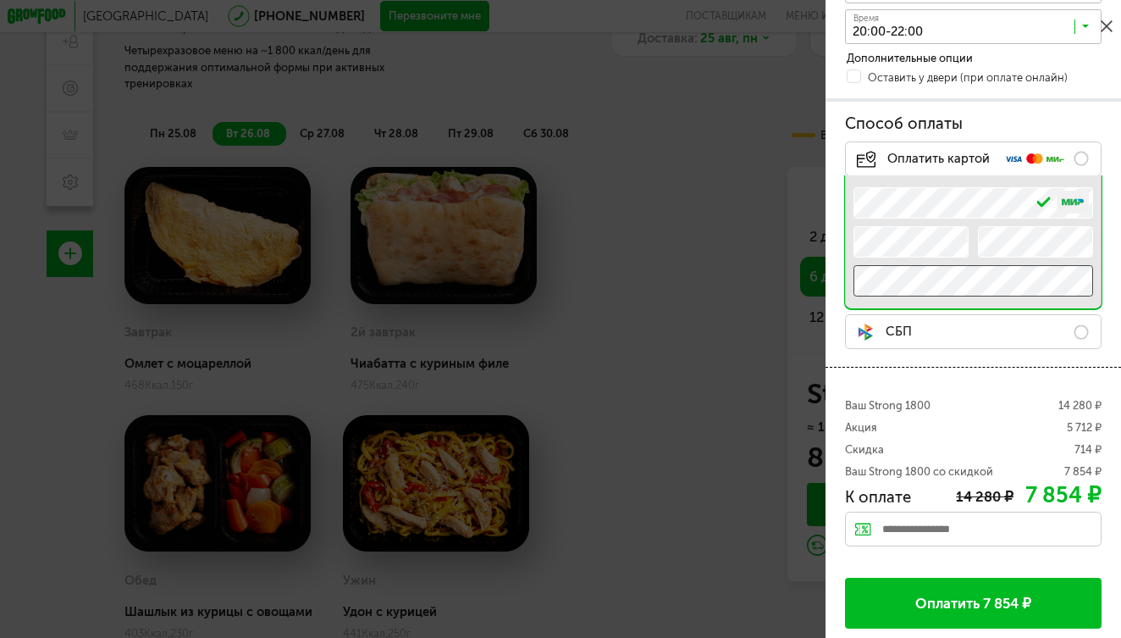
scroll to position [296, 0]
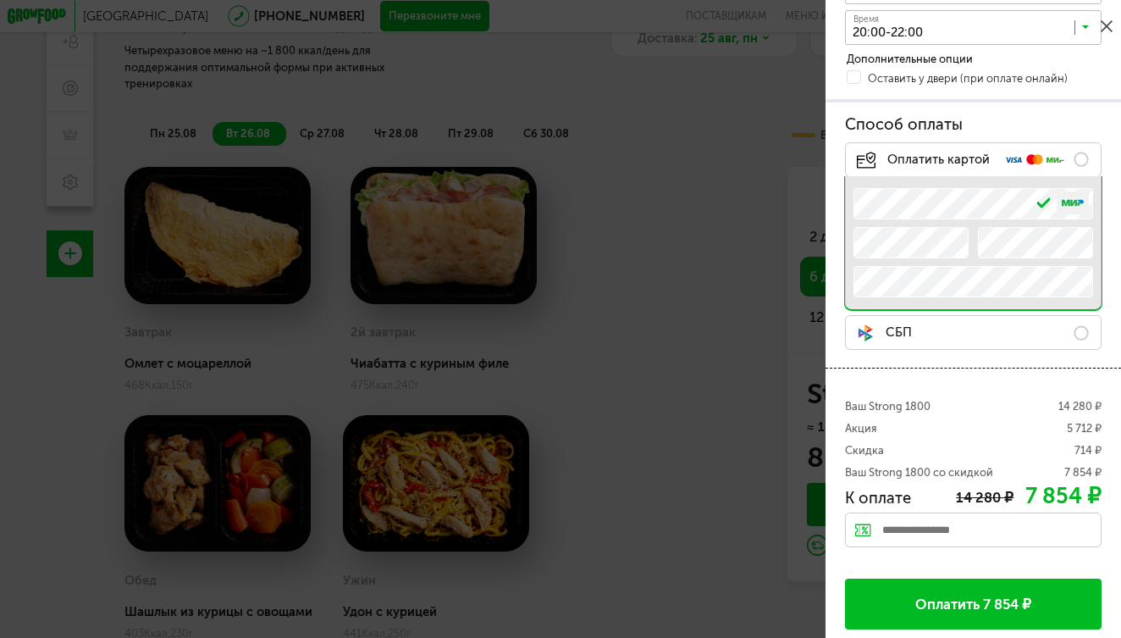
click at [922, 608] on button "Оплатить 7 854 ₽" at bounding box center [973, 603] width 257 height 51
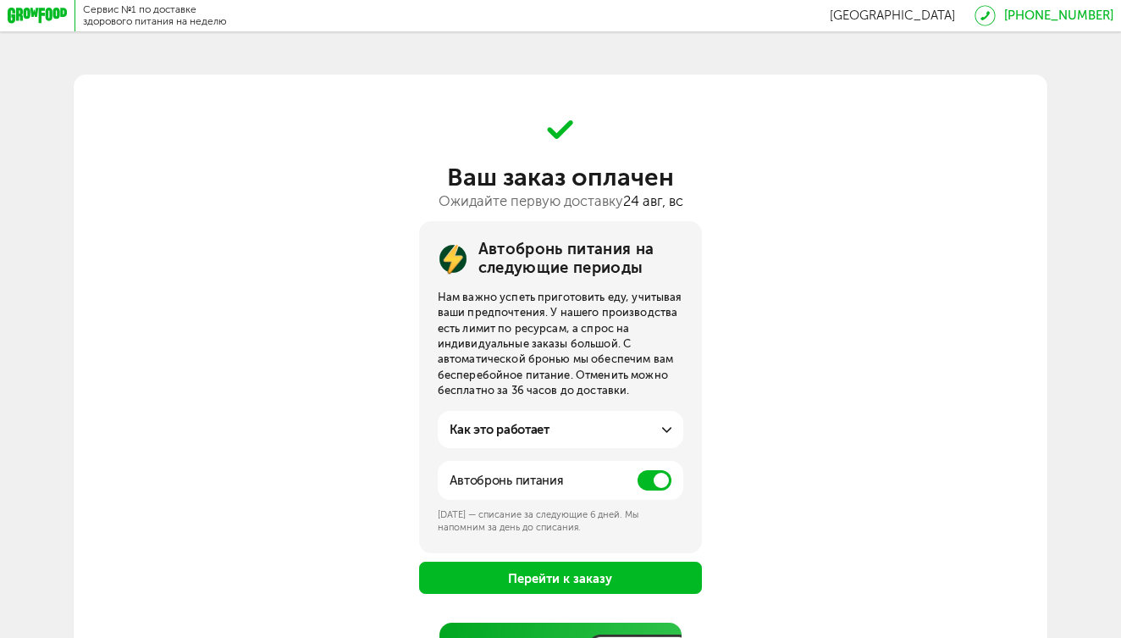
click at [644, 480] on span at bounding box center [655, 480] width 34 height 20
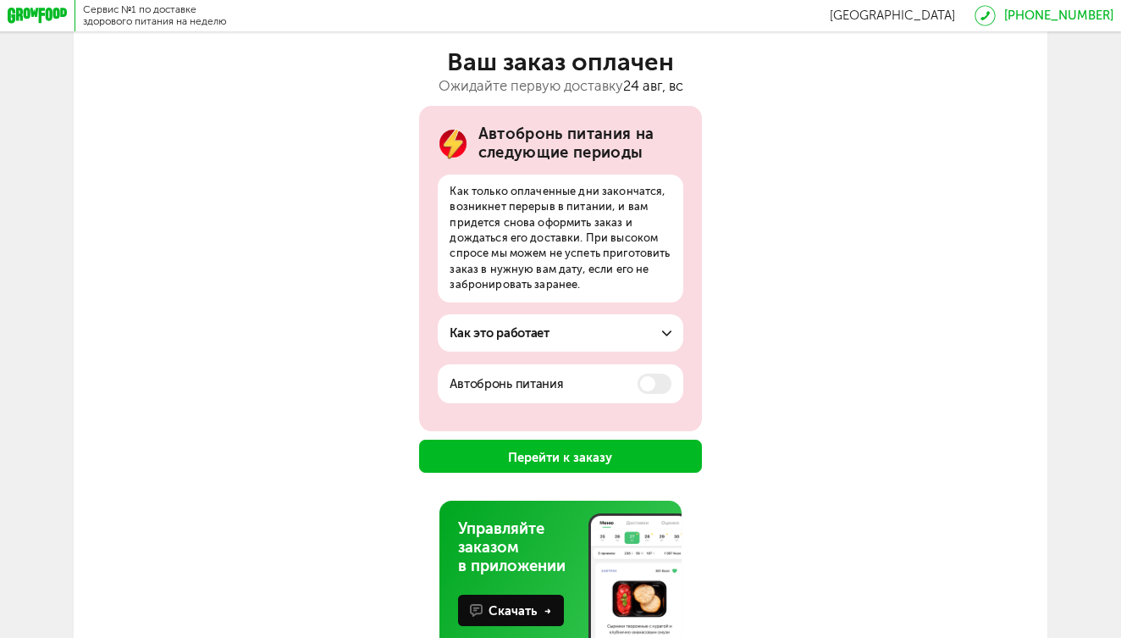
scroll to position [116, 0]
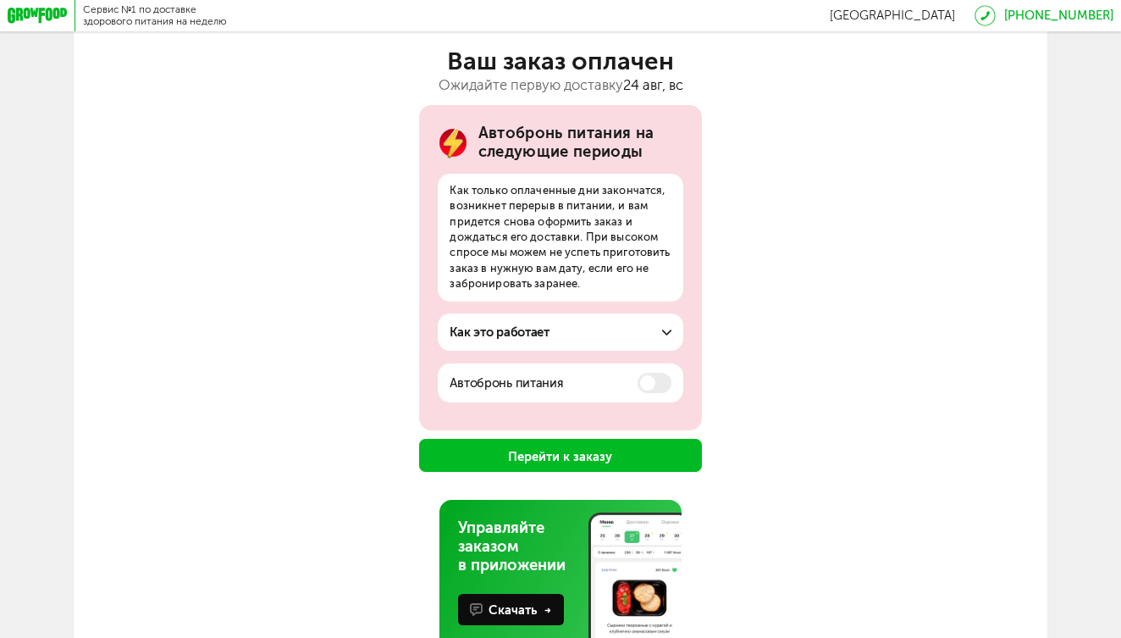
click at [484, 457] on button "Перейти к заказу" at bounding box center [561, 455] width 284 height 33
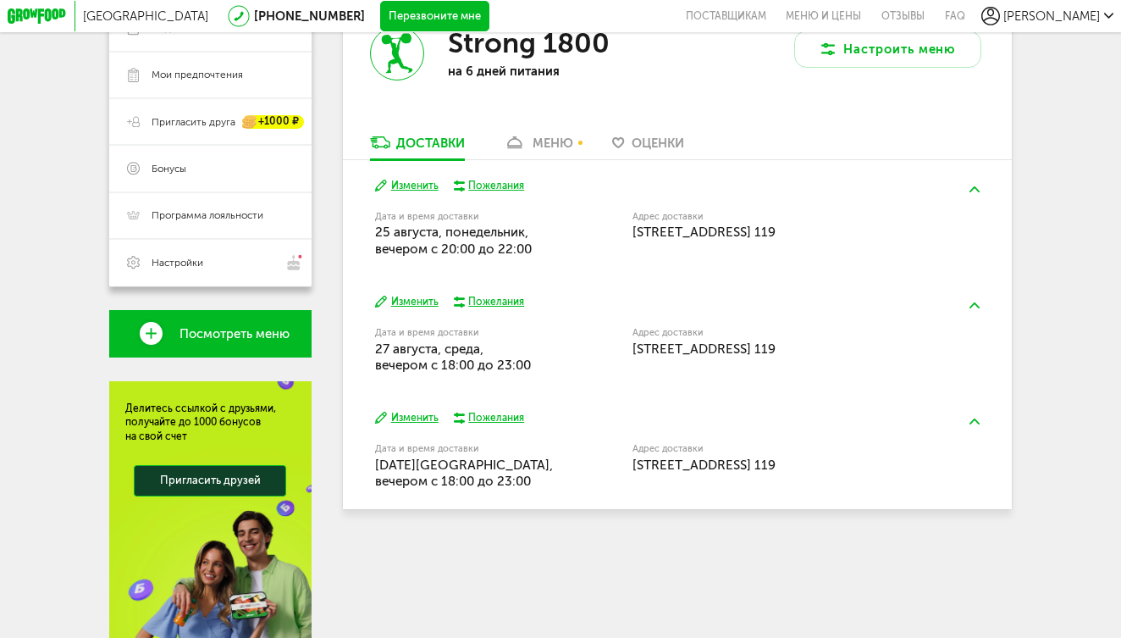
scroll to position [306, 0]
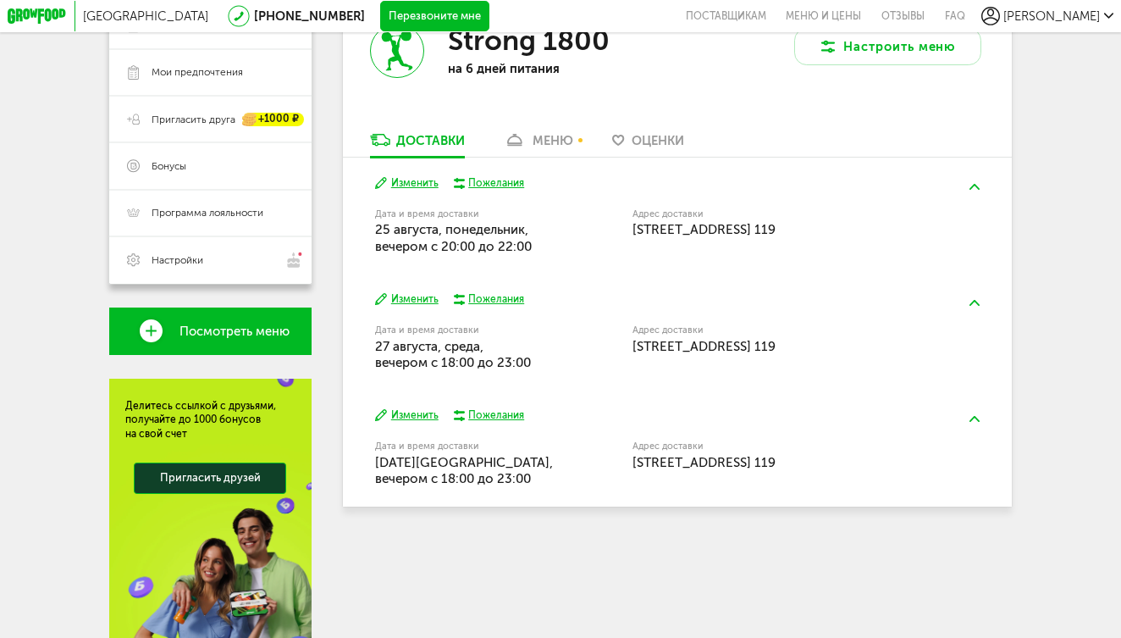
click at [412, 292] on button "Изменить" at bounding box center [407, 299] width 64 height 14
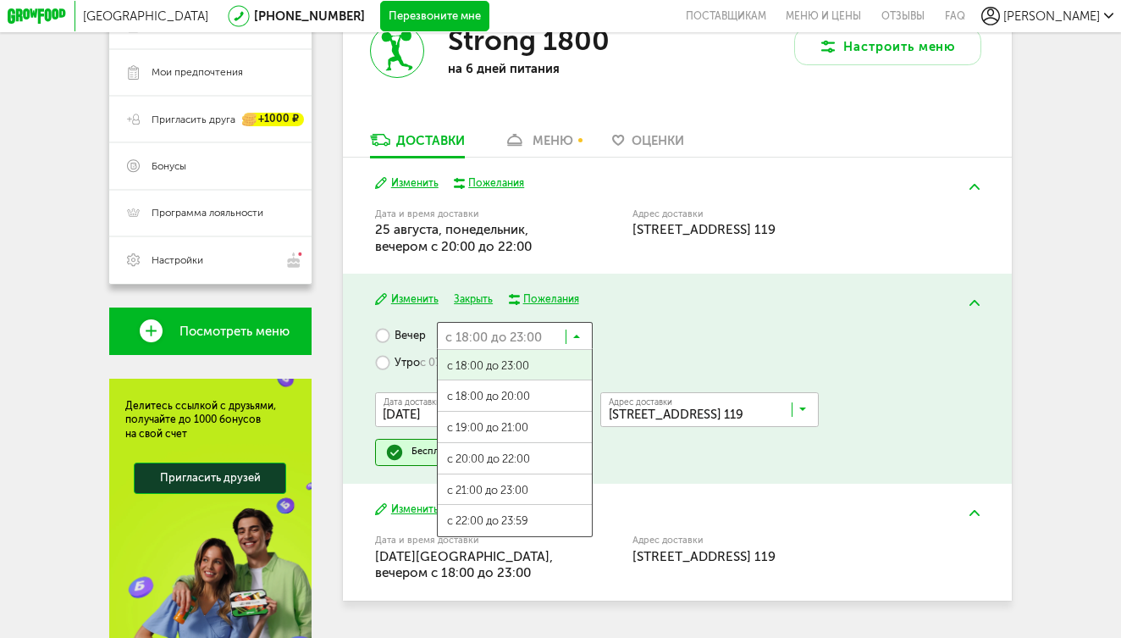
click at [573, 332] on icon at bounding box center [577, 339] width 8 height 15
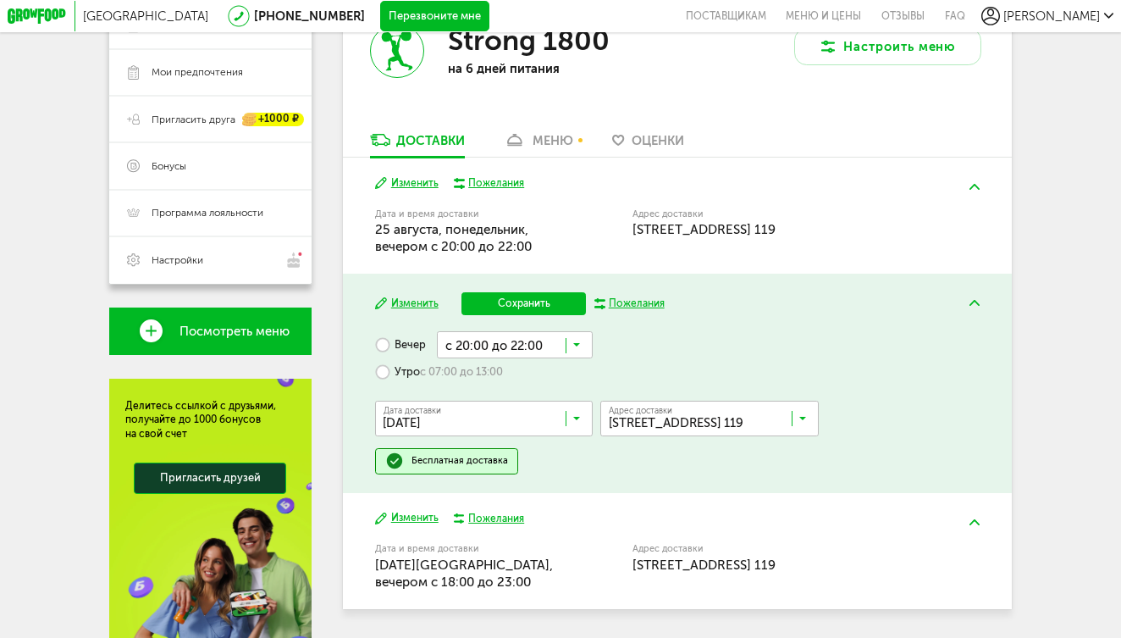
click at [501, 451] on span "с 20:00 до 22:00" at bounding box center [515, 467] width 154 height 33
click at [519, 292] on button "Сохранить" at bounding box center [524, 304] width 124 height 24
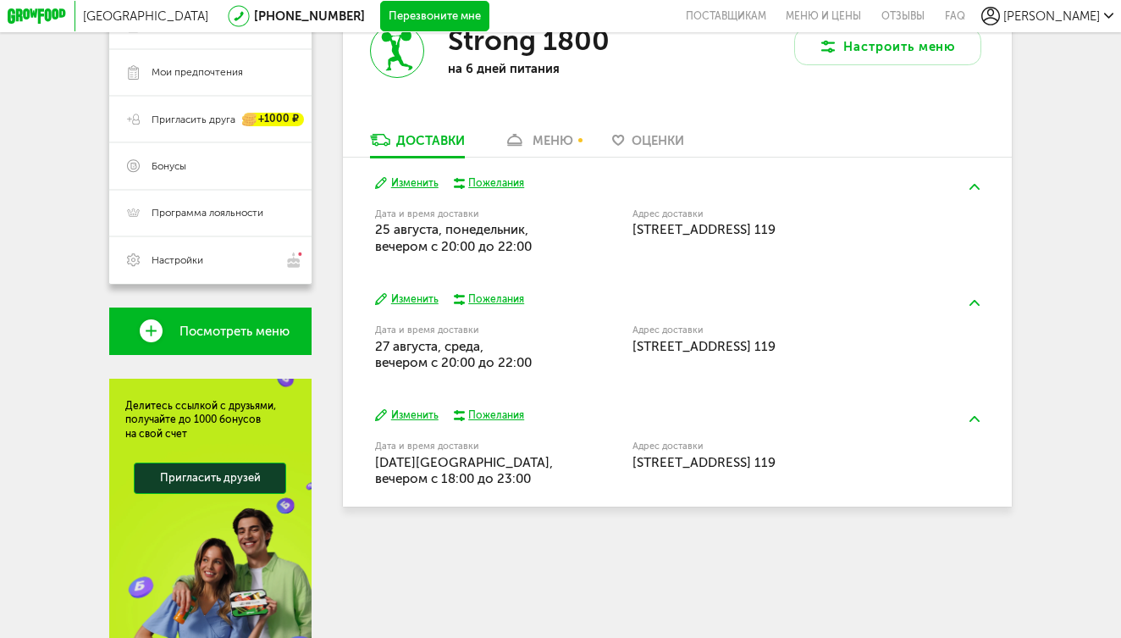
click at [410, 408] on button "Изменить" at bounding box center [407, 415] width 64 height 14
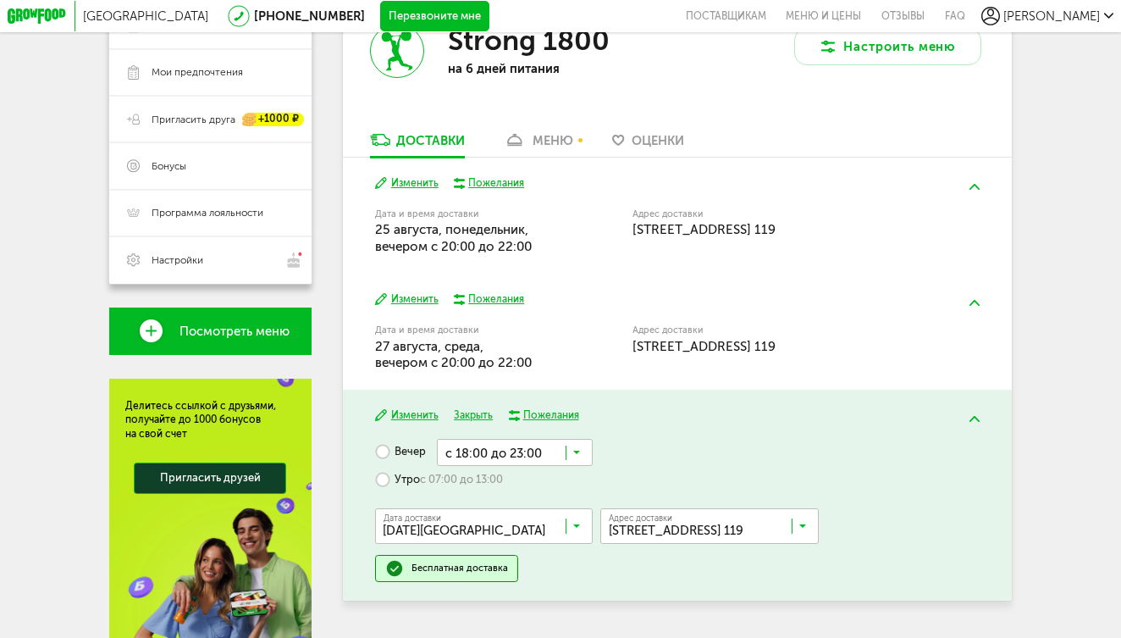
click at [556, 439] on input "Search for option" at bounding box center [515, 452] width 156 height 26
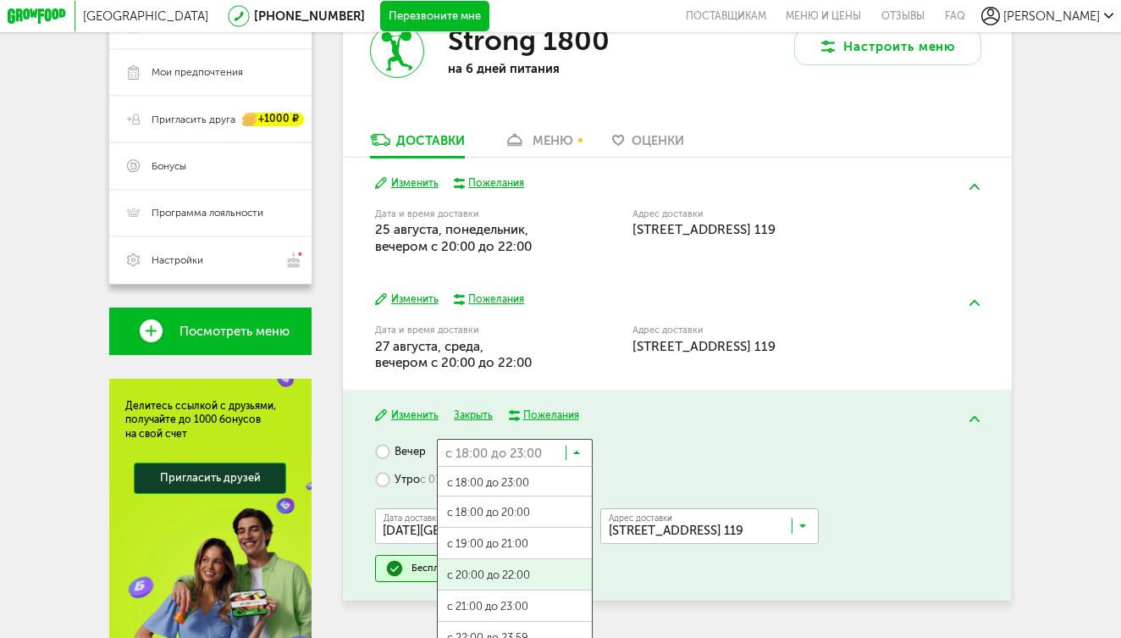
click at [505, 559] on span "с 20:00 до 22:00" at bounding box center [515, 575] width 154 height 33
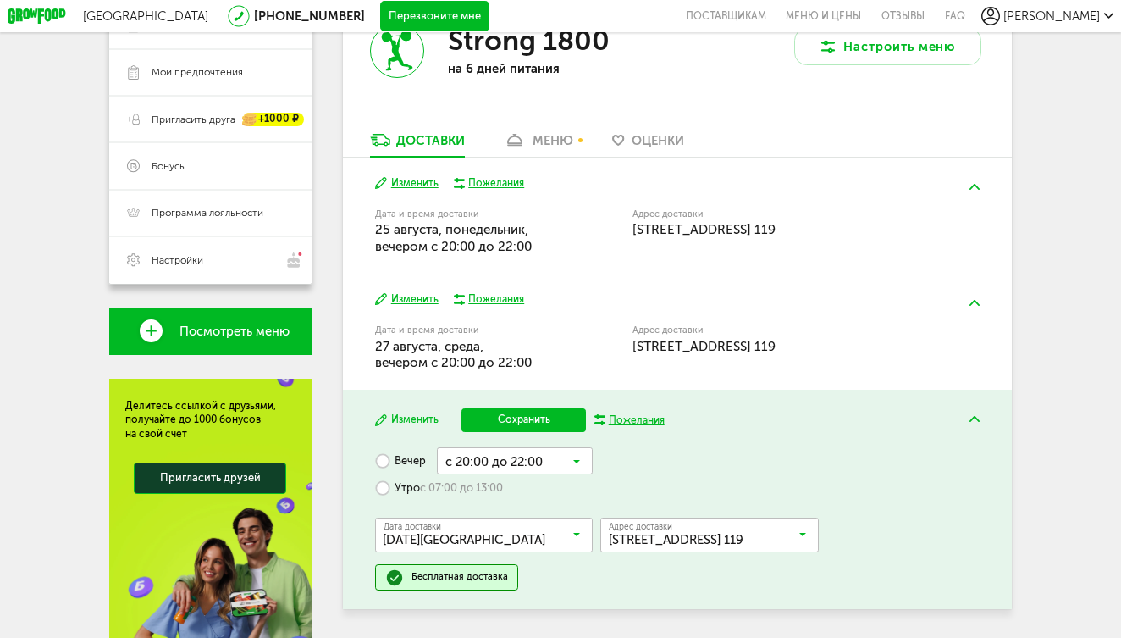
click at [525, 408] on button "Сохранить" at bounding box center [524, 420] width 124 height 24
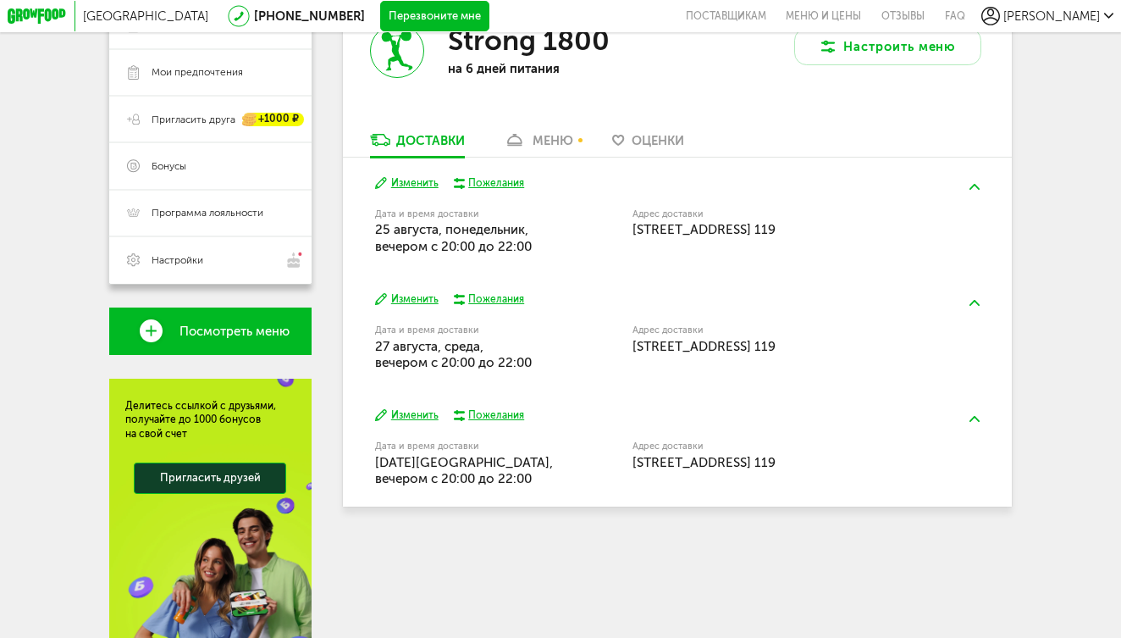
click at [548, 133] on div "меню" at bounding box center [553, 140] width 41 height 15
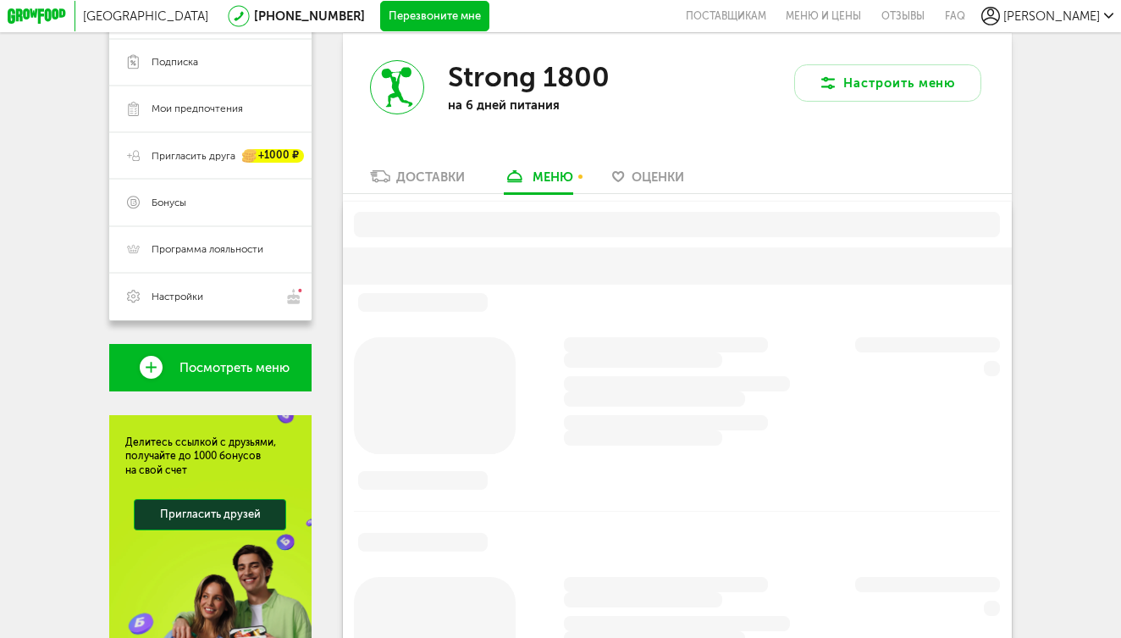
scroll to position [259, 0]
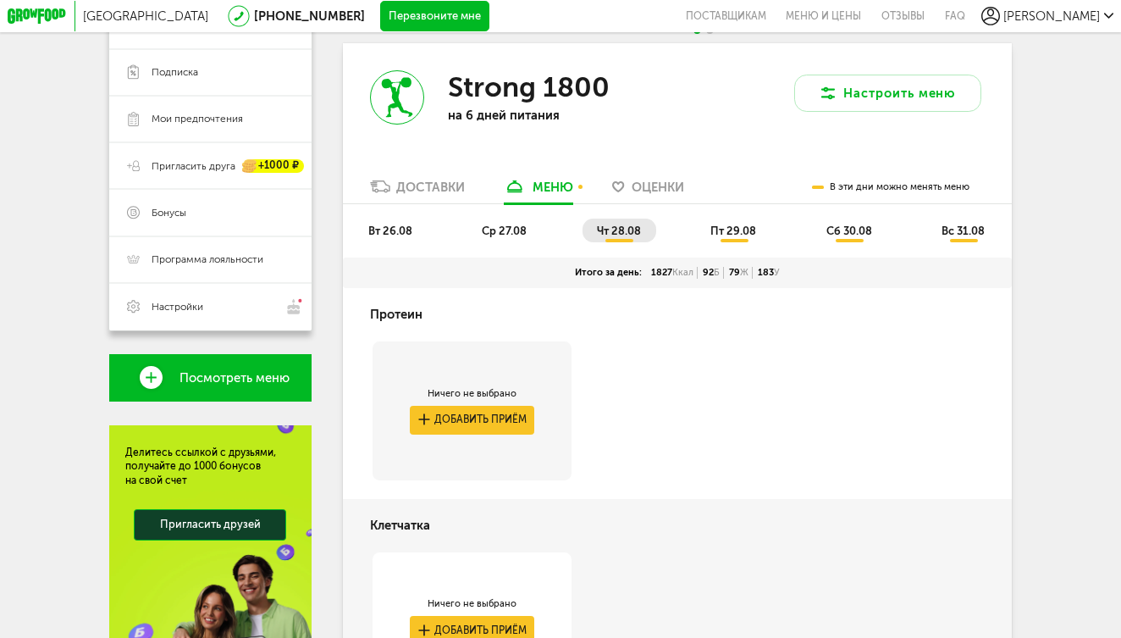
click at [387, 224] on span "вт 26.08" at bounding box center [390, 230] width 44 height 13
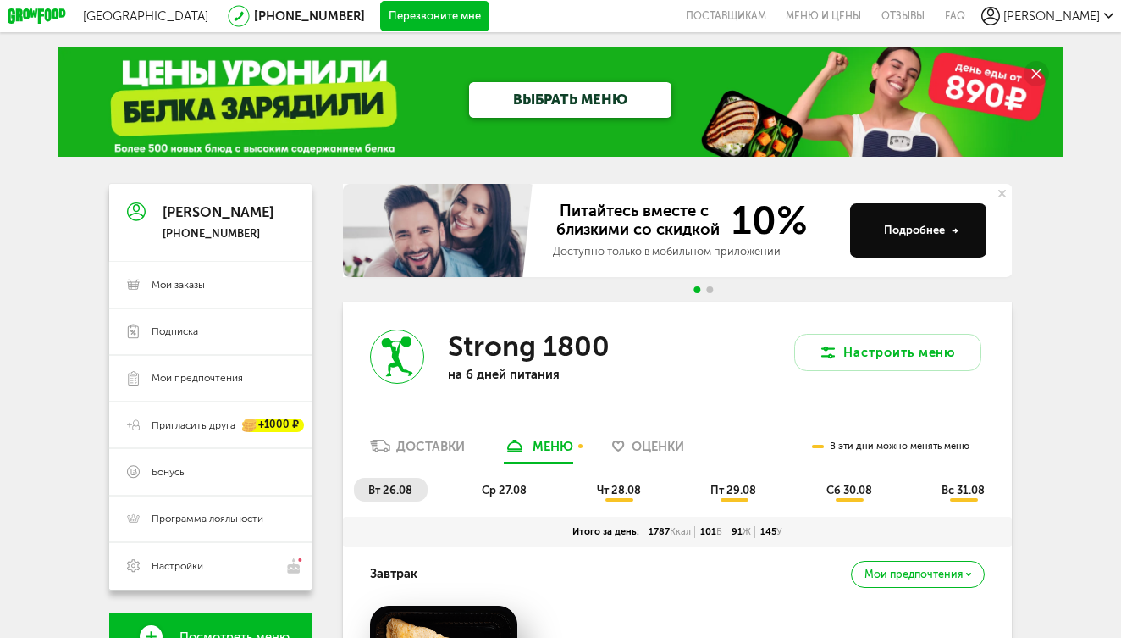
scroll to position [0, 0]
click at [505, 484] on span "ср 27.08" at bounding box center [504, 490] width 45 height 13
click at [612, 484] on span "чт 28.08" at bounding box center [619, 490] width 44 height 13
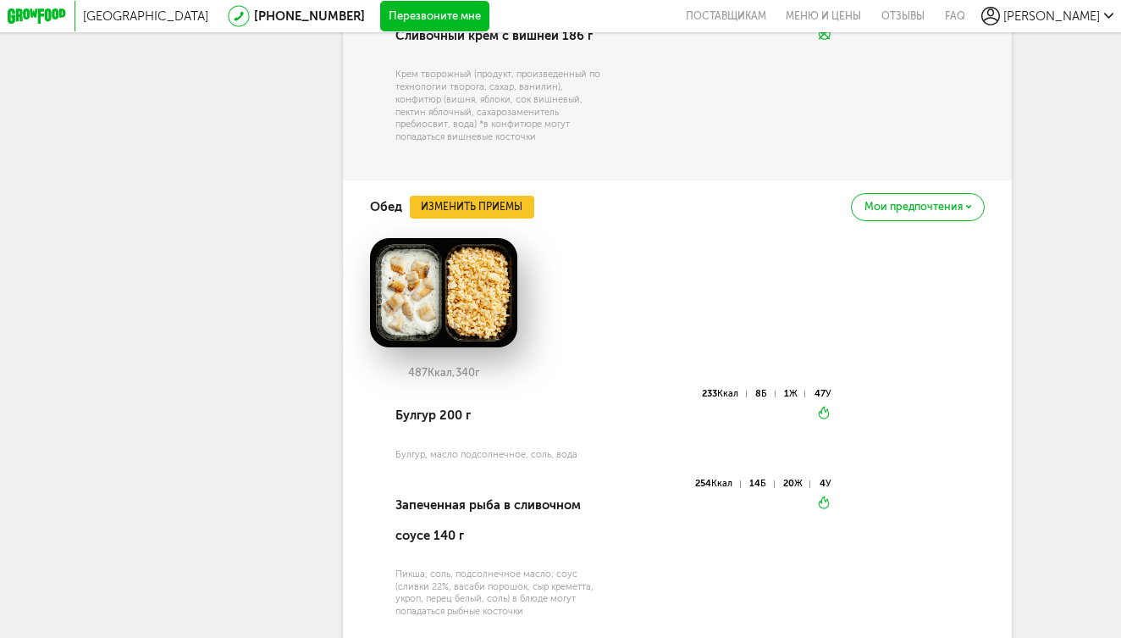
scroll to position [1756, 0]
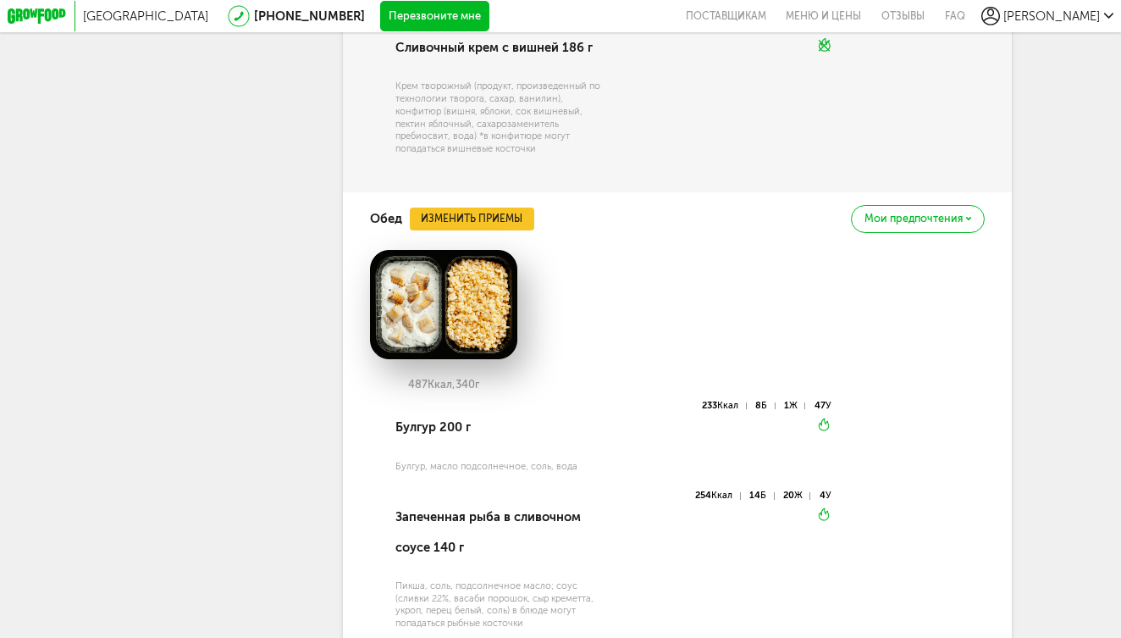
click at [463, 207] on button "Изменить приемы" at bounding box center [472, 219] width 124 height 24
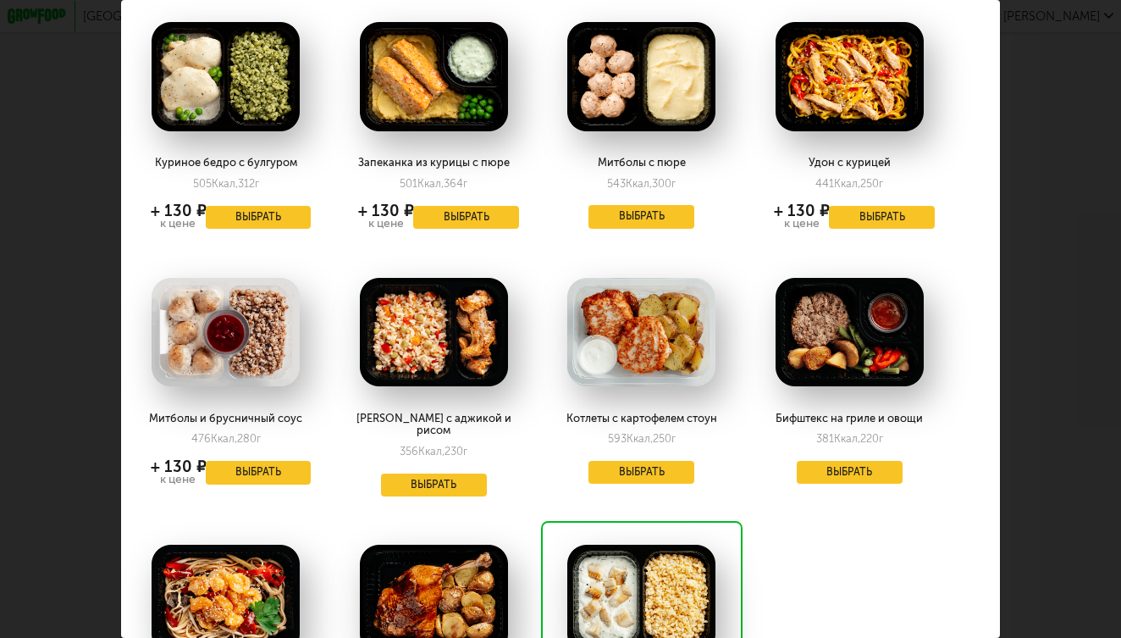
scroll to position [490, 23]
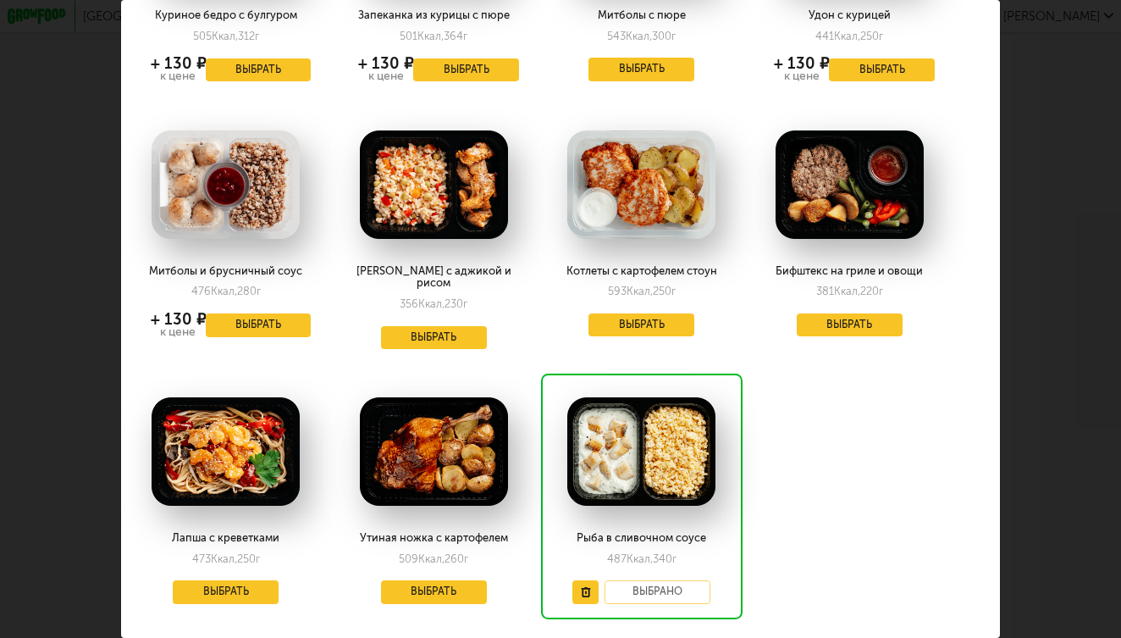
click at [845, 318] on button "Выбрать" at bounding box center [850, 325] width 106 height 24
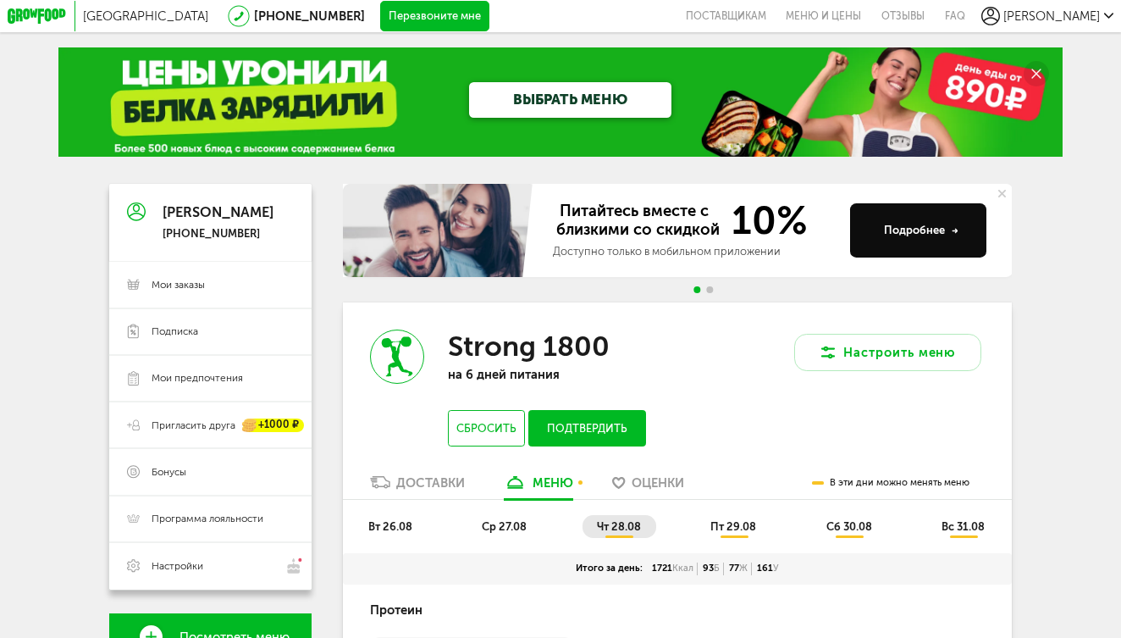
scroll to position [0, 0]
click at [723, 520] on span "пт 29.08" at bounding box center [734, 526] width 46 height 13
click at [839, 520] on span "сб 30.08" at bounding box center [850, 526] width 46 height 13
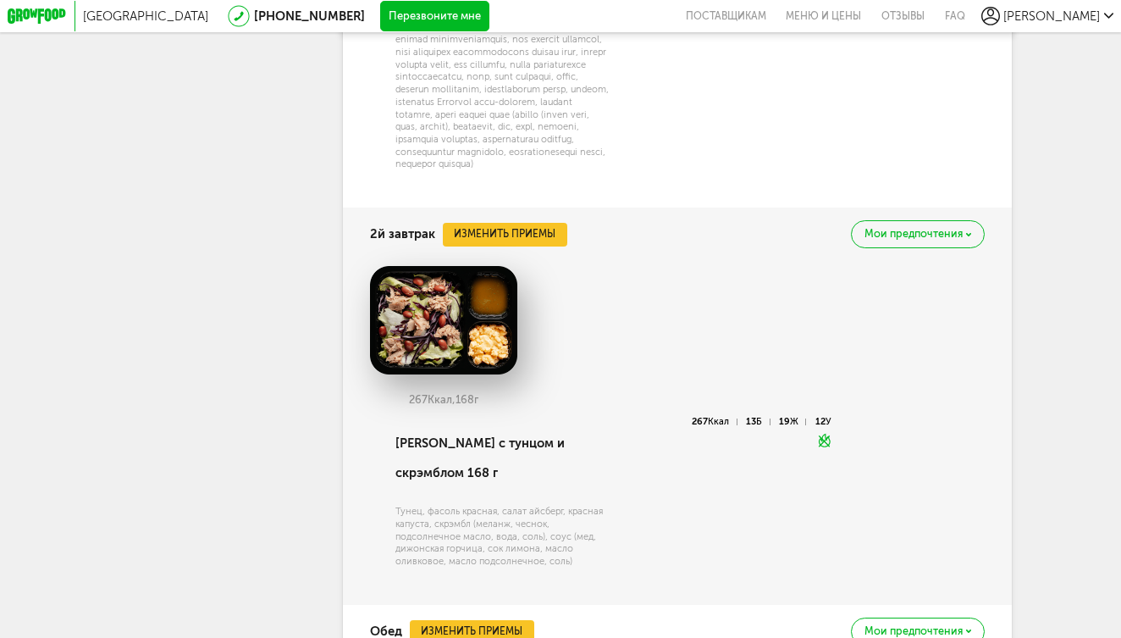
scroll to position [1295, 0]
click at [501, 225] on button "Изменить приемы" at bounding box center [505, 234] width 124 height 24
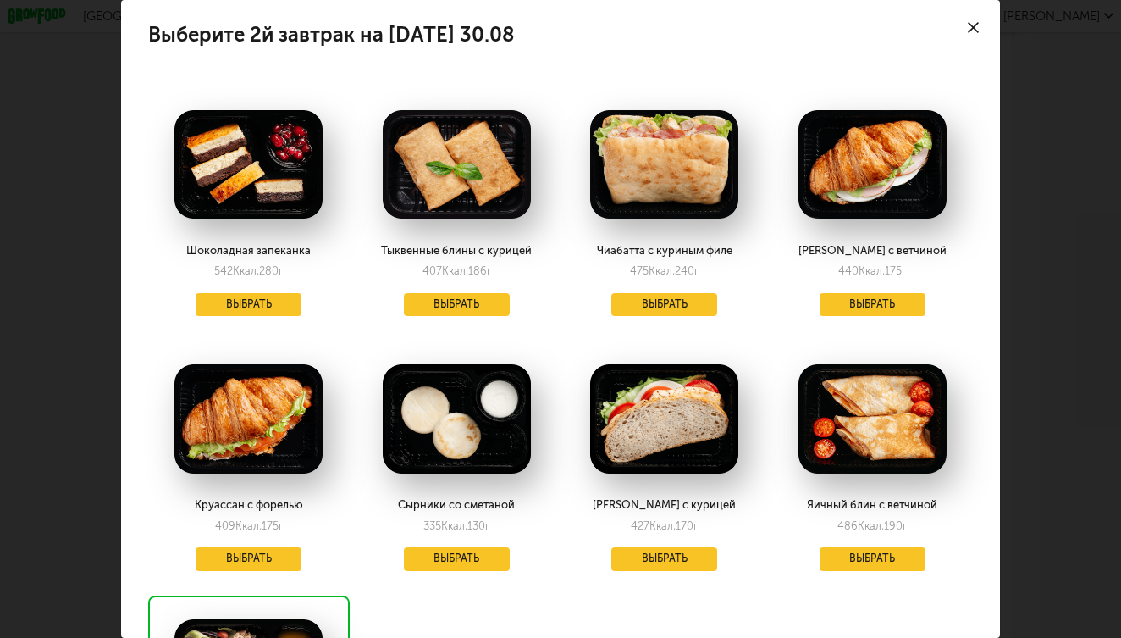
click at [667, 303] on button "Выбрать" at bounding box center [664, 305] width 106 height 24
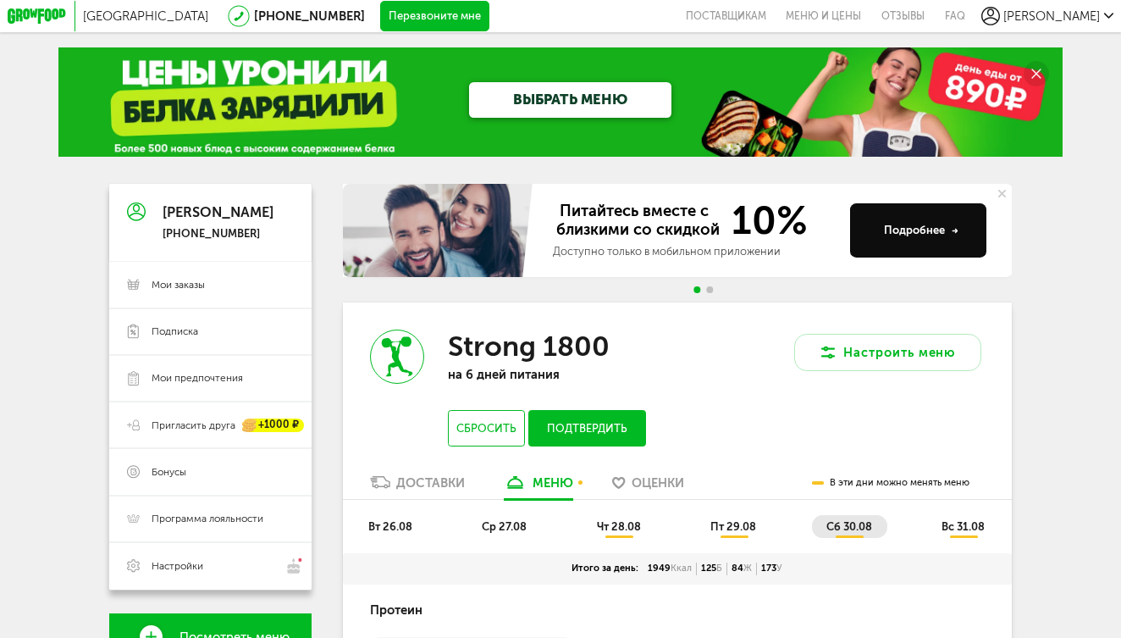
scroll to position [0, 0]
click at [955, 520] on span "вс 31.08" at bounding box center [963, 526] width 43 height 13
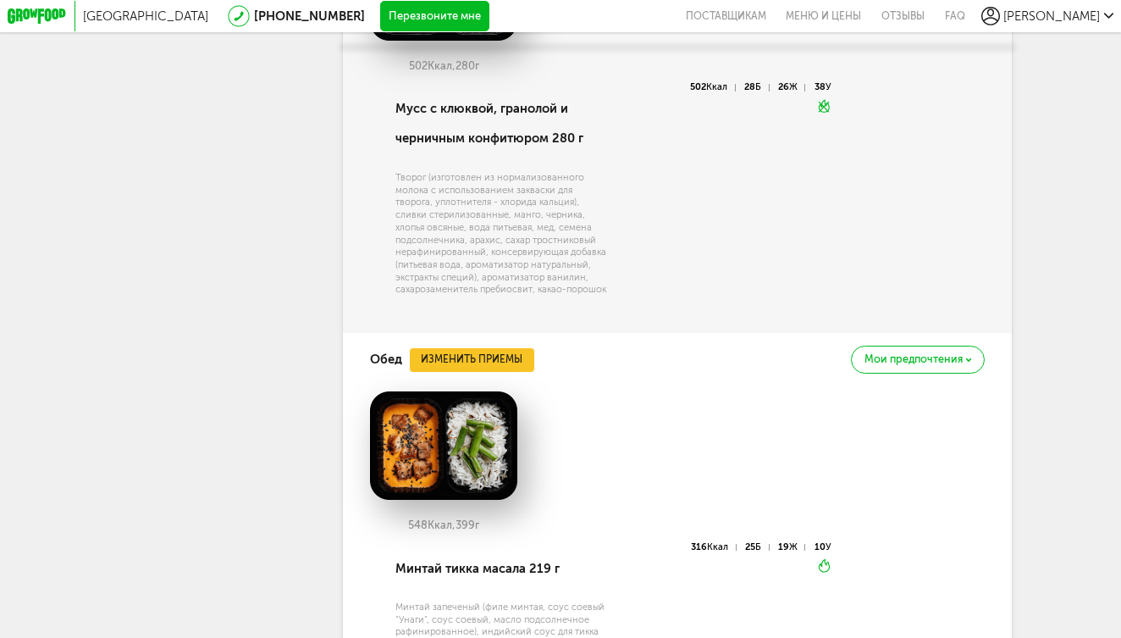
scroll to position [1701, 0]
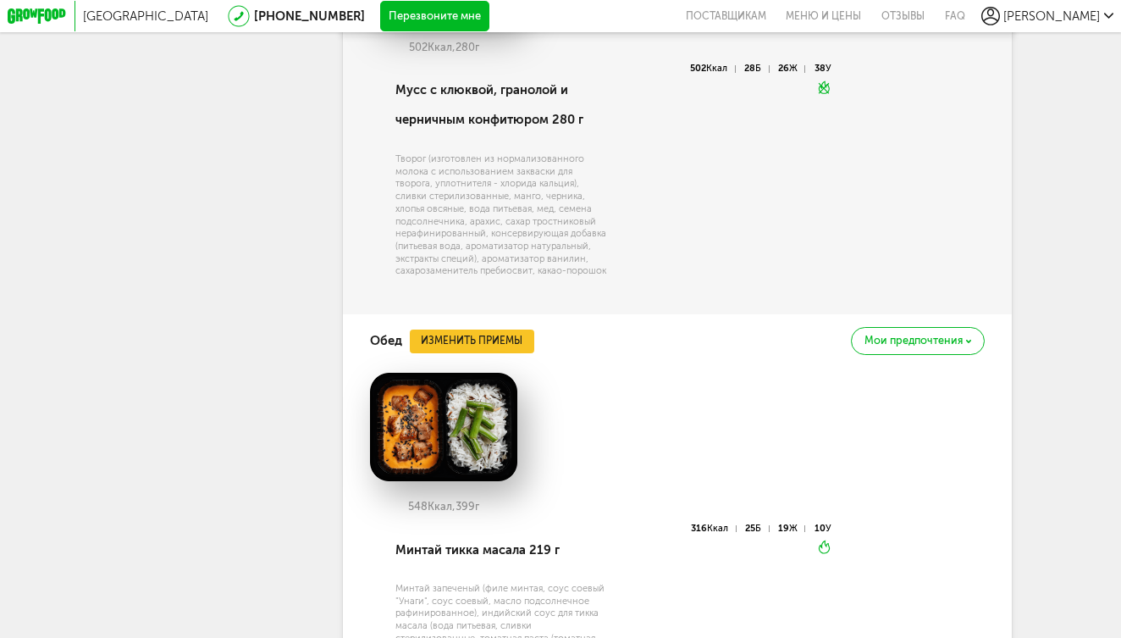
click at [453, 329] on button "Изменить приемы" at bounding box center [472, 341] width 124 height 24
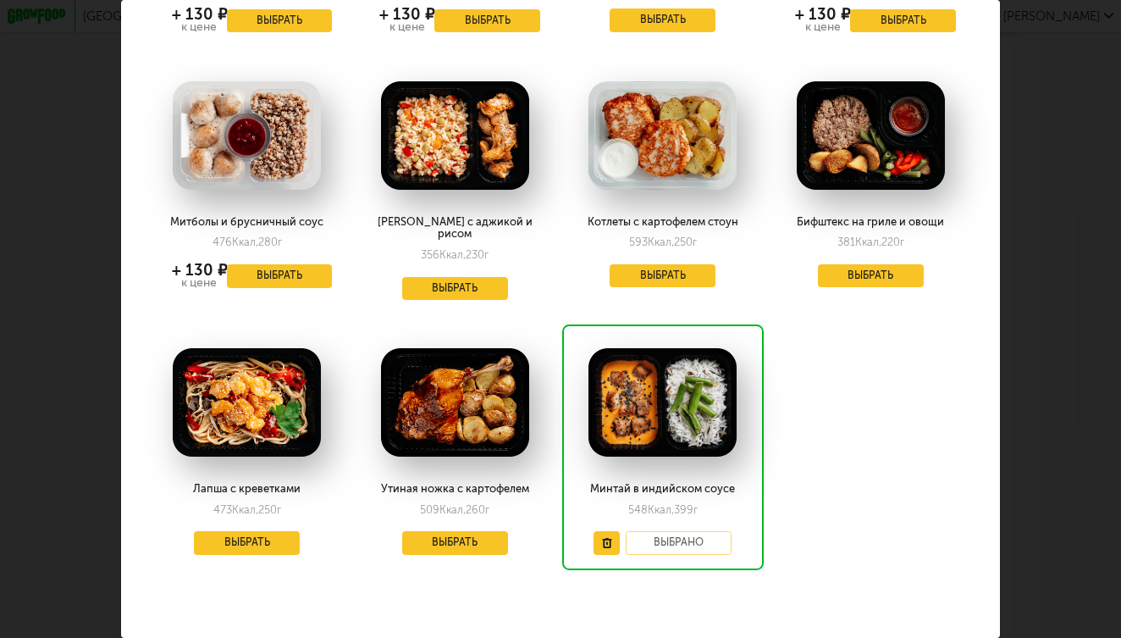
scroll to position [539, 2]
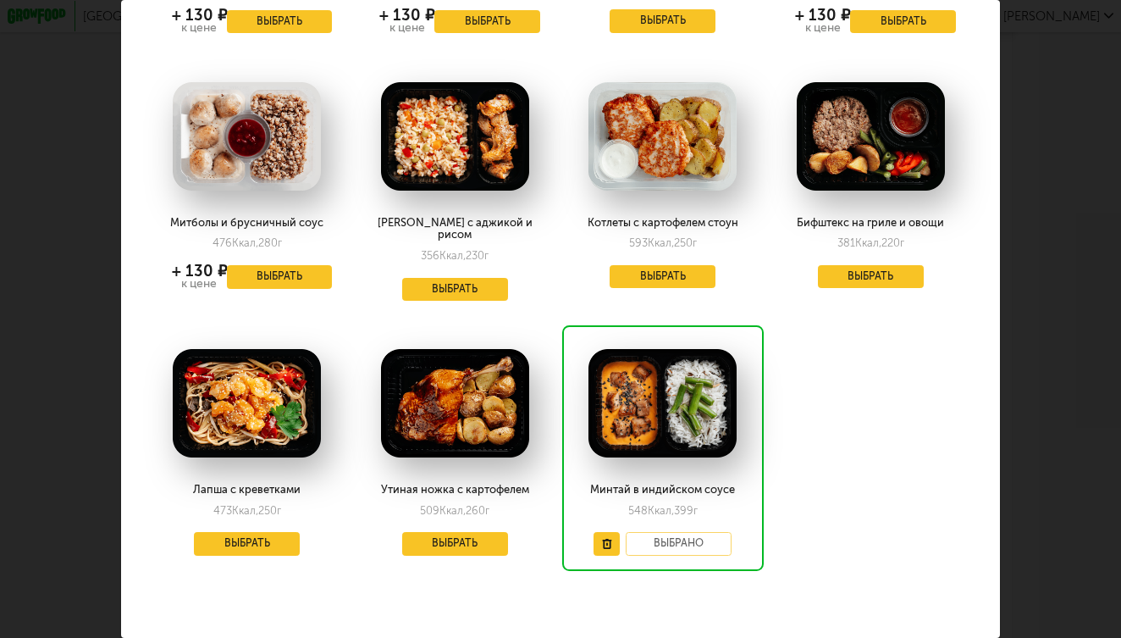
click at [282, 275] on button "Выбрать" at bounding box center [280, 277] width 106 height 24
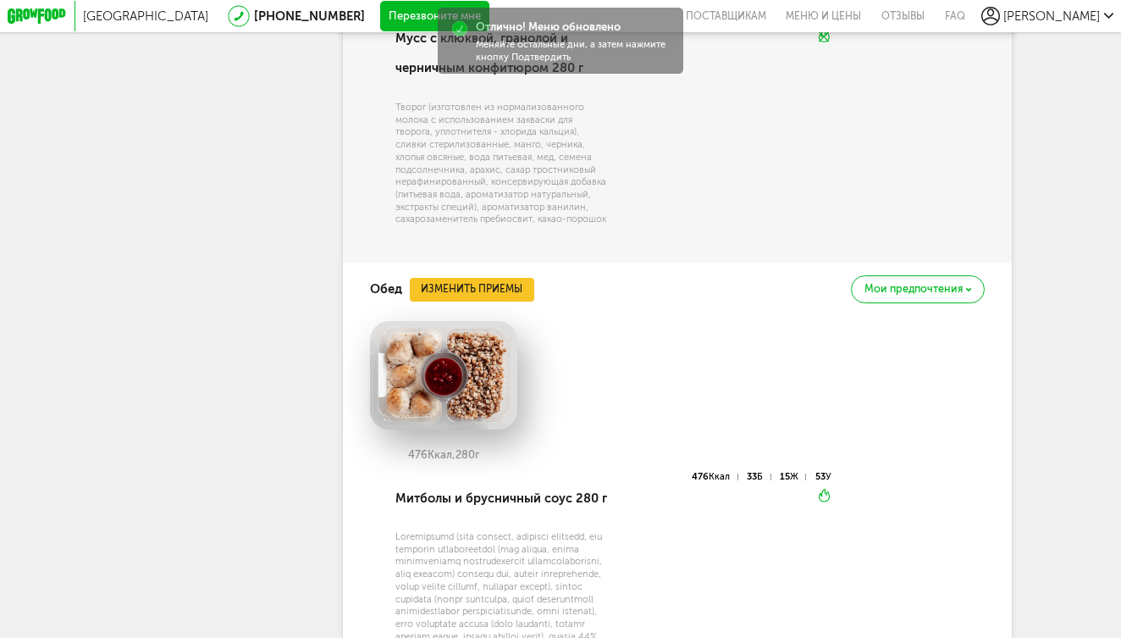
scroll to position [1776, 0]
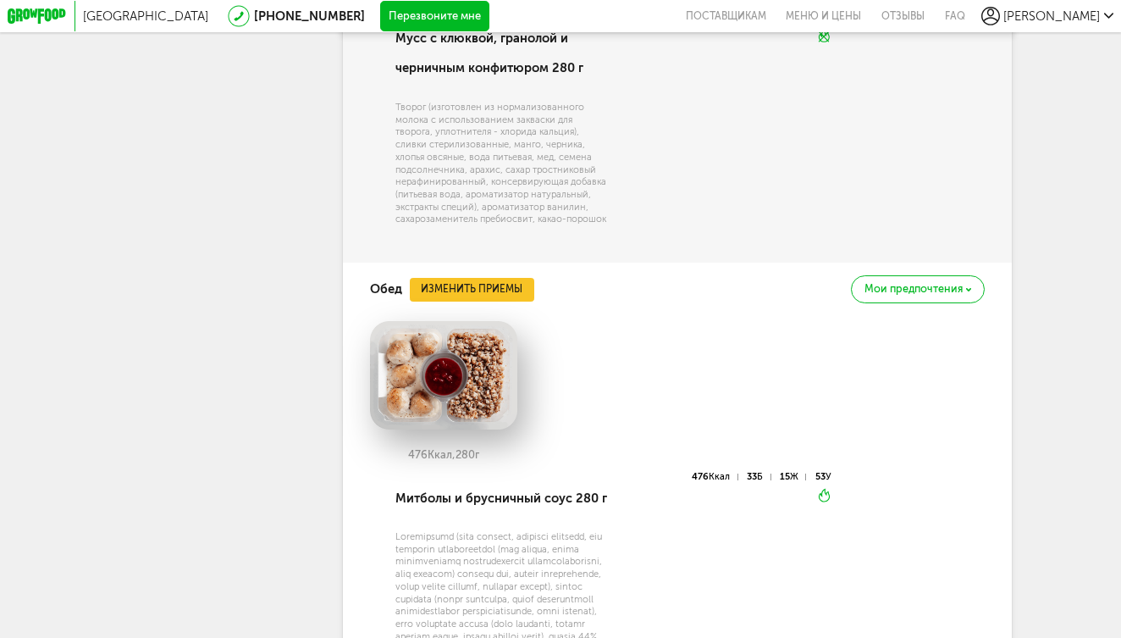
click at [506, 278] on button "Изменить приемы" at bounding box center [472, 290] width 124 height 24
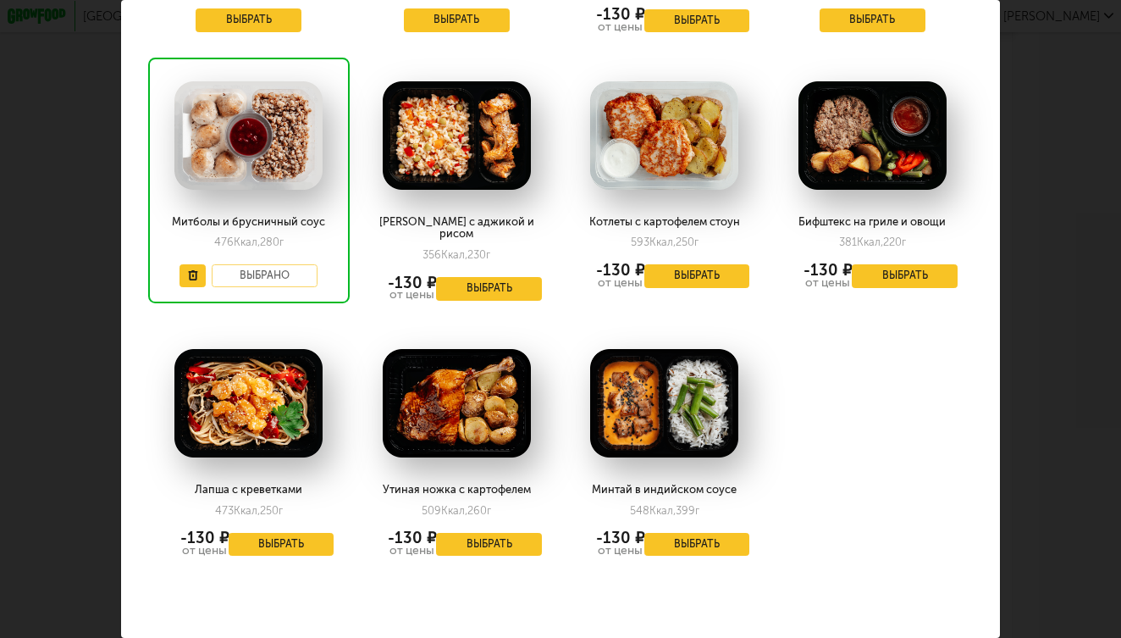
scroll to position [539, 0]
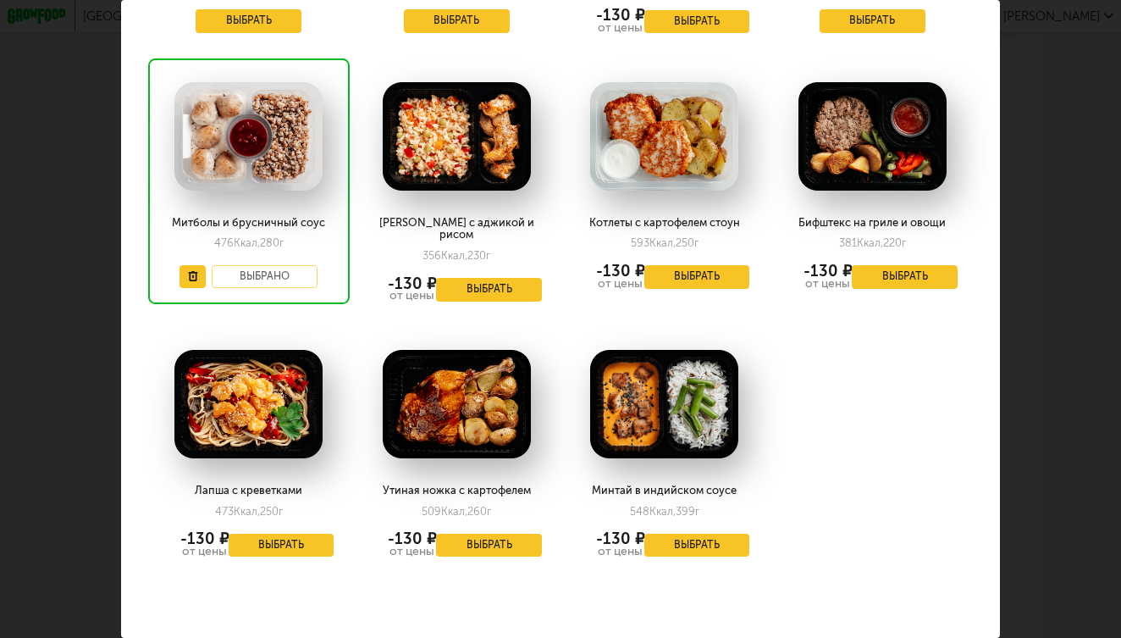
click at [480, 278] on button "Выбрать" at bounding box center [489, 290] width 106 height 24
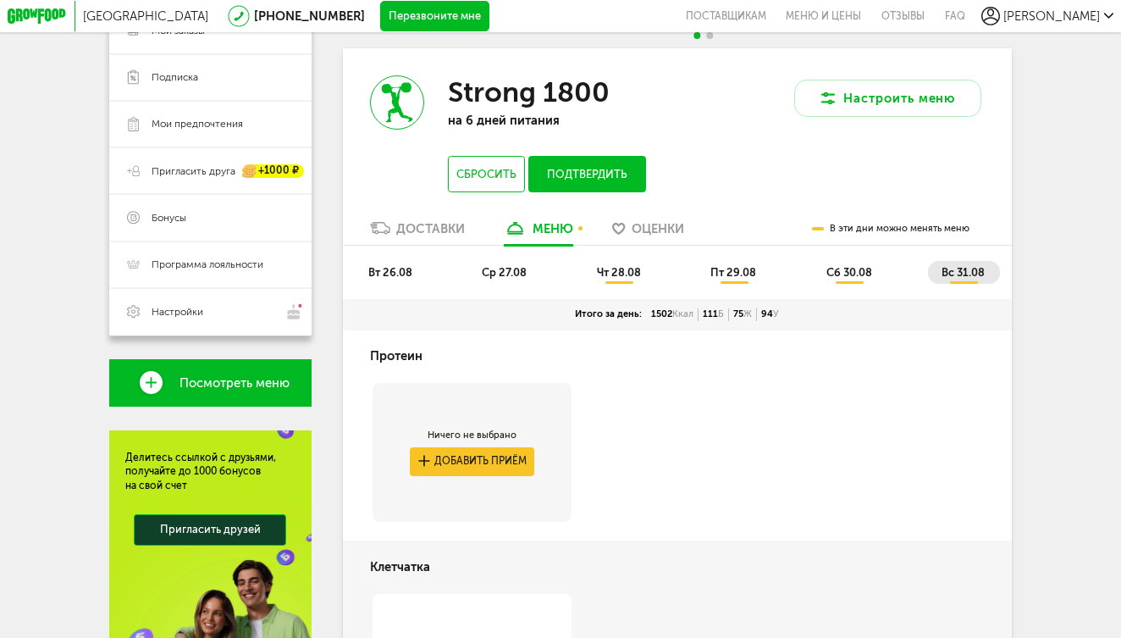
scroll to position [252, 0]
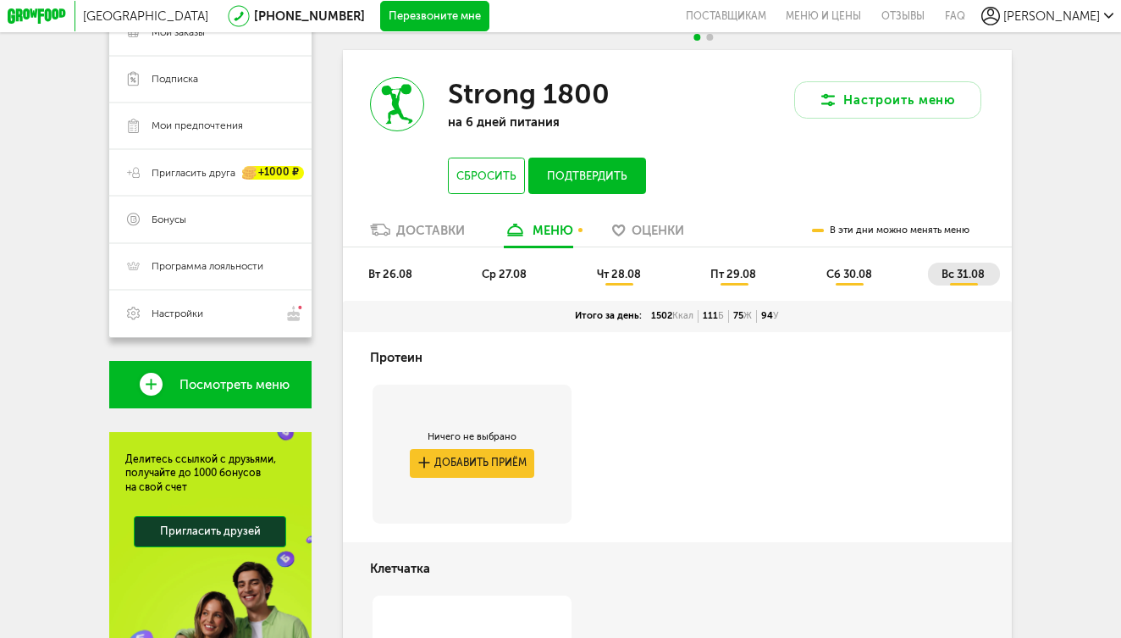
click at [594, 164] on button "Подтвердить" at bounding box center [587, 176] width 118 height 36
click at [394, 268] on span "вт 26.08" at bounding box center [390, 274] width 44 height 13
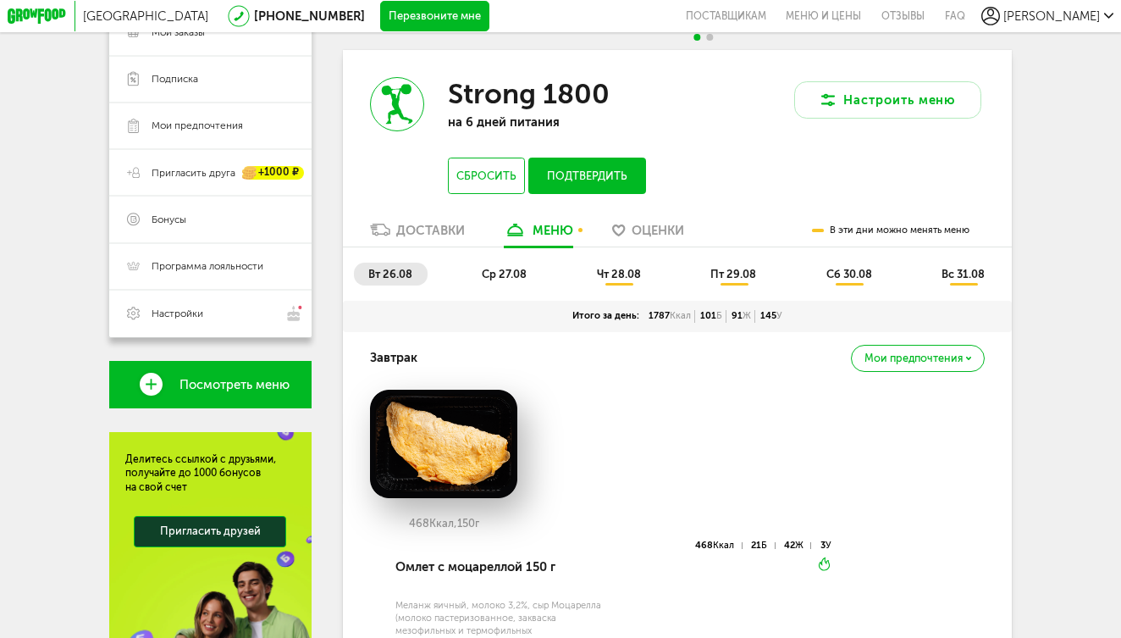
click at [505, 268] on span "ср 27.08" at bounding box center [504, 274] width 45 height 13
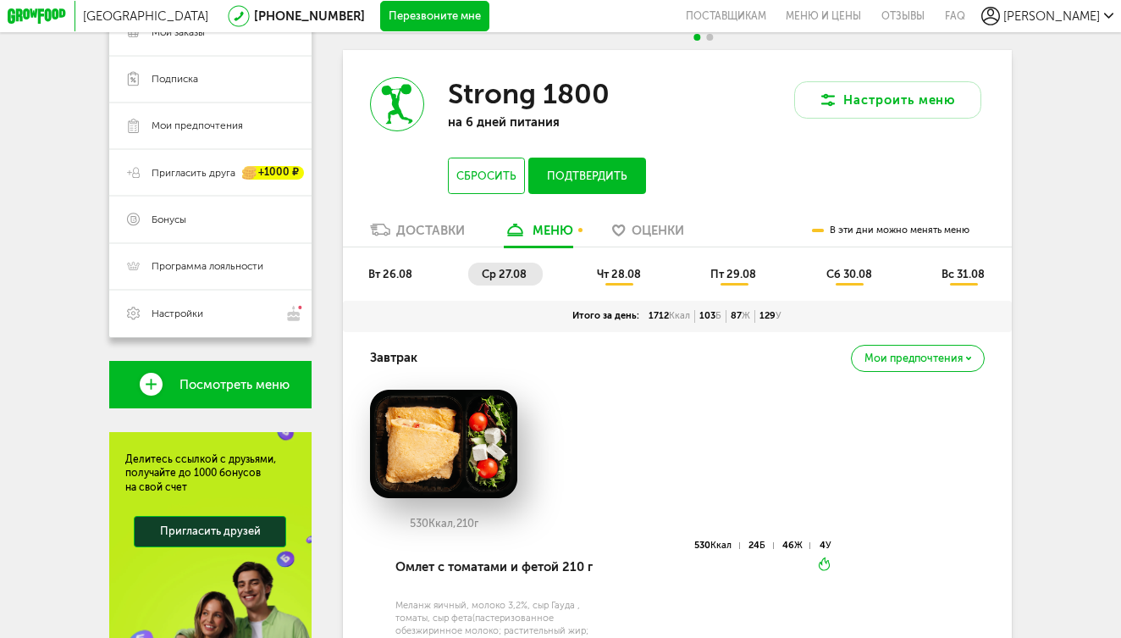
click at [615, 267] on li "чт 28.08" at bounding box center [620, 275] width 74 height 24
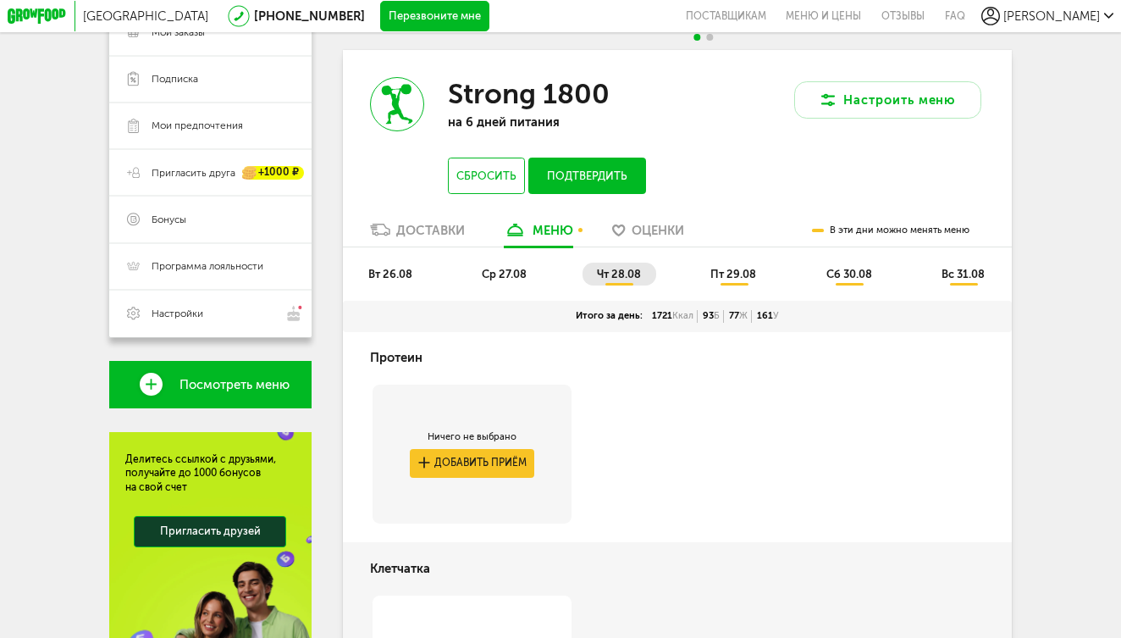
click at [739, 268] on span "пт 29.08" at bounding box center [734, 274] width 46 height 13
click at [841, 268] on span "сб 30.08" at bounding box center [850, 274] width 46 height 13
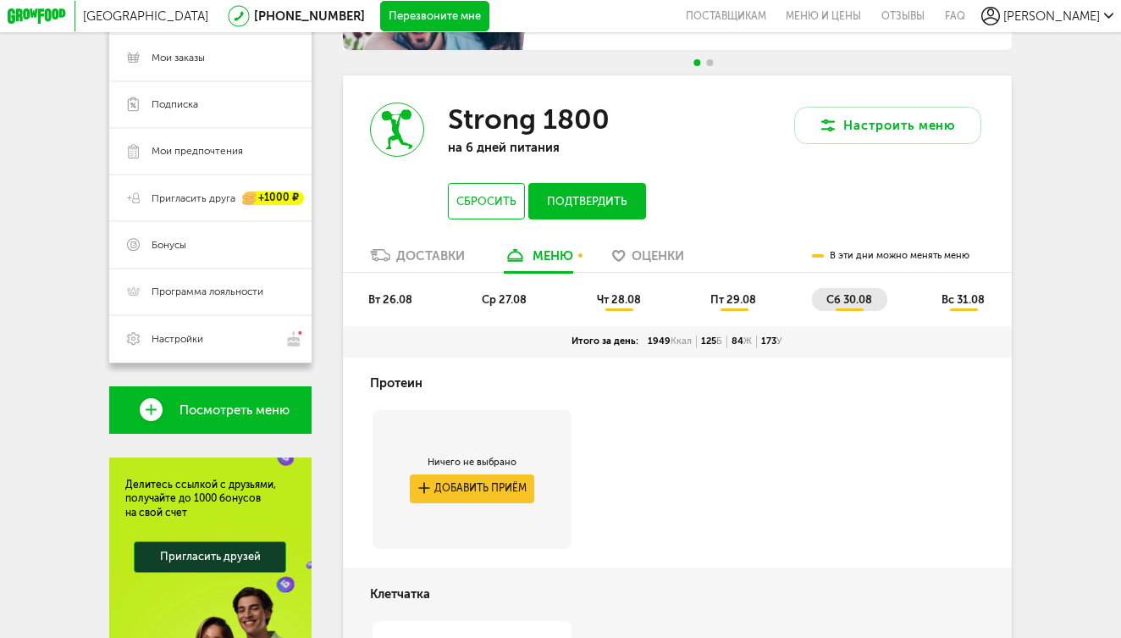
scroll to position [223, 0]
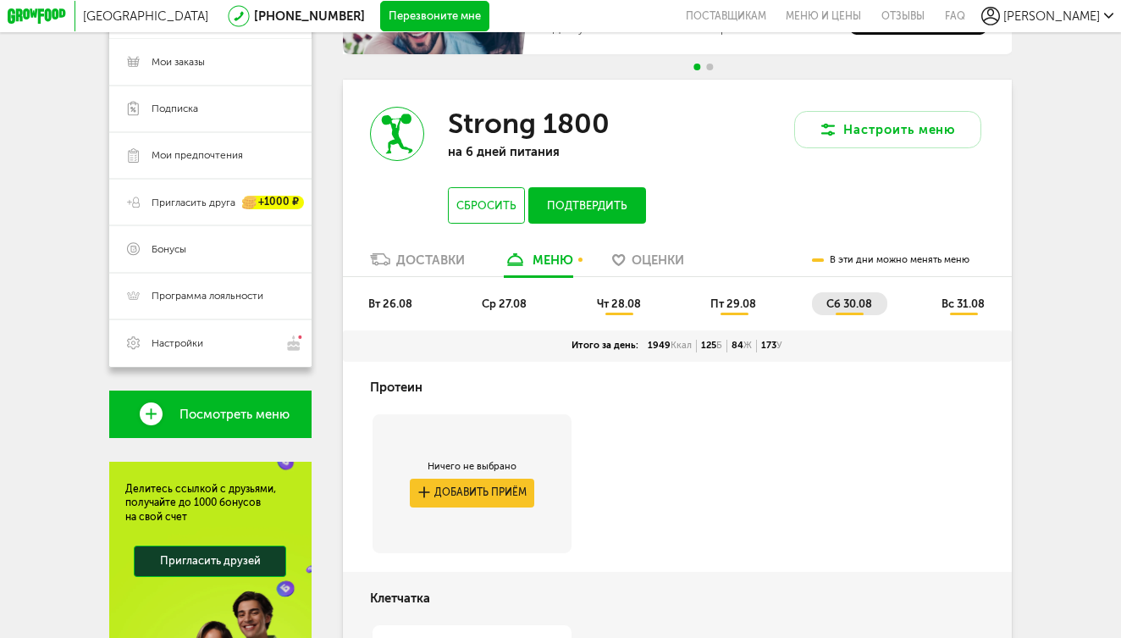
click at [528, 292] on li "ср 27.08" at bounding box center [505, 304] width 75 height 24
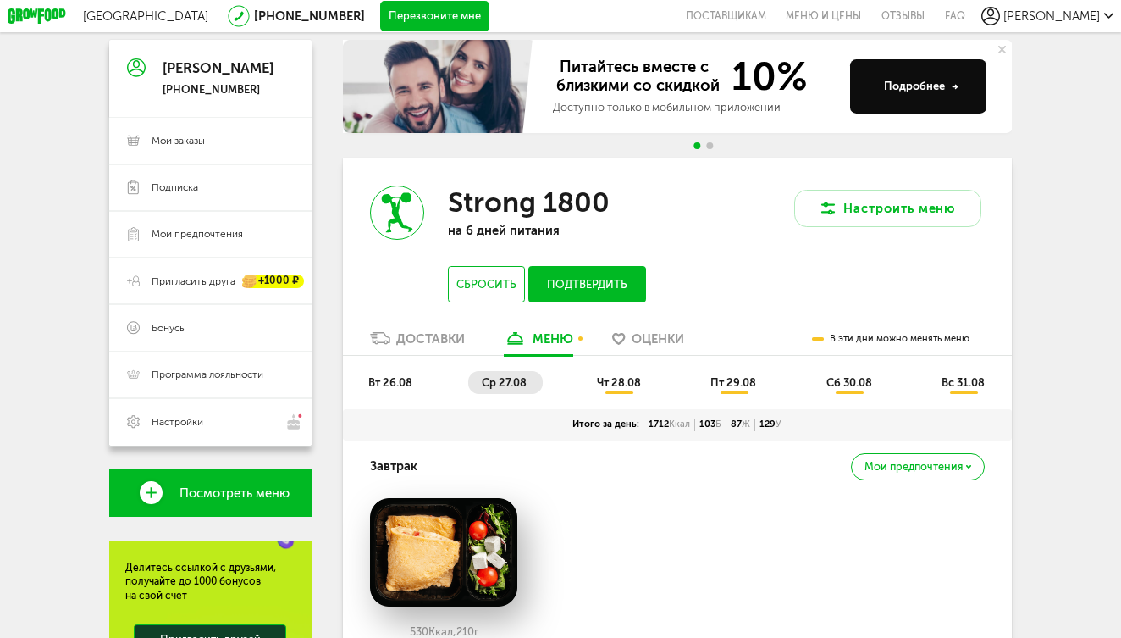
scroll to position [139, 0]
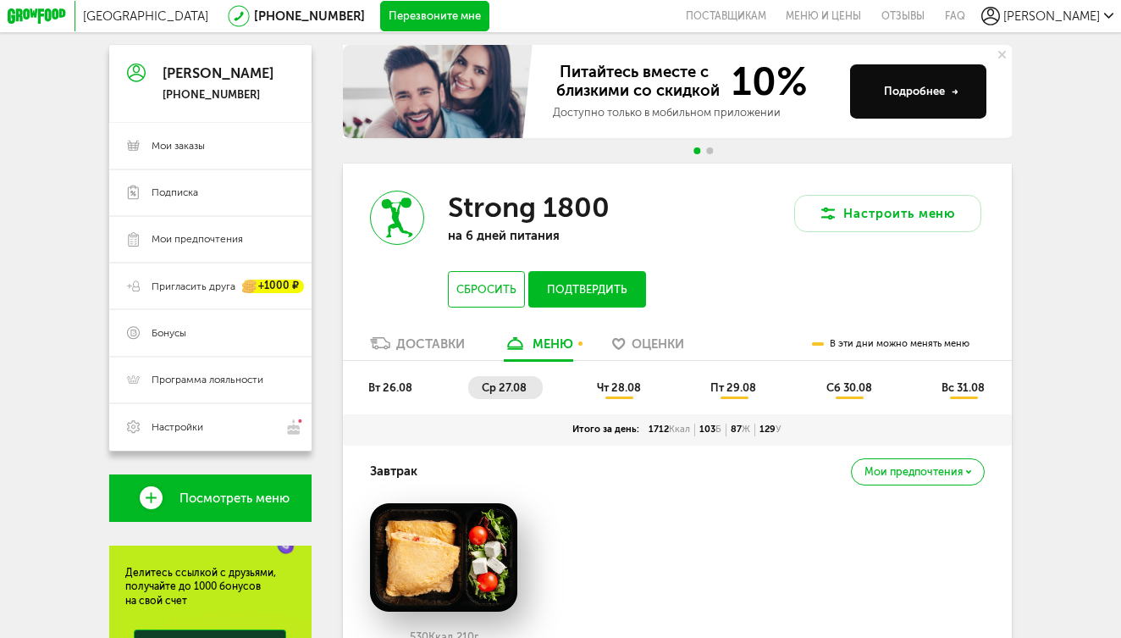
click at [398, 381] on span "вт 26.08" at bounding box center [390, 387] width 44 height 13
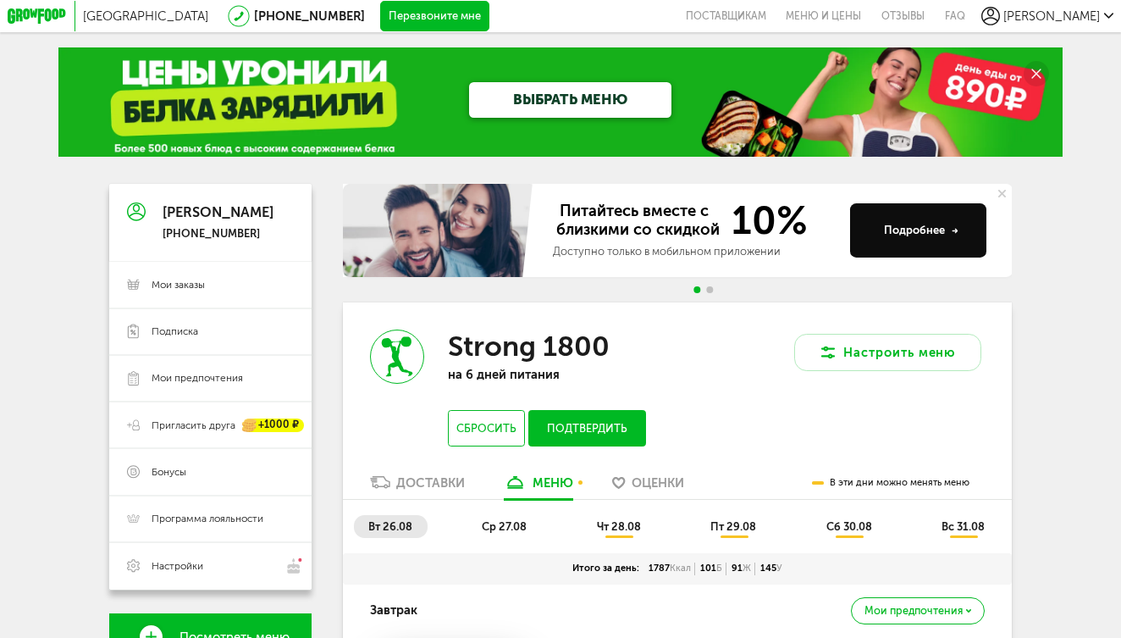
scroll to position [0, 0]
click at [602, 425] on button "Подтвердить" at bounding box center [587, 428] width 118 height 36
click at [492, 520] on span "ср 27.08" at bounding box center [504, 526] width 45 height 13
click at [404, 520] on span "вт 26.08" at bounding box center [390, 526] width 44 height 13
click at [949, 520] on span "вс 31.08" at bounding box center [963, 526] width 43 height 13
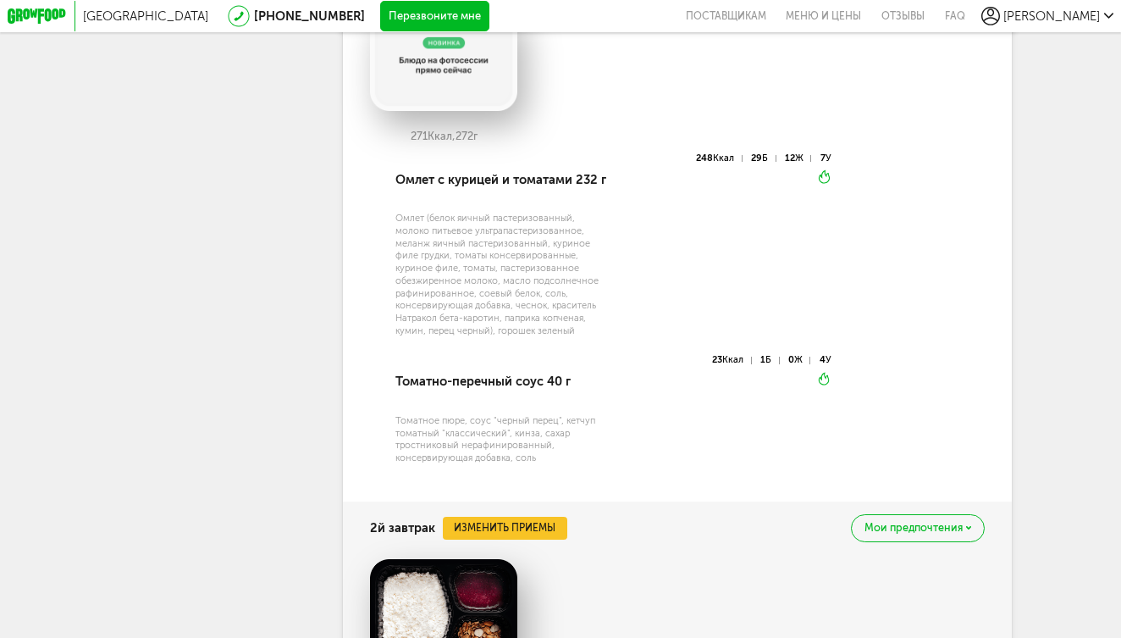
scroll to position [1050, 0]
